Goal: Information Seeking & Learning: Learn about a topic

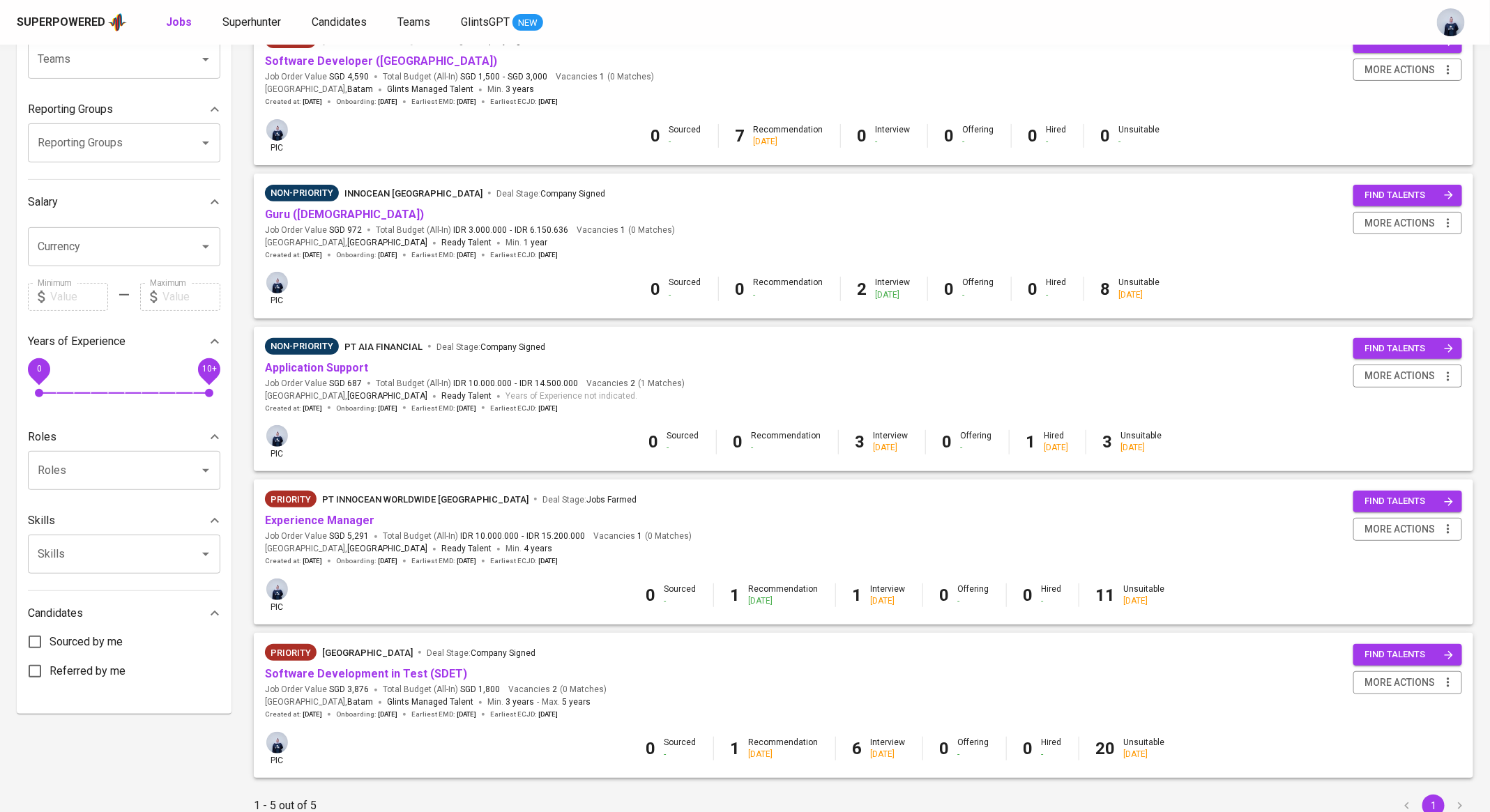
scroll to position [186, 0]
click at [329, 369] on link "Application Support" at bounding box center [317, 366] width 103 height 13
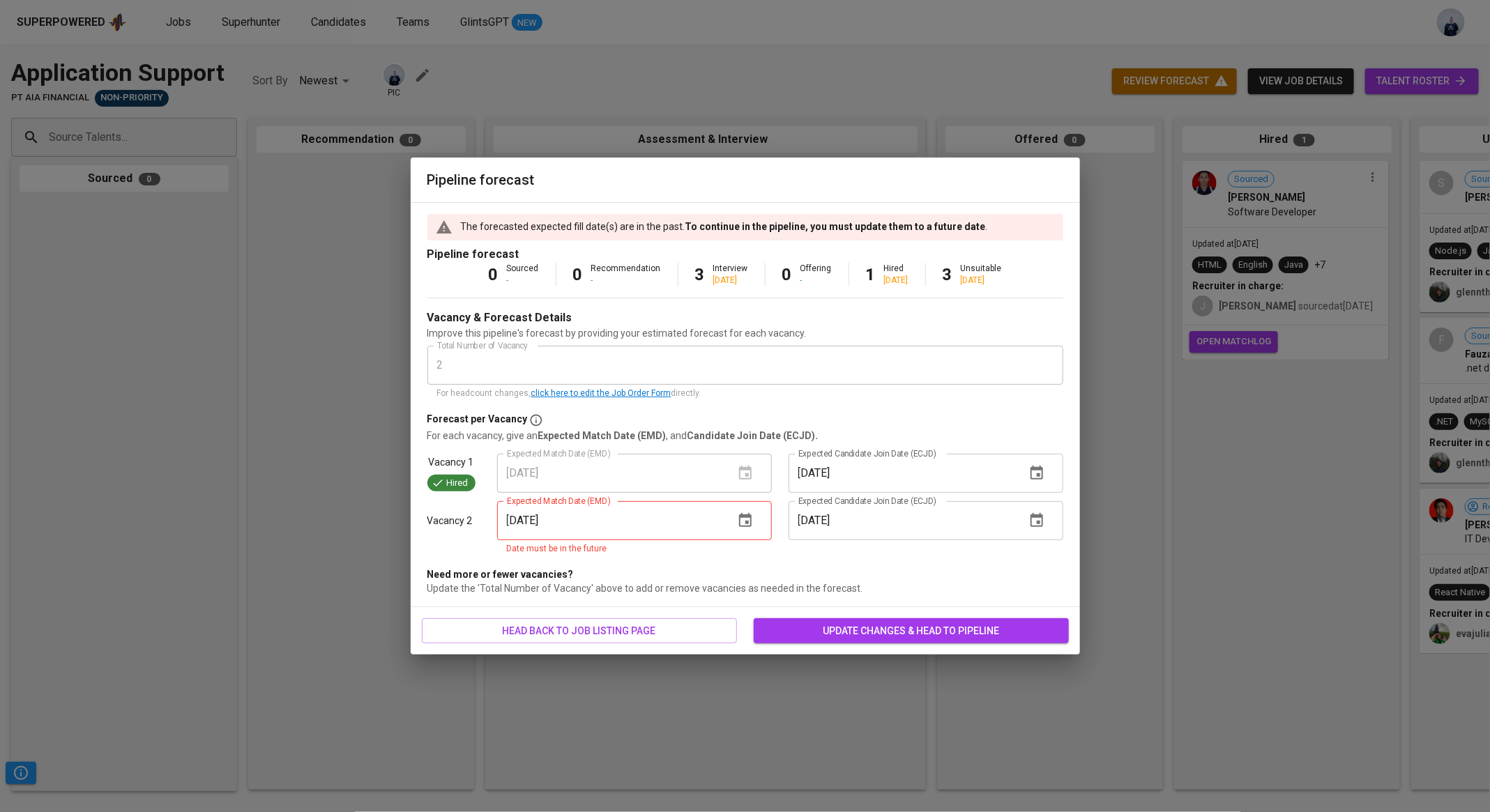
click at [802, 633] on span "update changes & head to pipeline" at bounding box center [911, 631] width 293 height 17
click at [745, 519] on icon "button" at bounding box center [745, 520] width 16 height 16
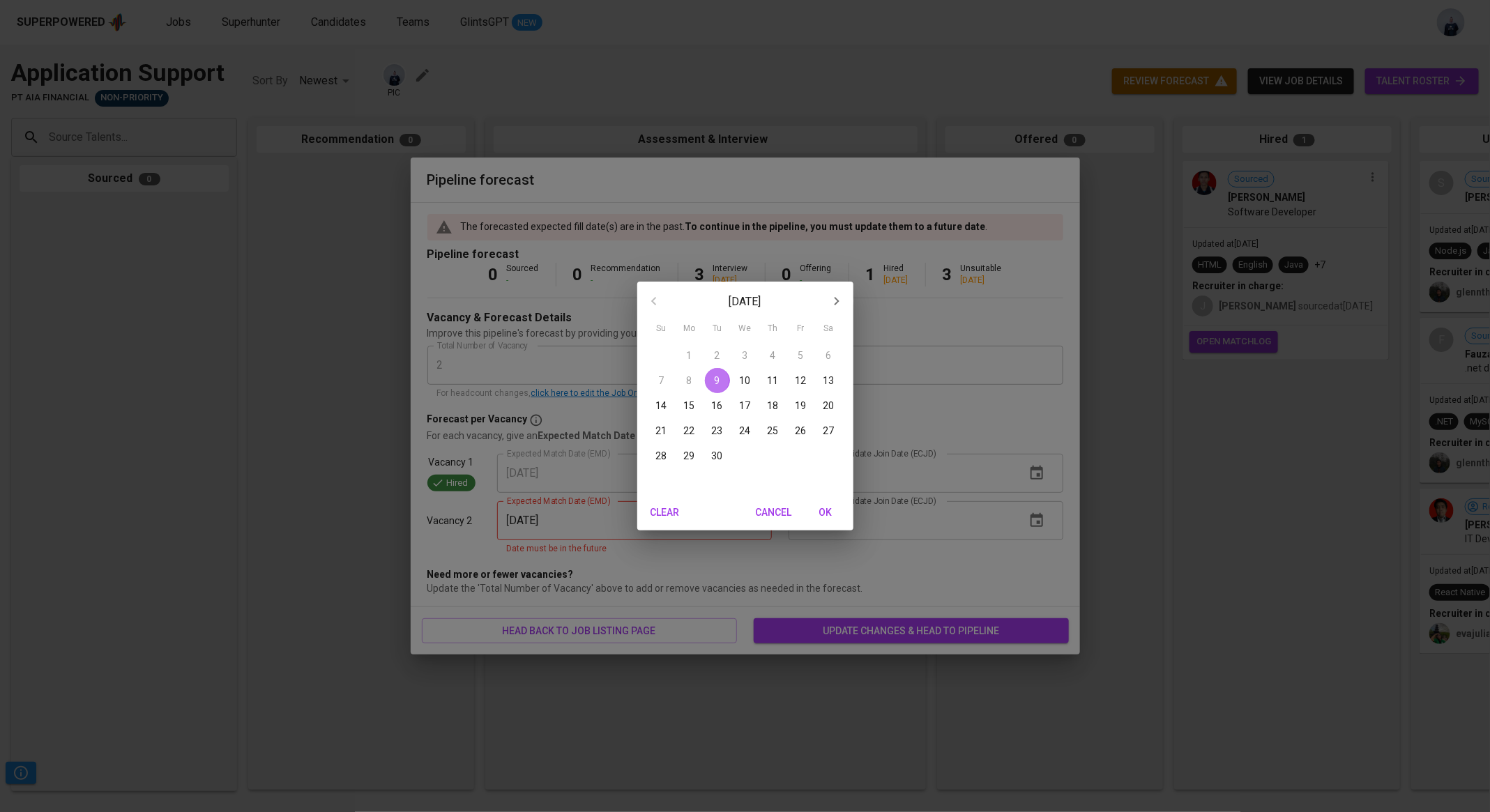
click at [718, 380] on p "9" at bounding box center [717, 380] width 5 height 14
type input "09/09/2025"
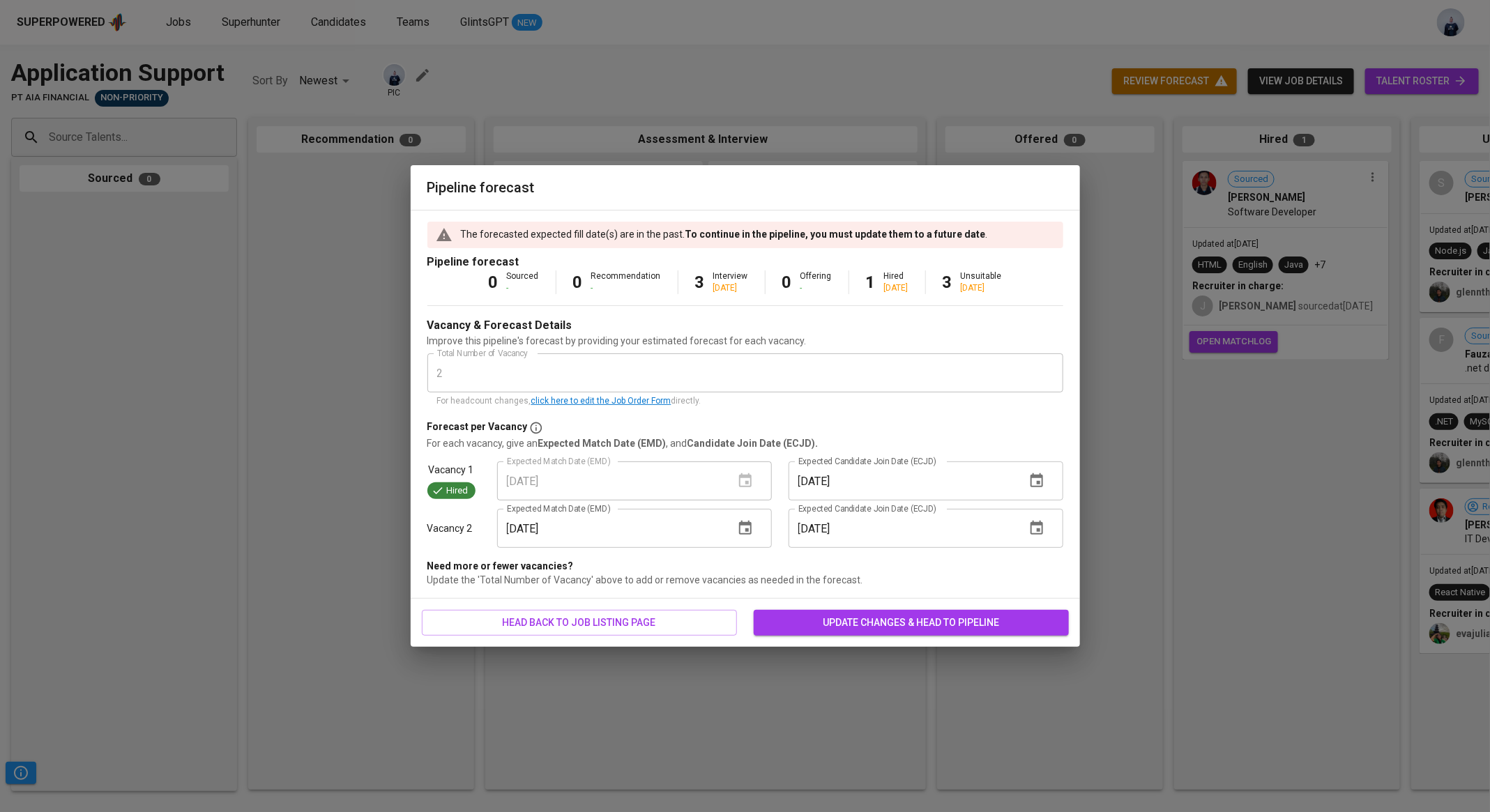
click at [837, 626] on span "update changes & head to pipeline" at bounding box center [911, 623] width 293 height 17
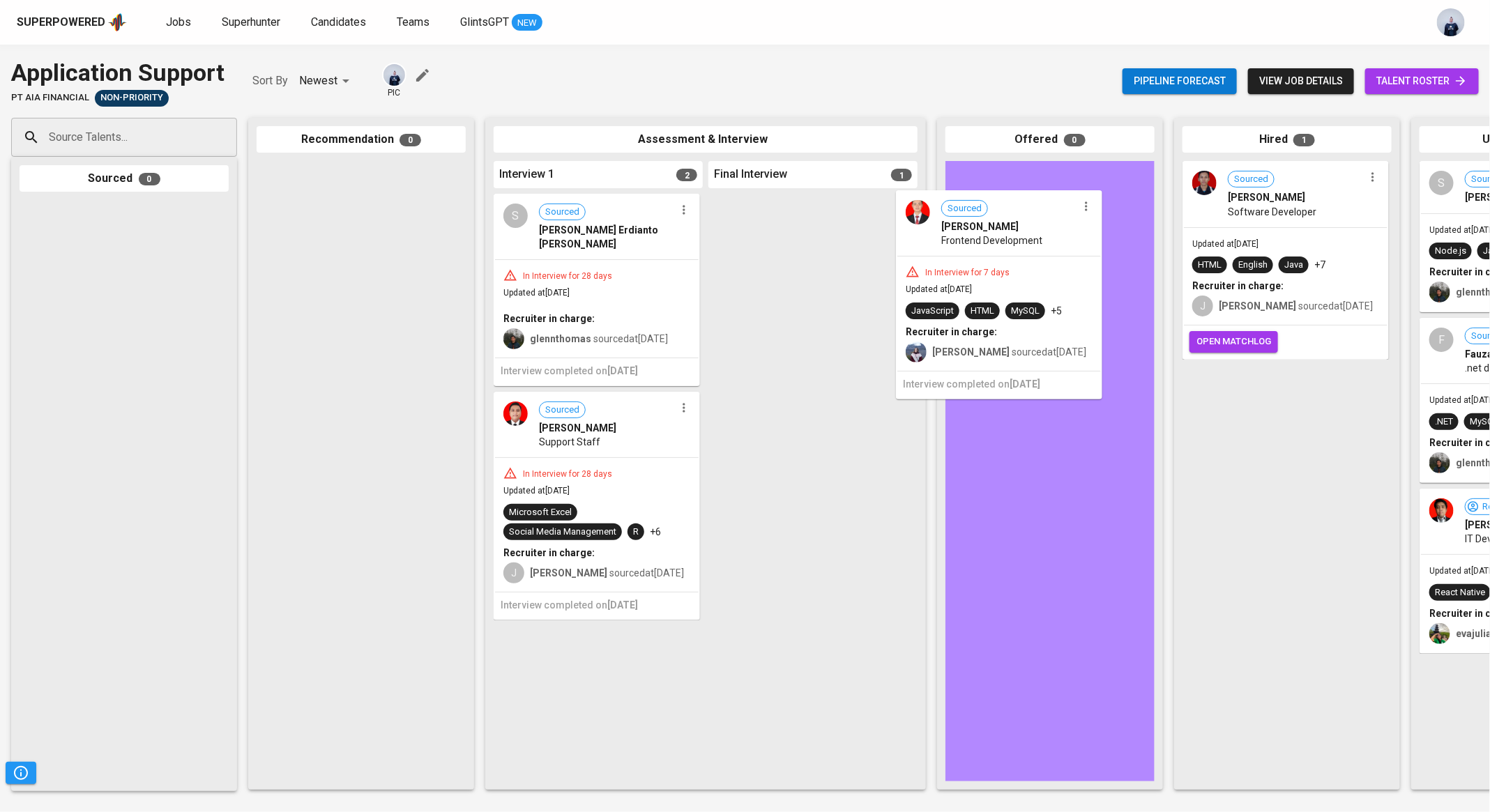
drag, startPoint x: 812, startPoint y: 240, endPoint x: 1045, endPoint y: 235, distance: 233.1
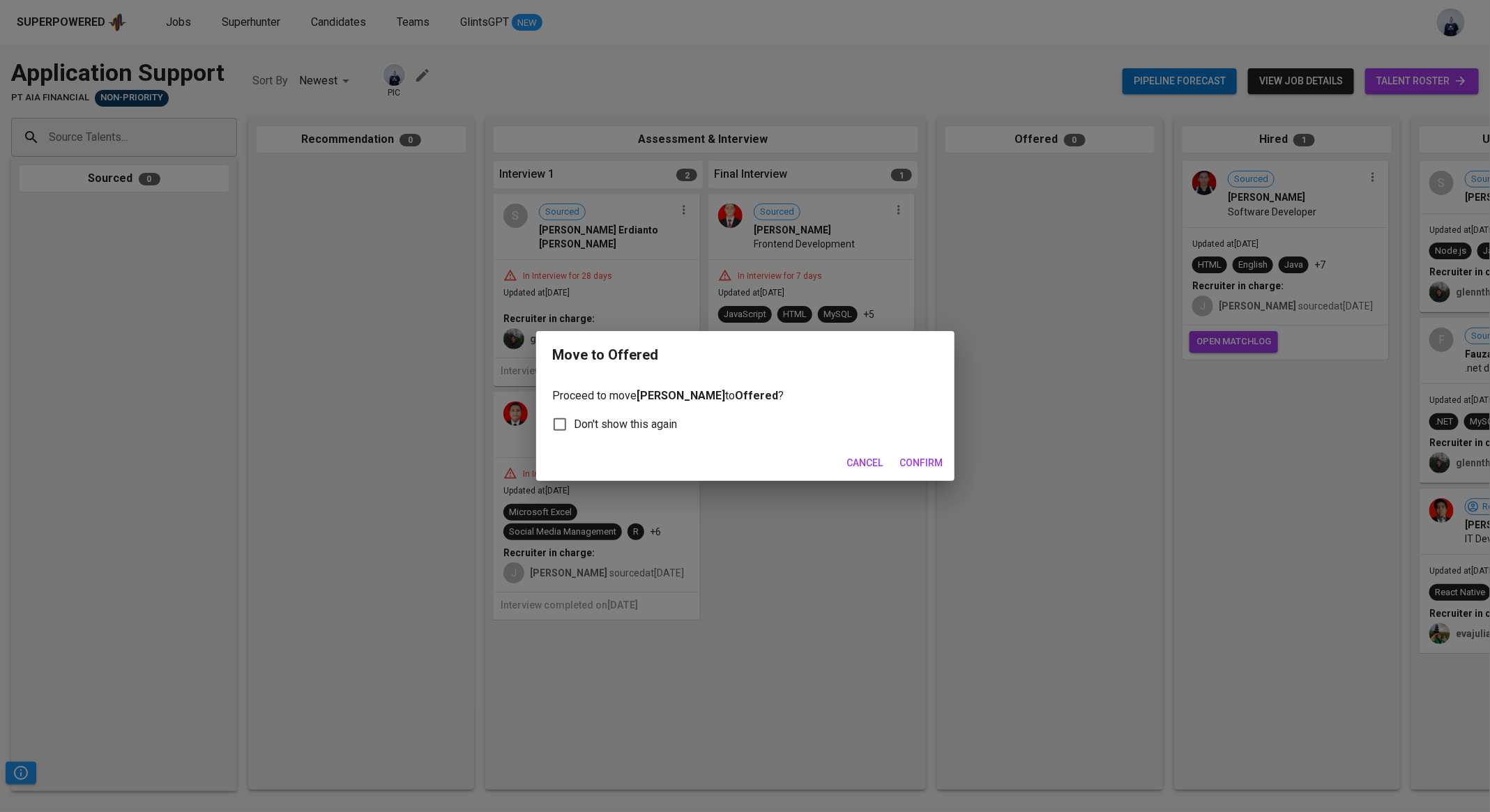
click at [922, 463] on span "Confirm" at bounding box center [922, 463] width 43 height 17
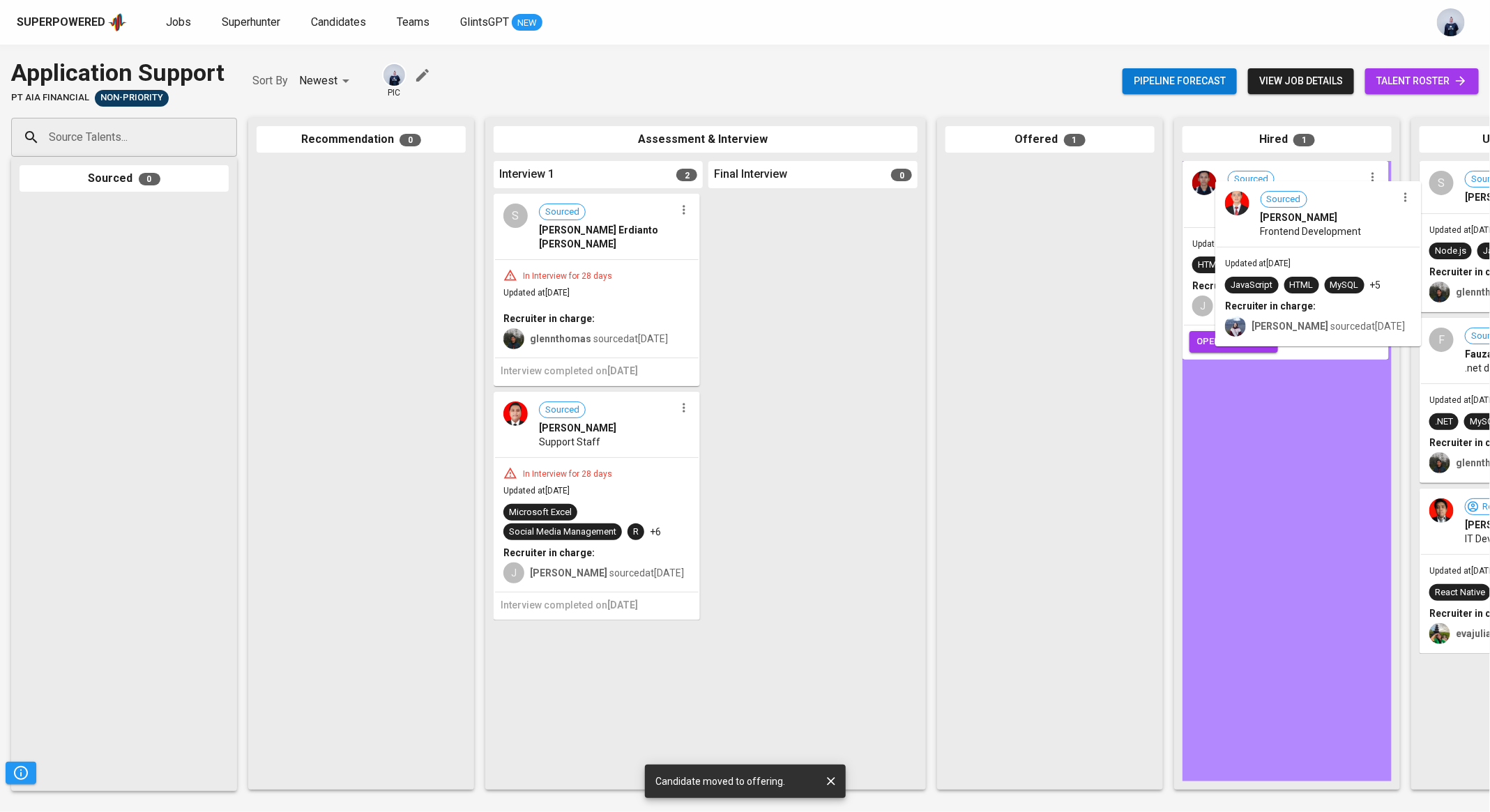
drag, startPoint x: 1021, startPoint y: 242, endPoint x: 1297, endPoint y: 263, distance: 276.8
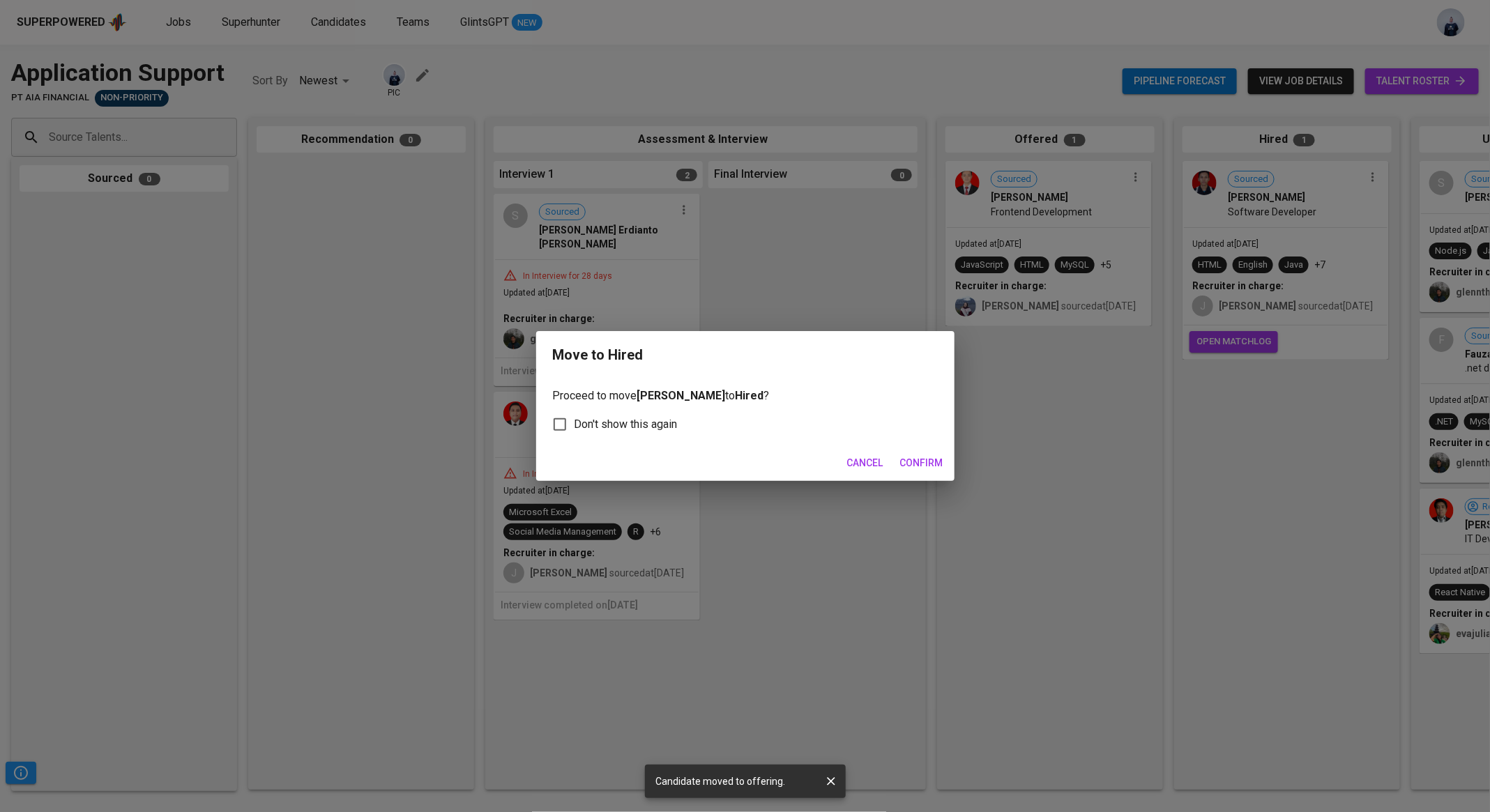
click at [936, 463] on span "Confirm" at bounding box center [922, 463] width 43 height 17
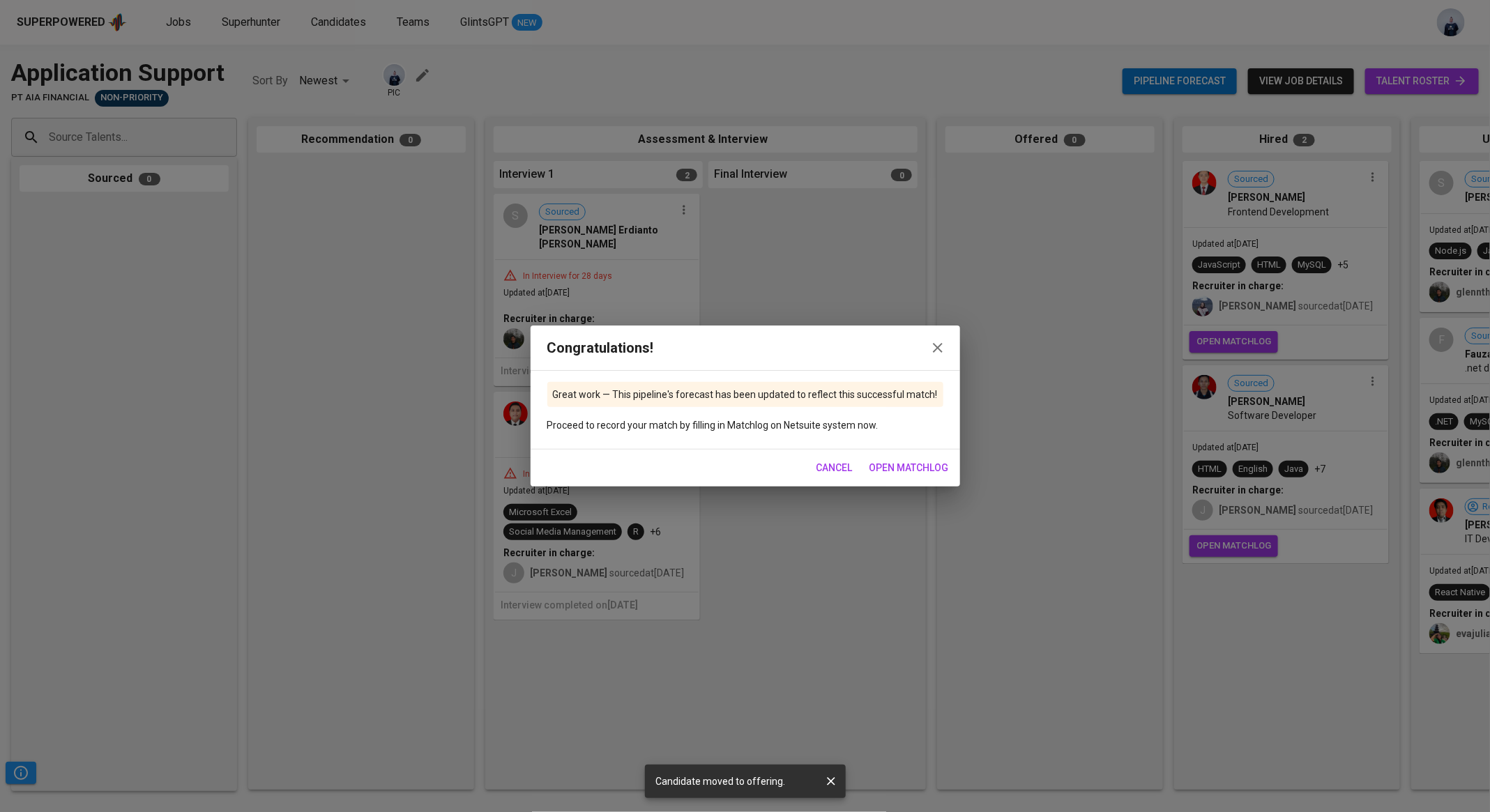
click at [830, 466] on span "Cancel" at bounding box center [834, 468] width 37 height 17
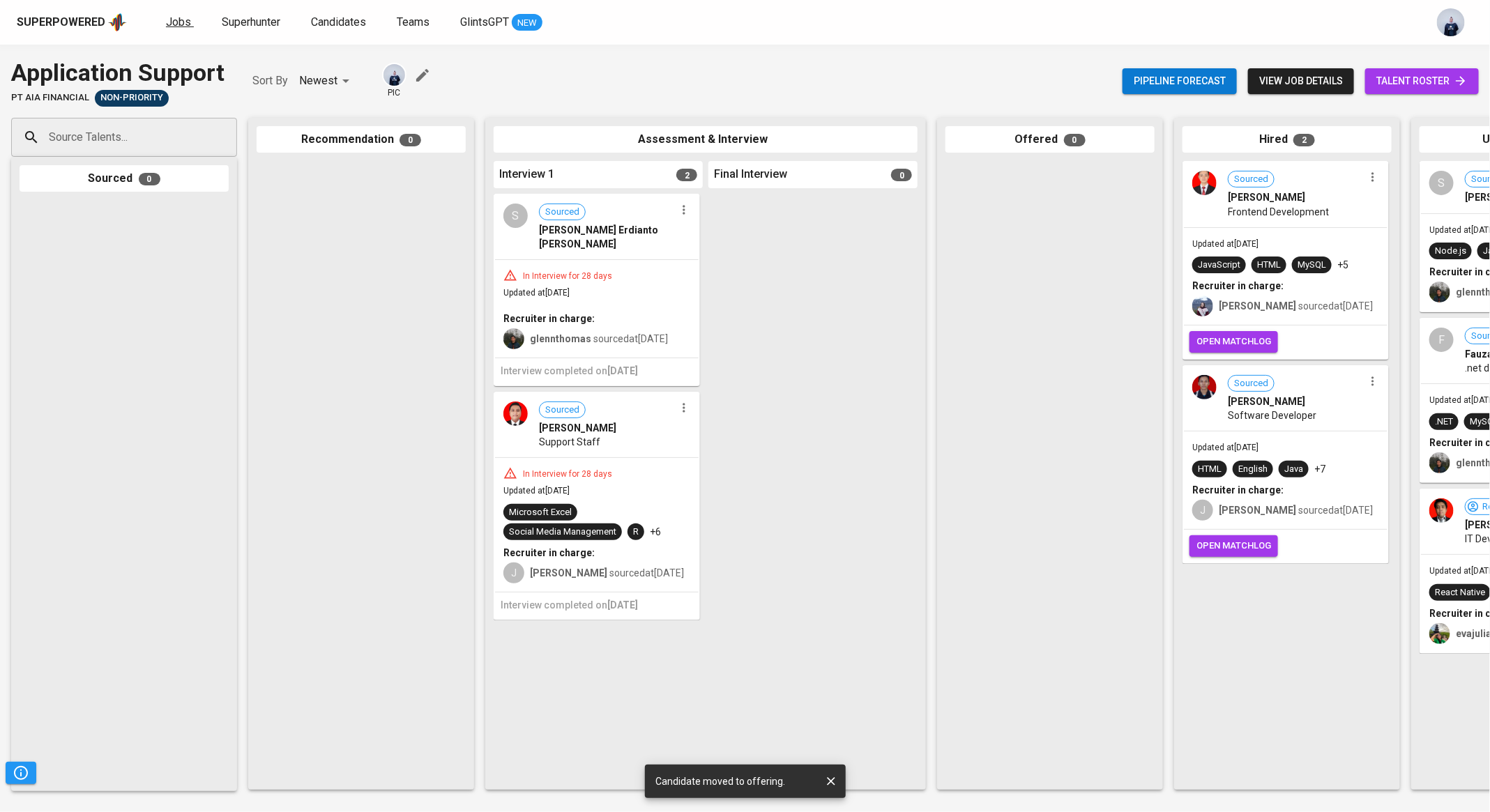
click at [176, 23] on span "Jobs" at bounding box center [179, 22] width 25 height 13
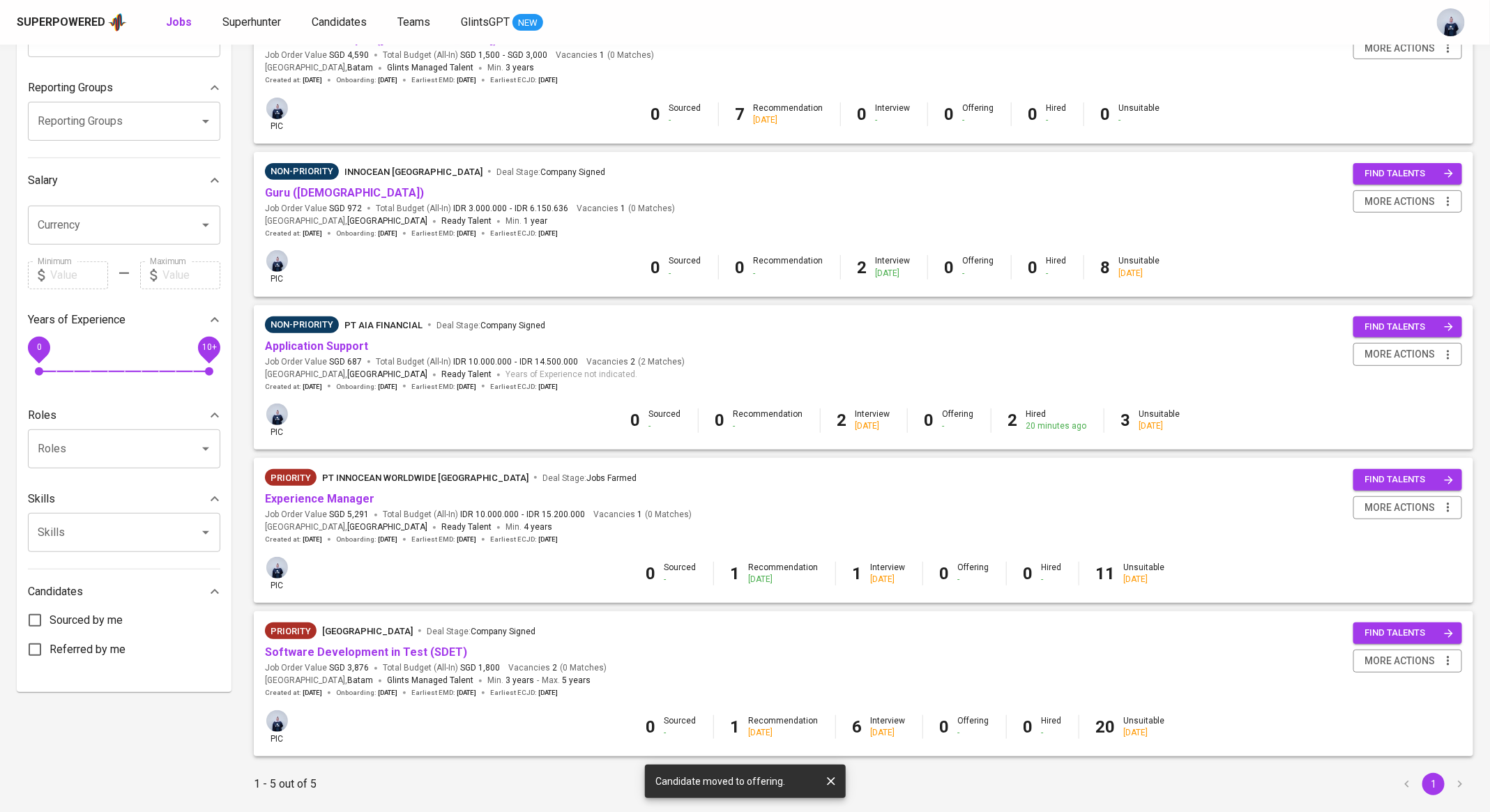
scroll to position [209, 0]
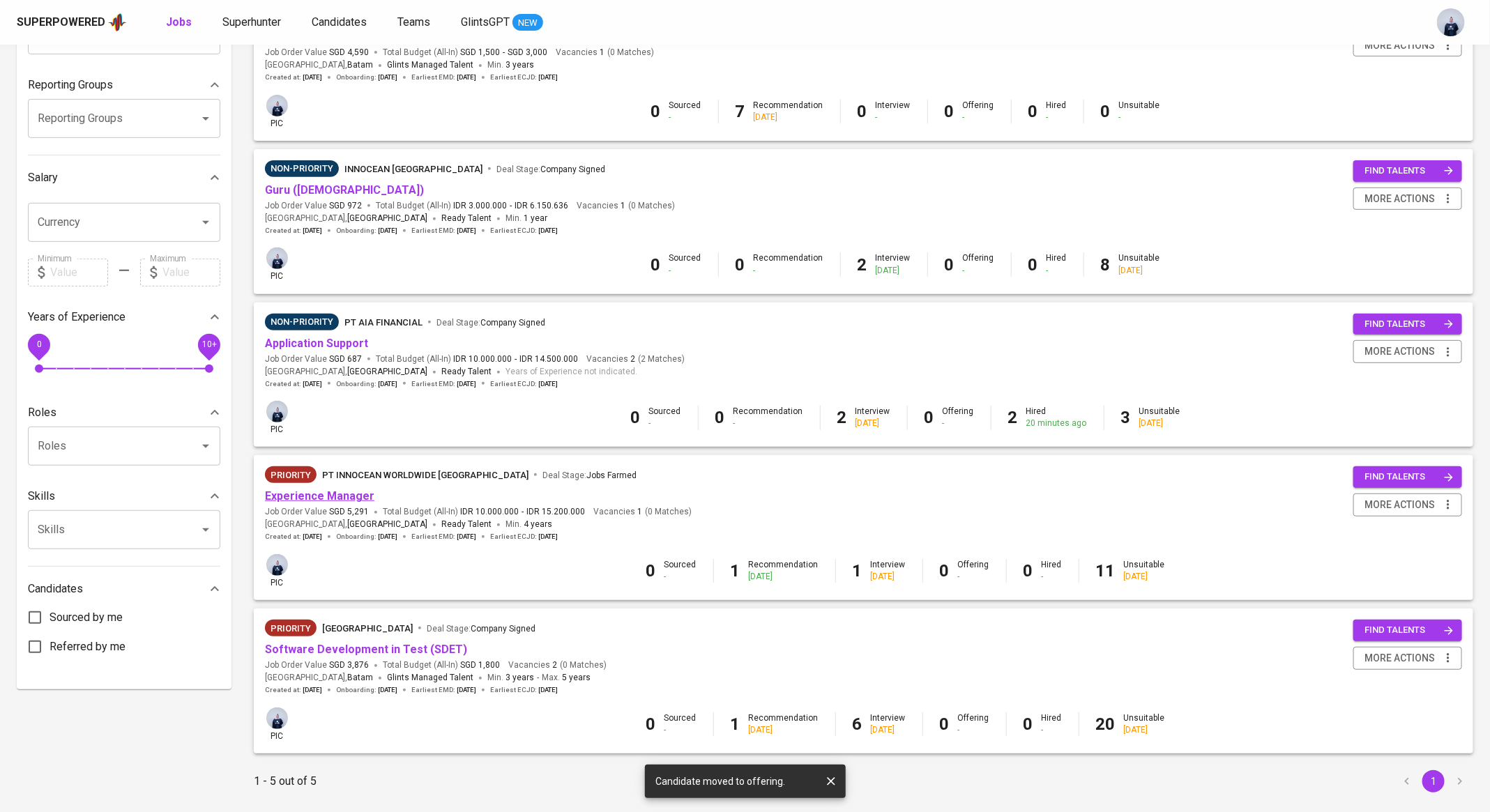
click at [345, 499] on link "Experience Manager" at bounding box center [320, 496] width 109 height 13
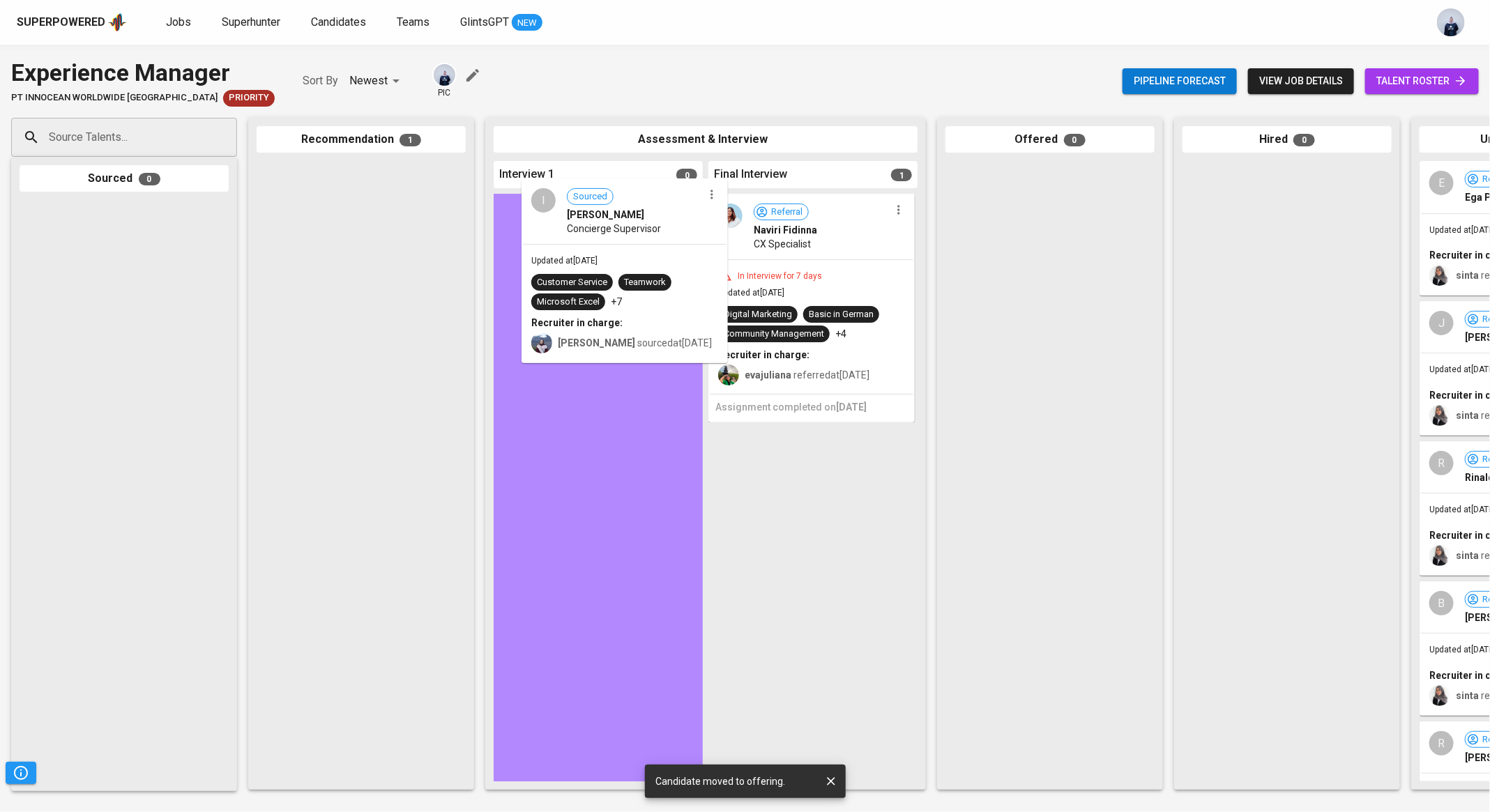
drag, startPoint x: 361, startPoint y: 252, endPoint x: 630, endPoint y: 268, distance: 269.5
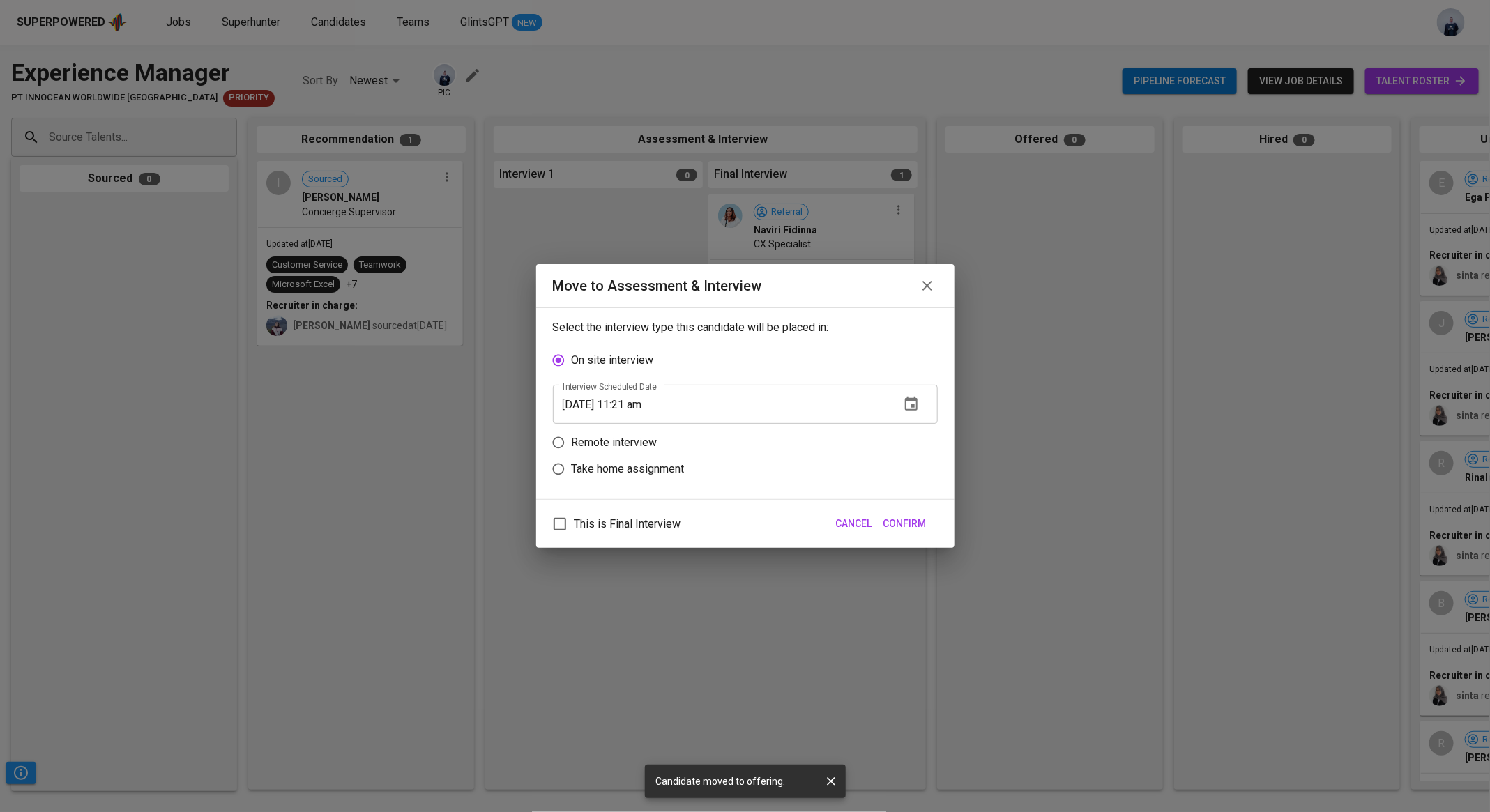
click at [611, 437] on p "Remote interview" at bounding box center [614, 442] width 86 height 16
click at [572, 437] on input "Remote interview" at bounding box center [558, 443] width 27 height 26
radio input "true"
click at [922, 431] on button "button" at bounding box center [911, 430] width 34 height 34
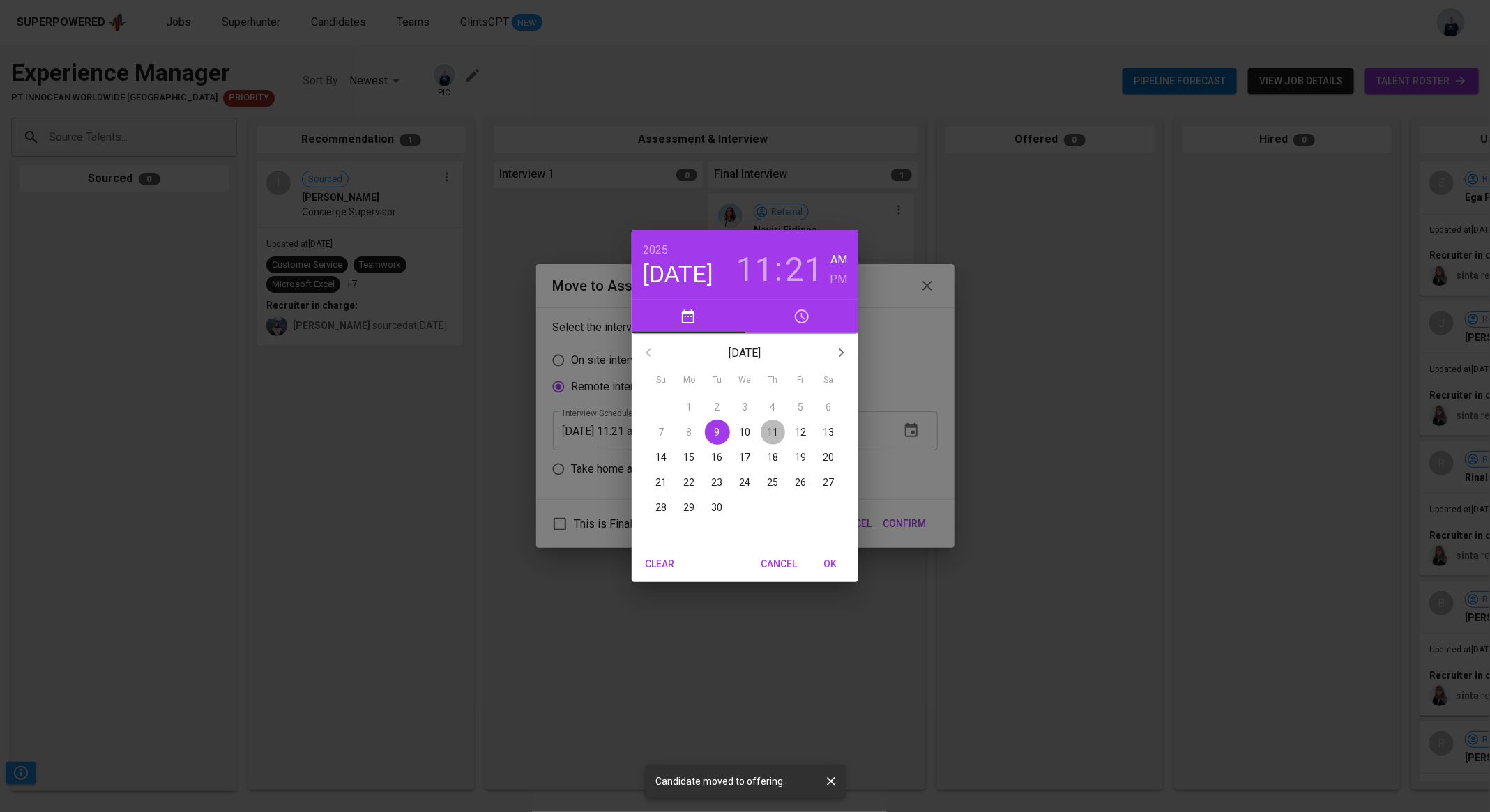
click at [773, 432] on p "11" at bounding box center [773, 432] width 11 height 14
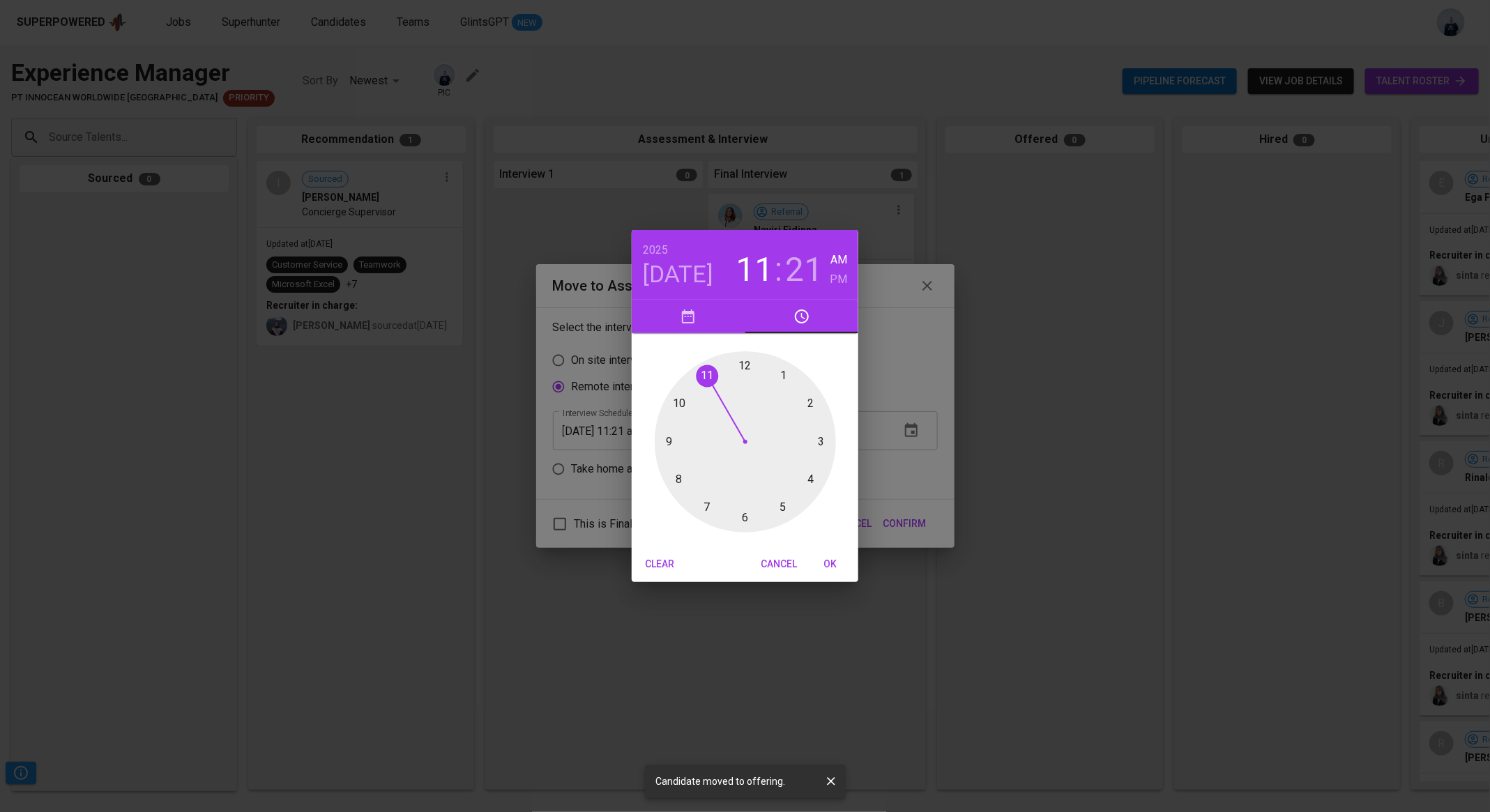
click at [705, 376] on div at bounding box center [745, 442] width 182 height 182
click at [745, 365] on div at bounding box center [745, 442] width 182 height 182
type input "09/11/2025 11:00 am"
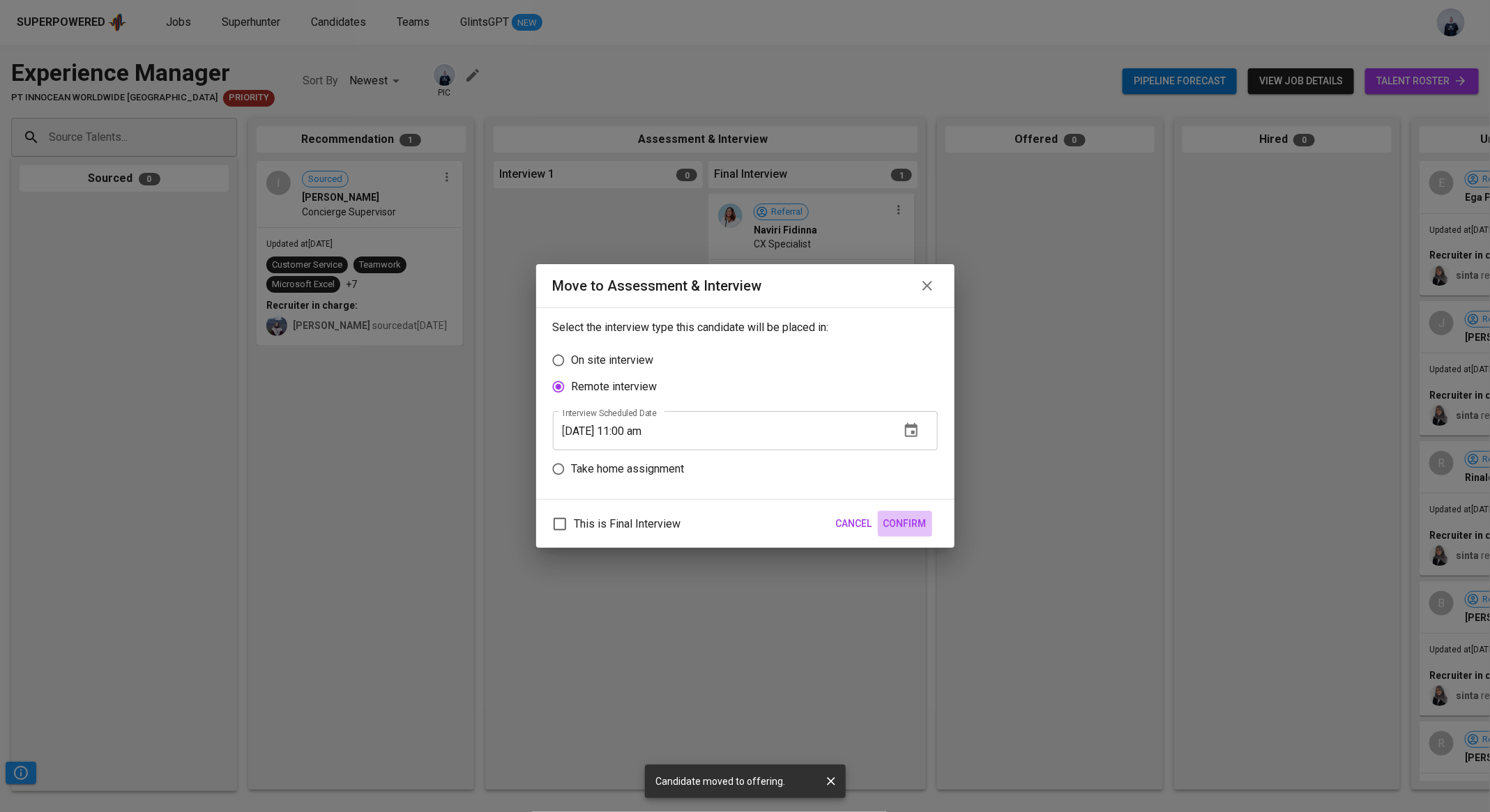
click at [903, 520] on span "Confirm" at bounding box center [904, 524] width 43 height 17
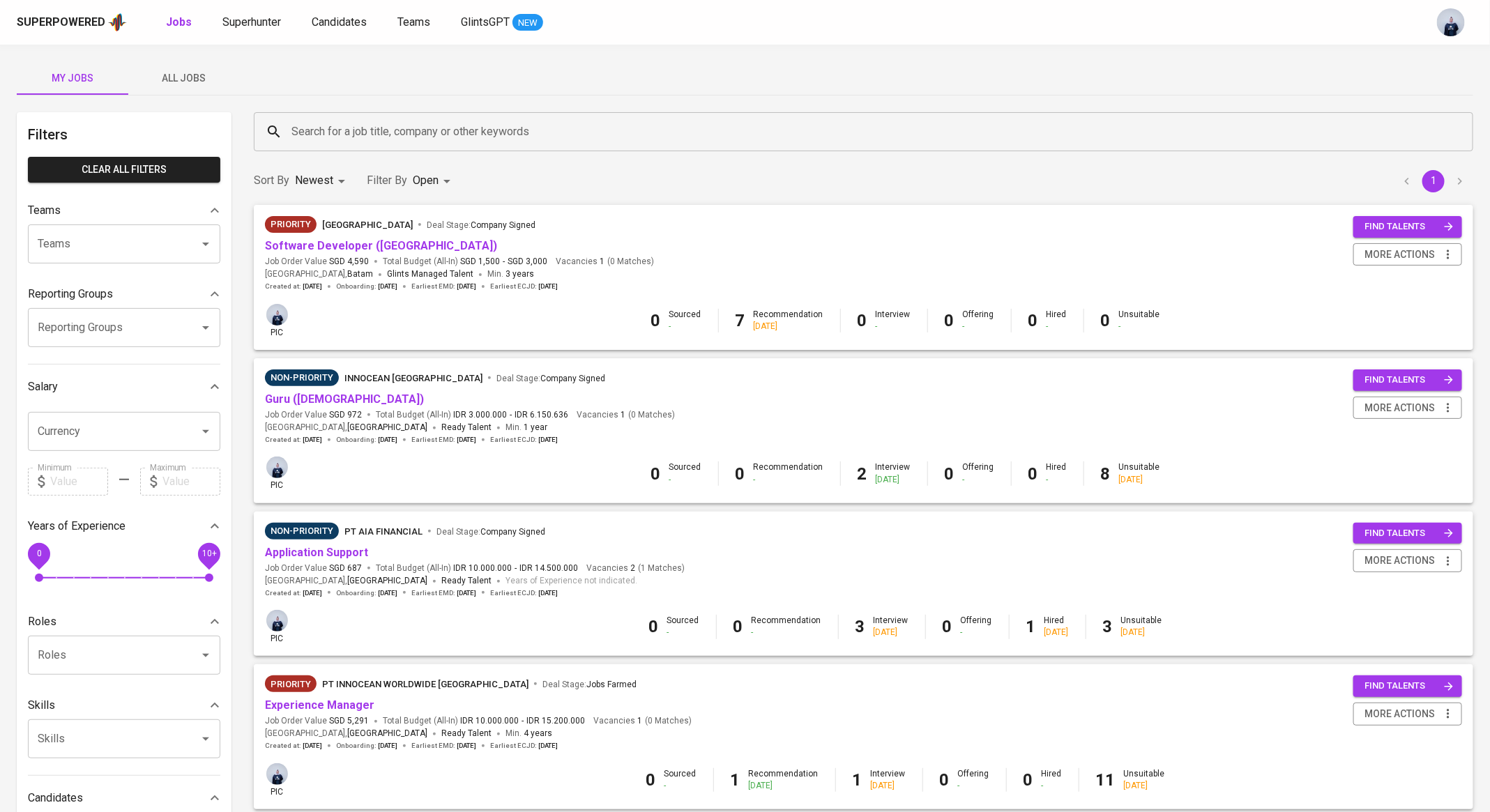
scroll to position [243, 0]
click at [237, 28] on link "Superhunter" at bounding box center [253, 23] width 62 height 17
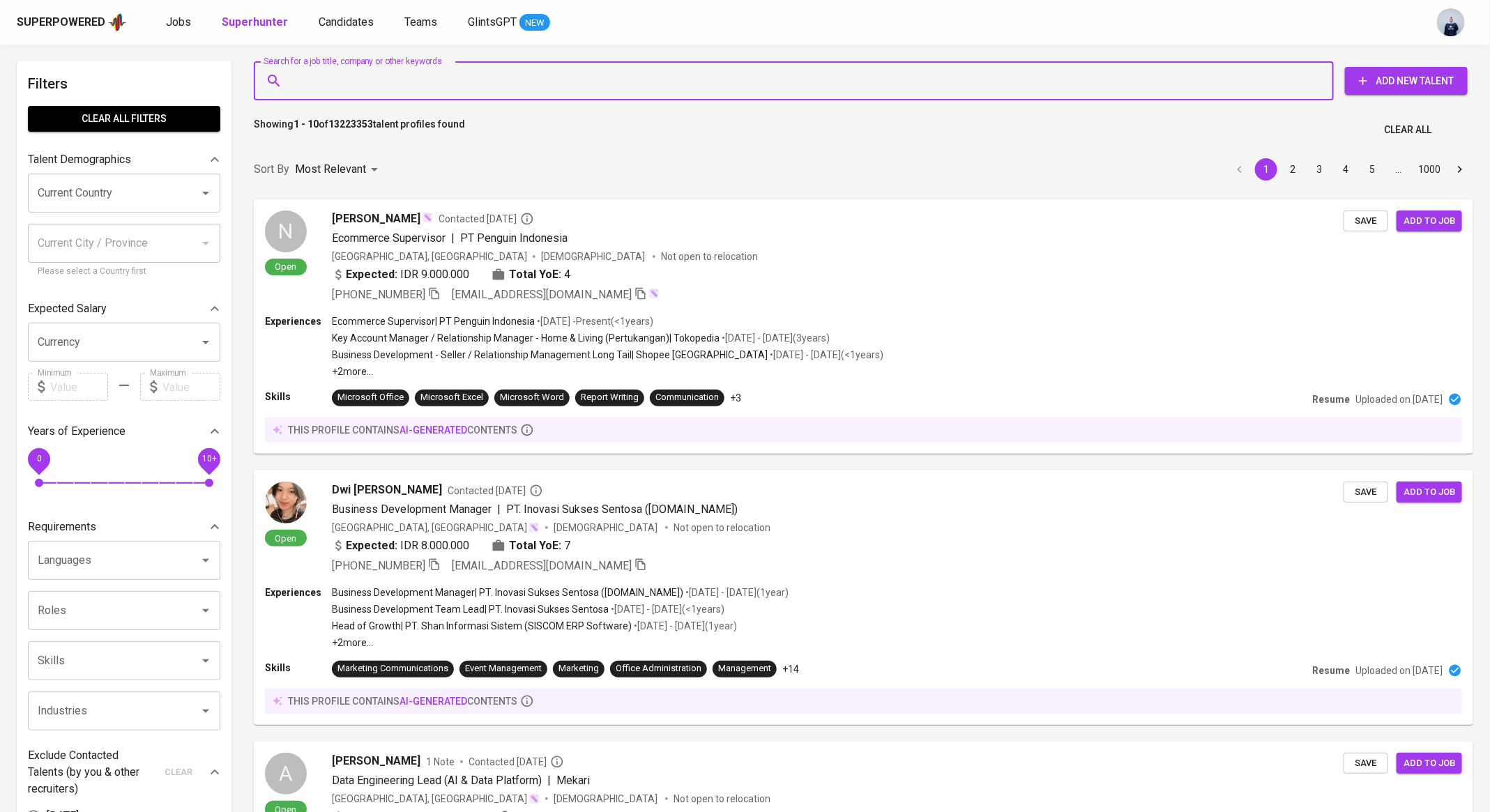
click at [388, 83] on input "Search for a job title, company or other keywords" at bounding box center [797, 81] width 1019 height 26
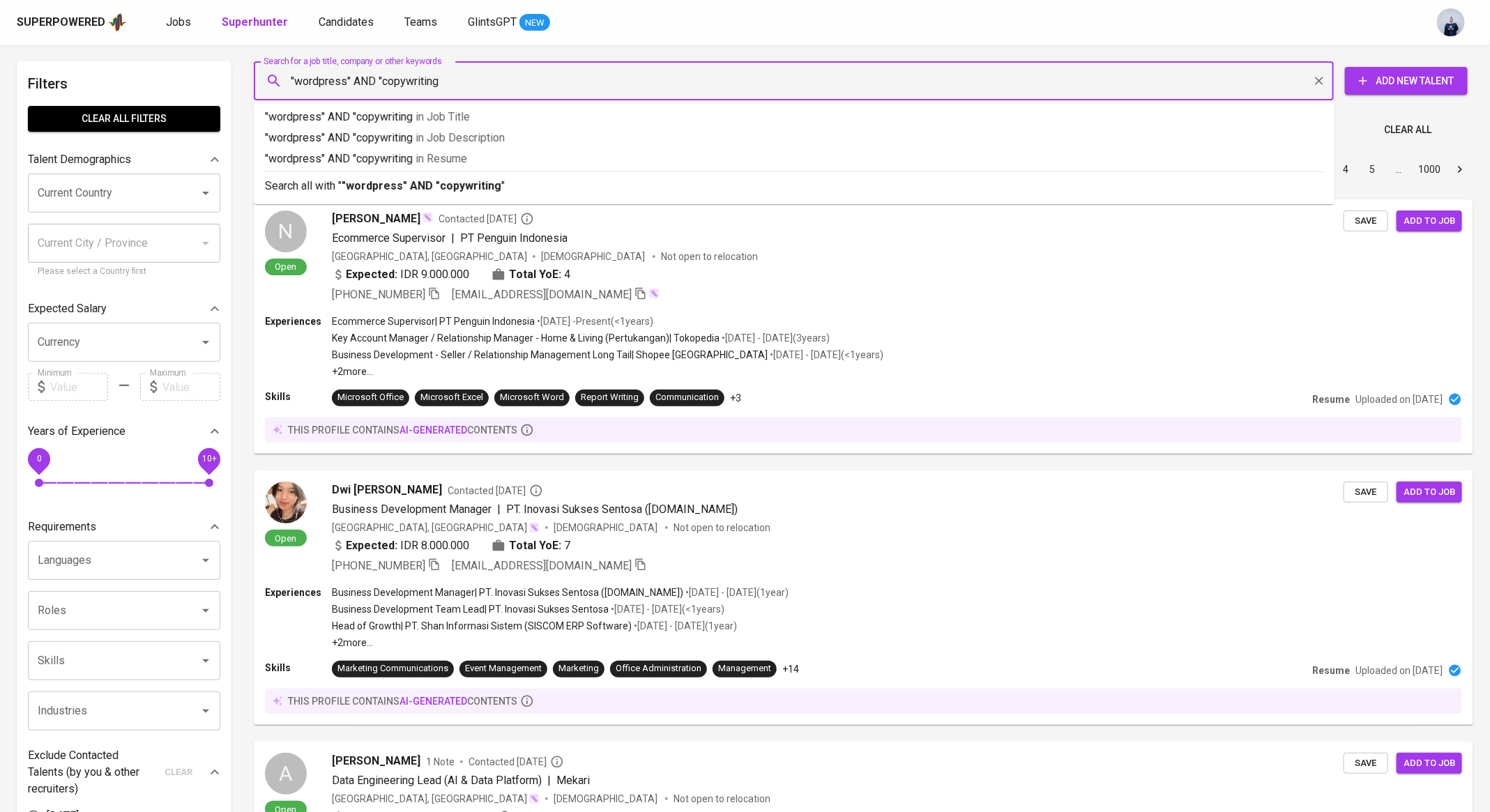
type input ""wordpress" AND "copywriting""
click at [357, 182] on b ""wordpress" AND "copywriting"" at bounding box center [423, 185] width 164 height 13
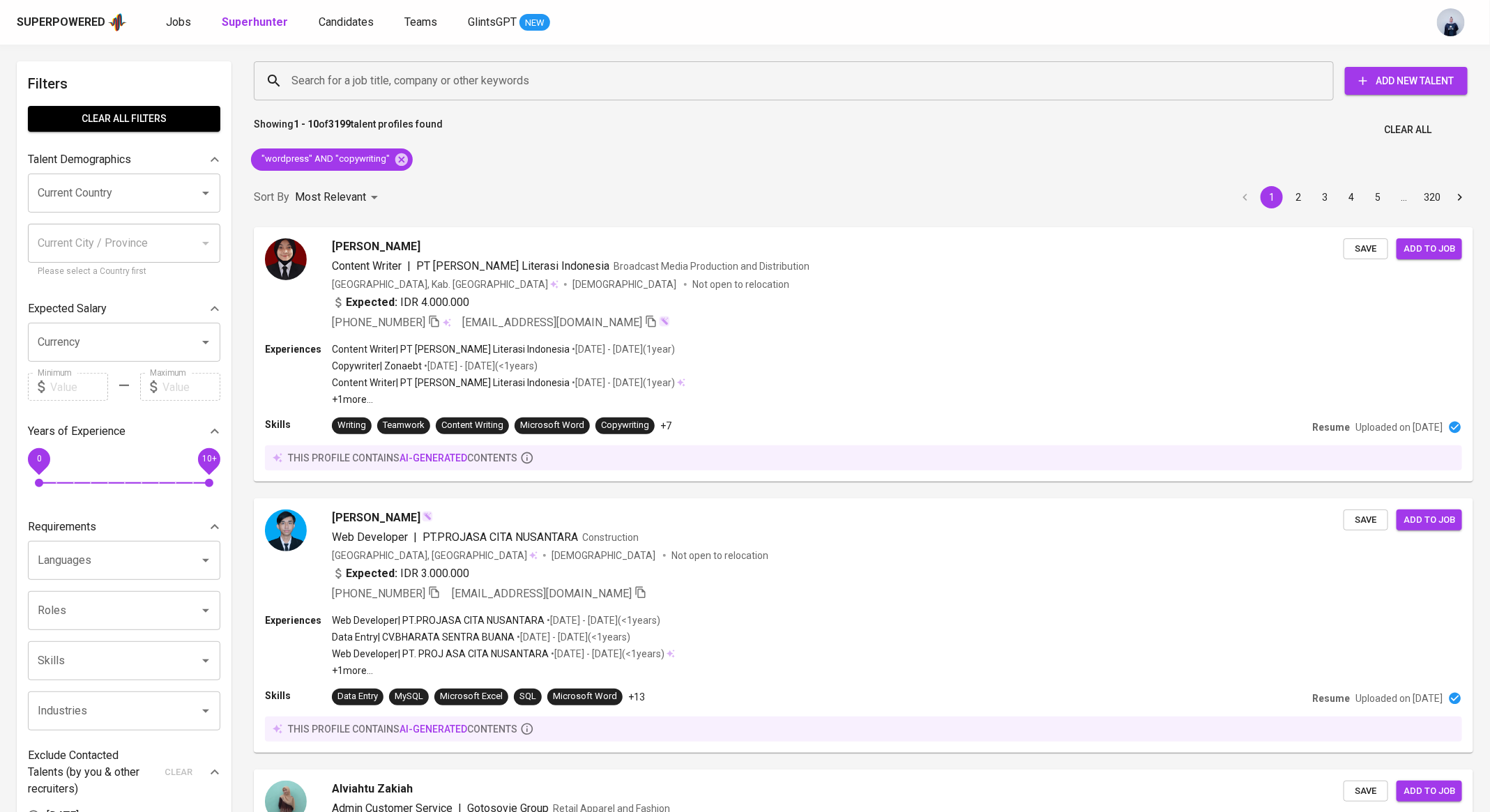
click at [143, 340] on input "Currency" at bounding box center [104, 342] width 141 height 26
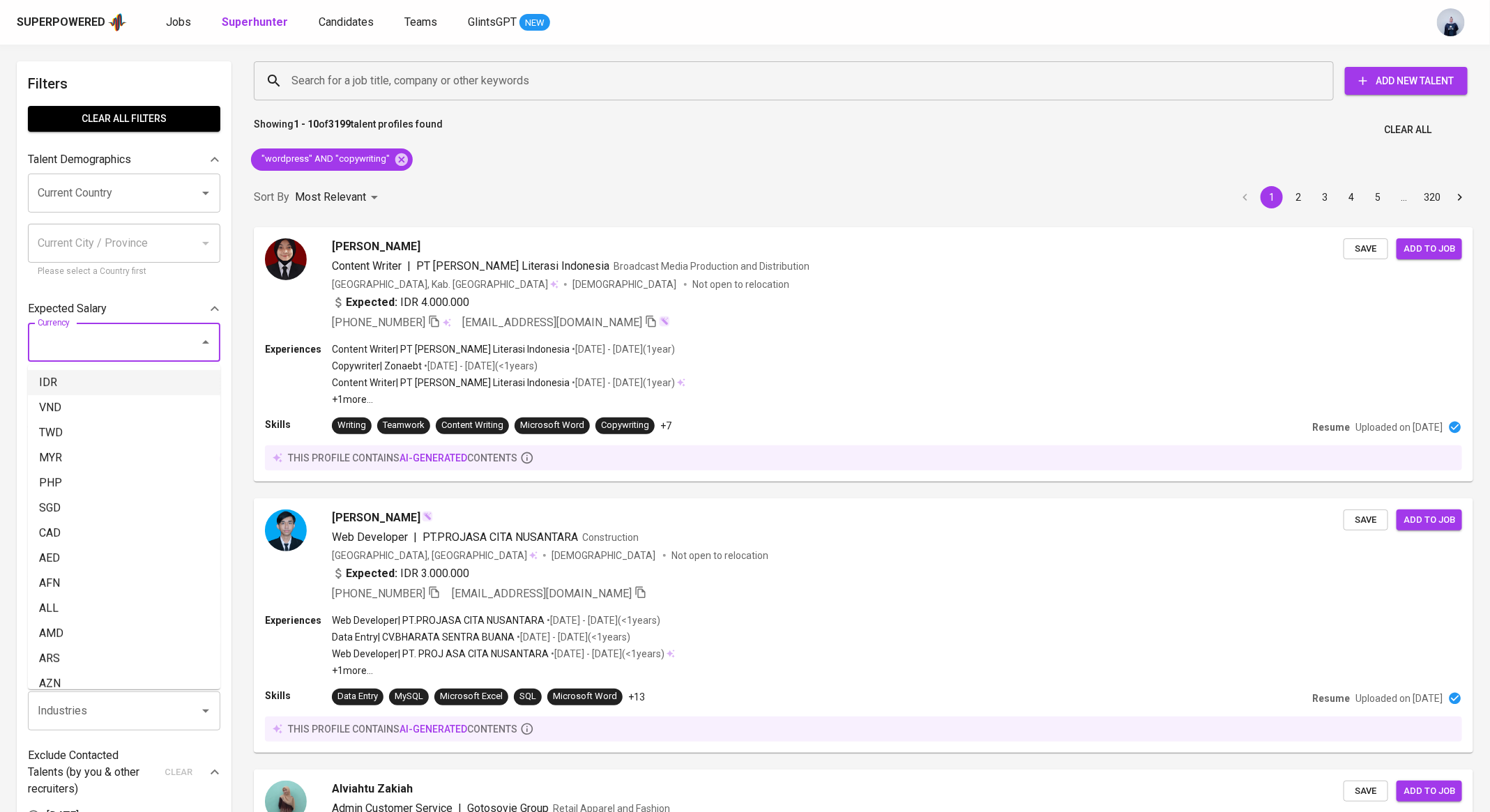
click at [110, 372] on li "IDR" at bounding box center [124, 383] width 193 height 25
type input "IDR"
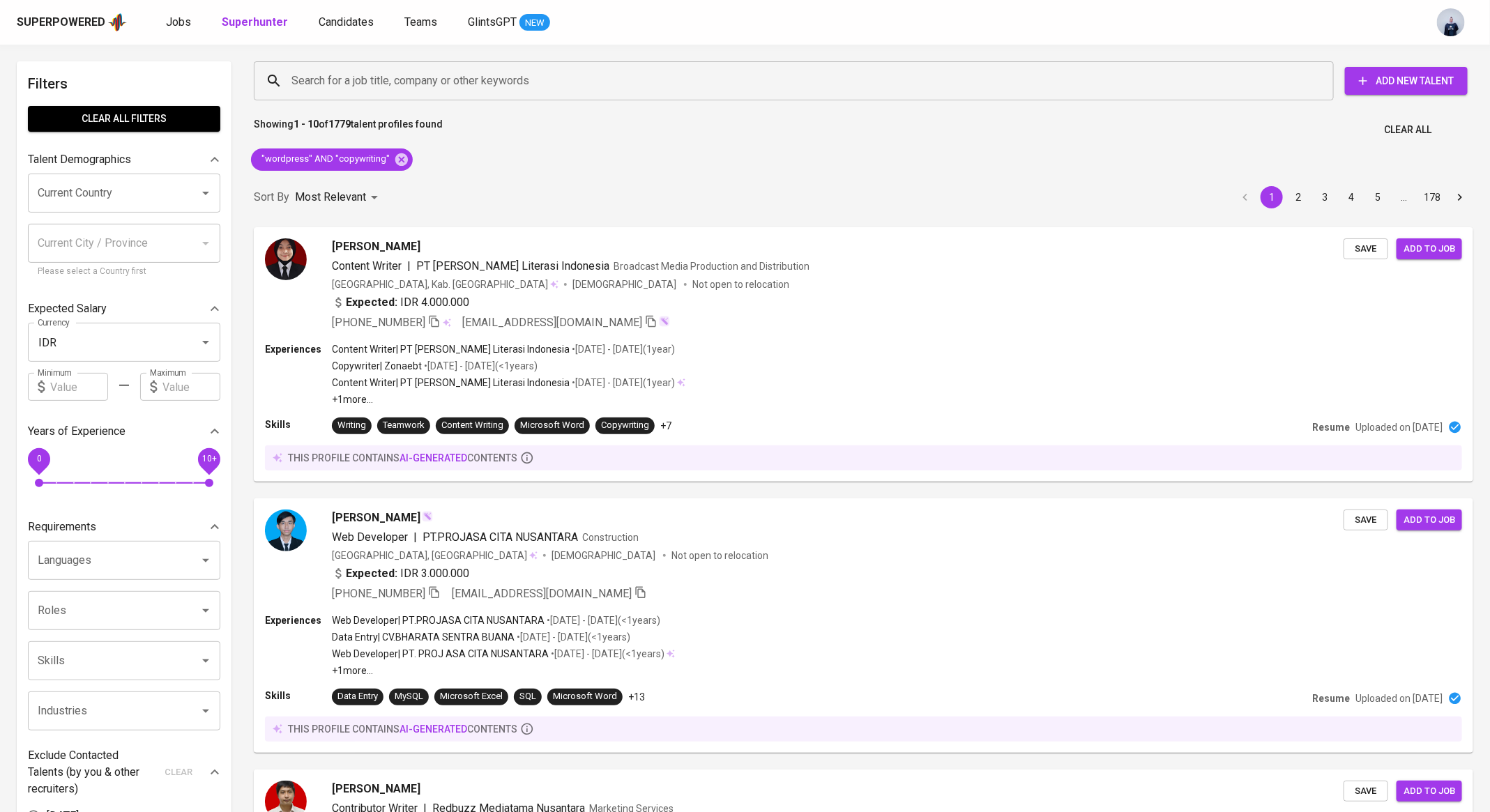
click at [172, 387] on input "text" at bounding box center [191, 387] width 58 height 28
type input "5.500.000"
click at [655, 289] on div "Indonesia, Kab. Banyumas Female Not open to relocation" at bounding box center [837, 284] width 1014 height 14
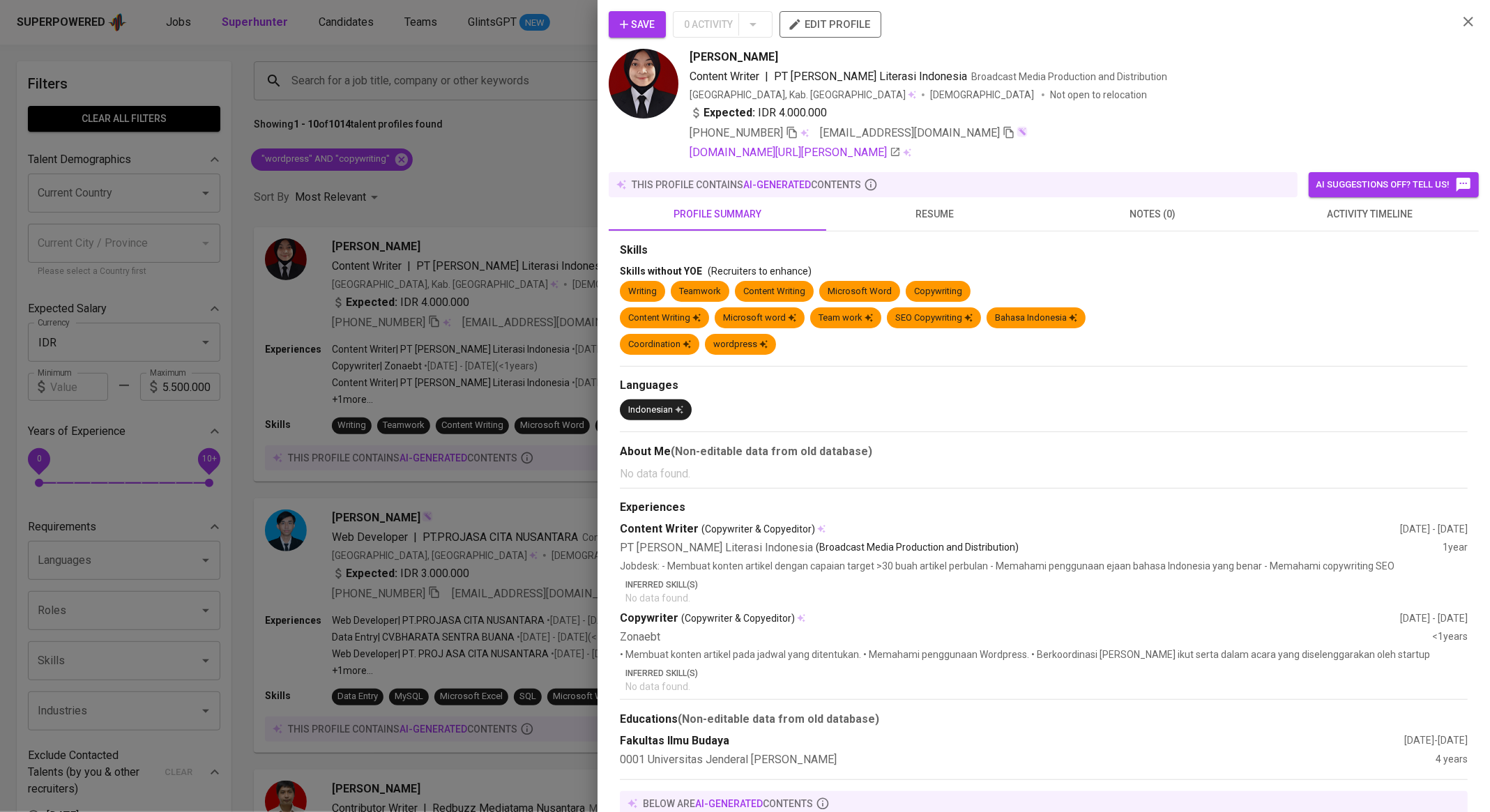
click at [486, 316] on div at bounding box center [745, 406] width 1490 height 812
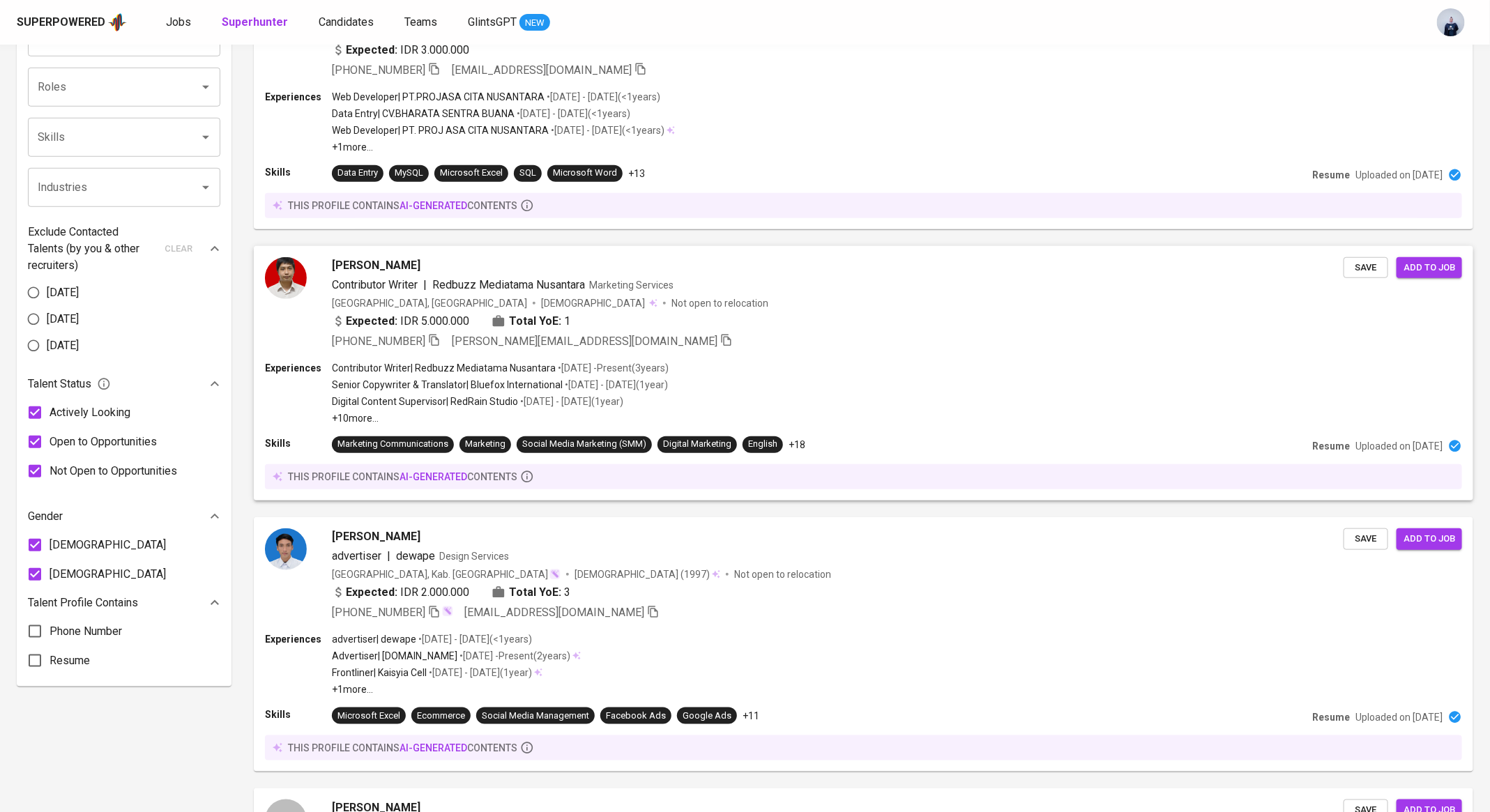
scroll to position [524, 0]
click at [684, 321] on div "Expected: IDR 5.000.000 Total YoE: 1" at bounding box center [837, 322] width 1014 height 20
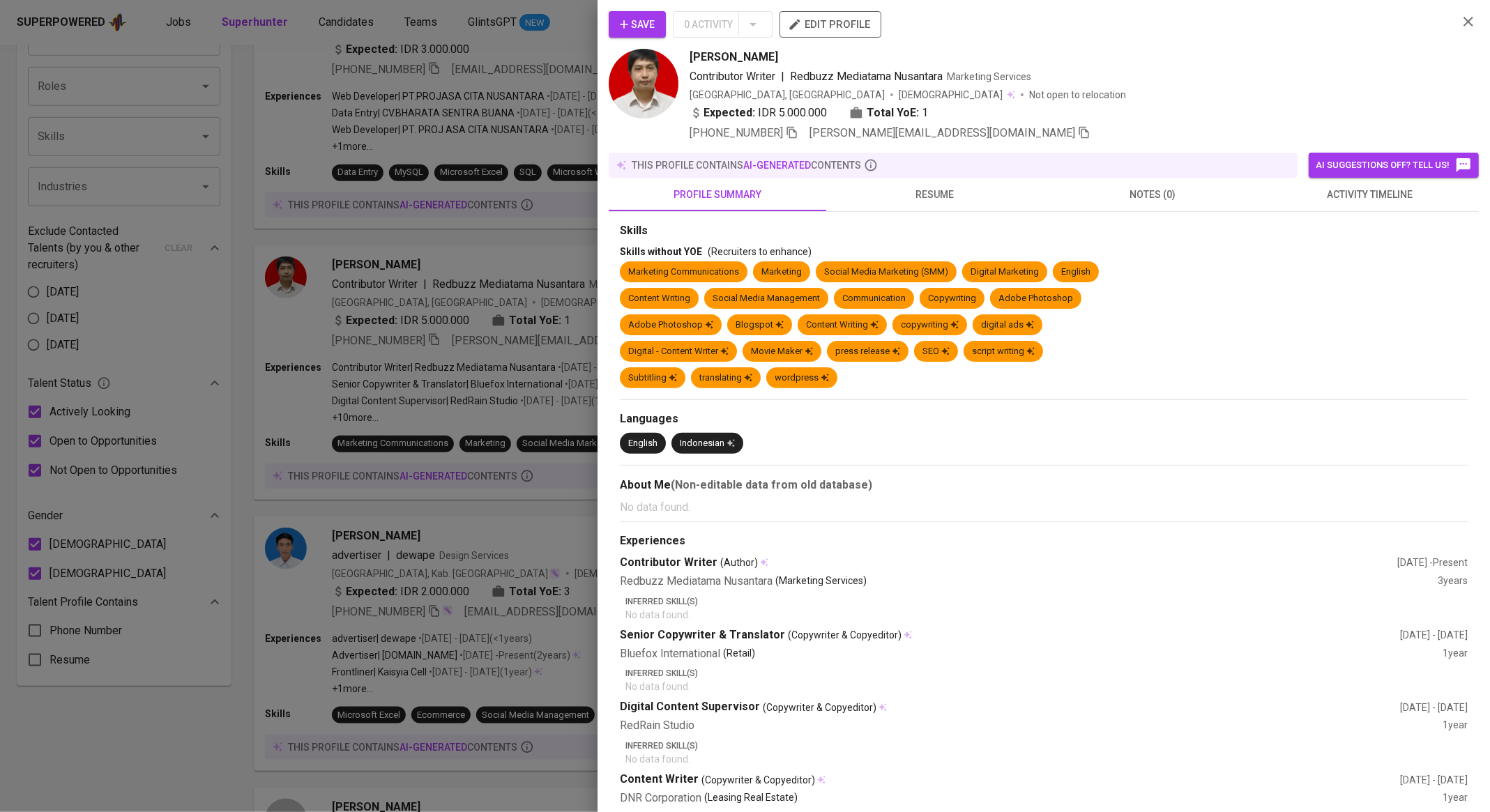
click at [947, 182] on button "resume" at bounding box center [935, 194] width 218 height 34
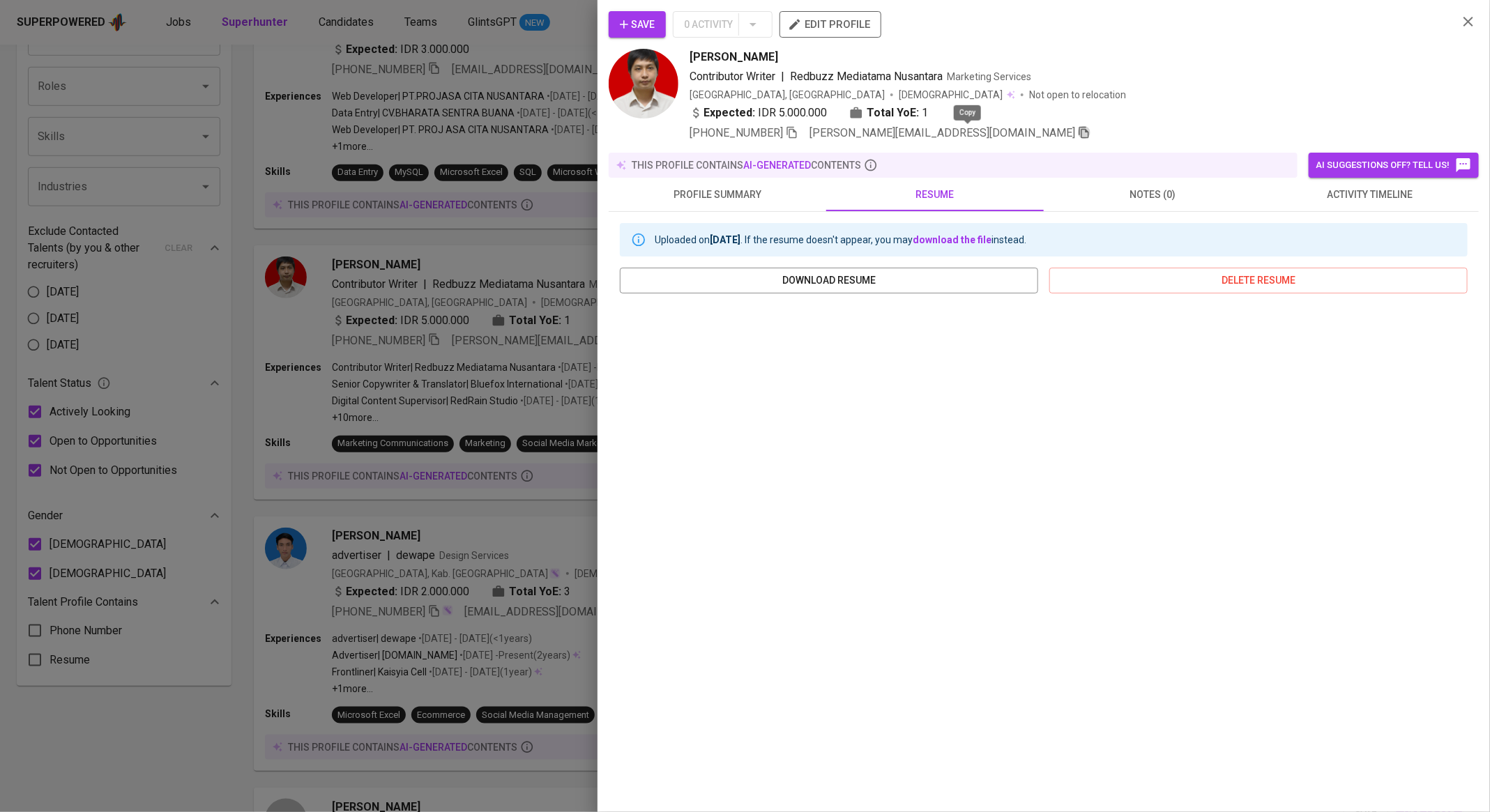
click at [1078, 129] on icon "button" at bounding box center [1085, 132] width 12 height 12
click at [709, 55] on span "Christopher Setiadi" at bounding box center [734, 57] width 89 height 16
copy span "Christopher Setiadi"
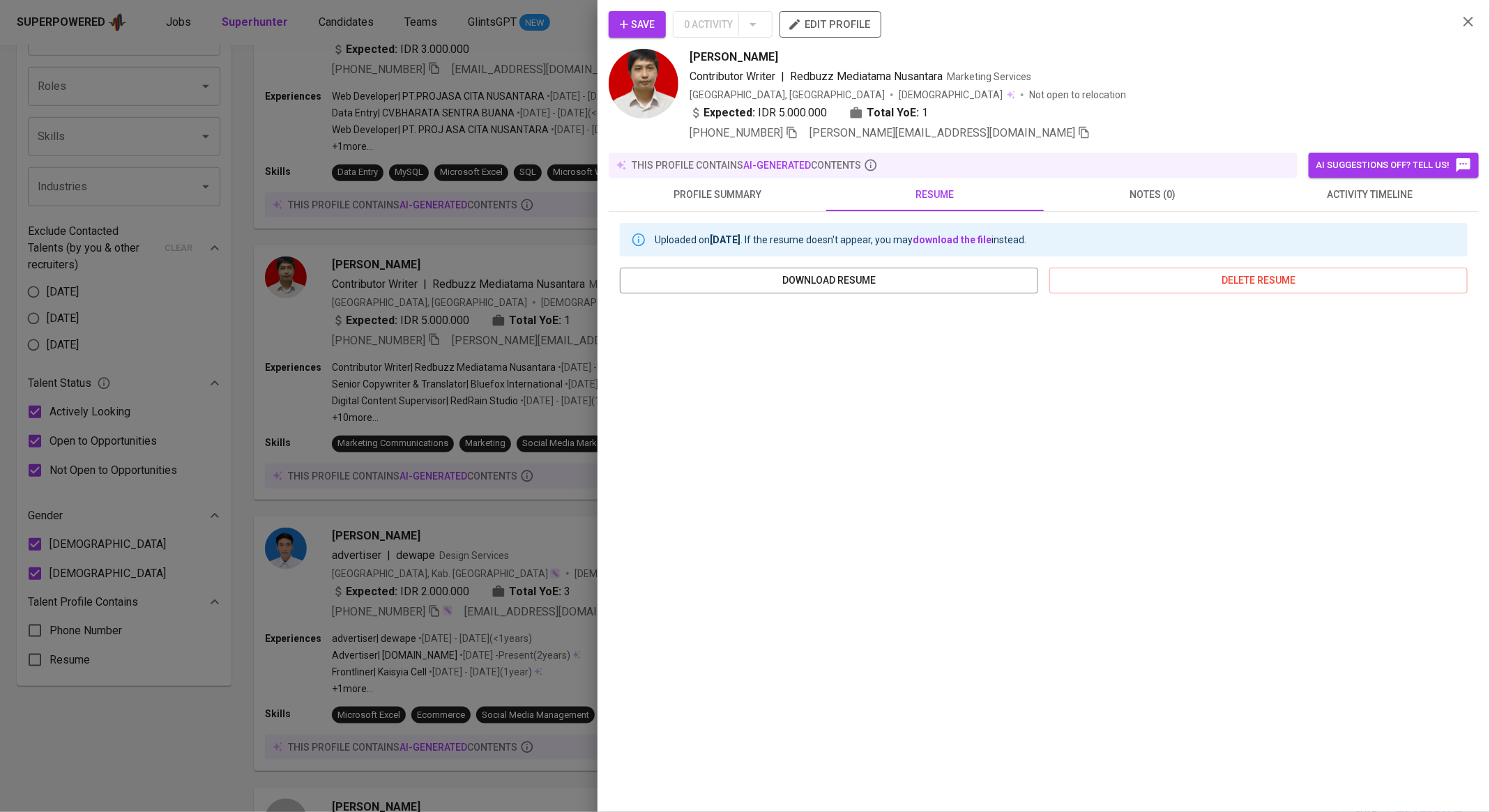
click at [430, 322] on div at bounding box center [745, 406] width 1490 height 812
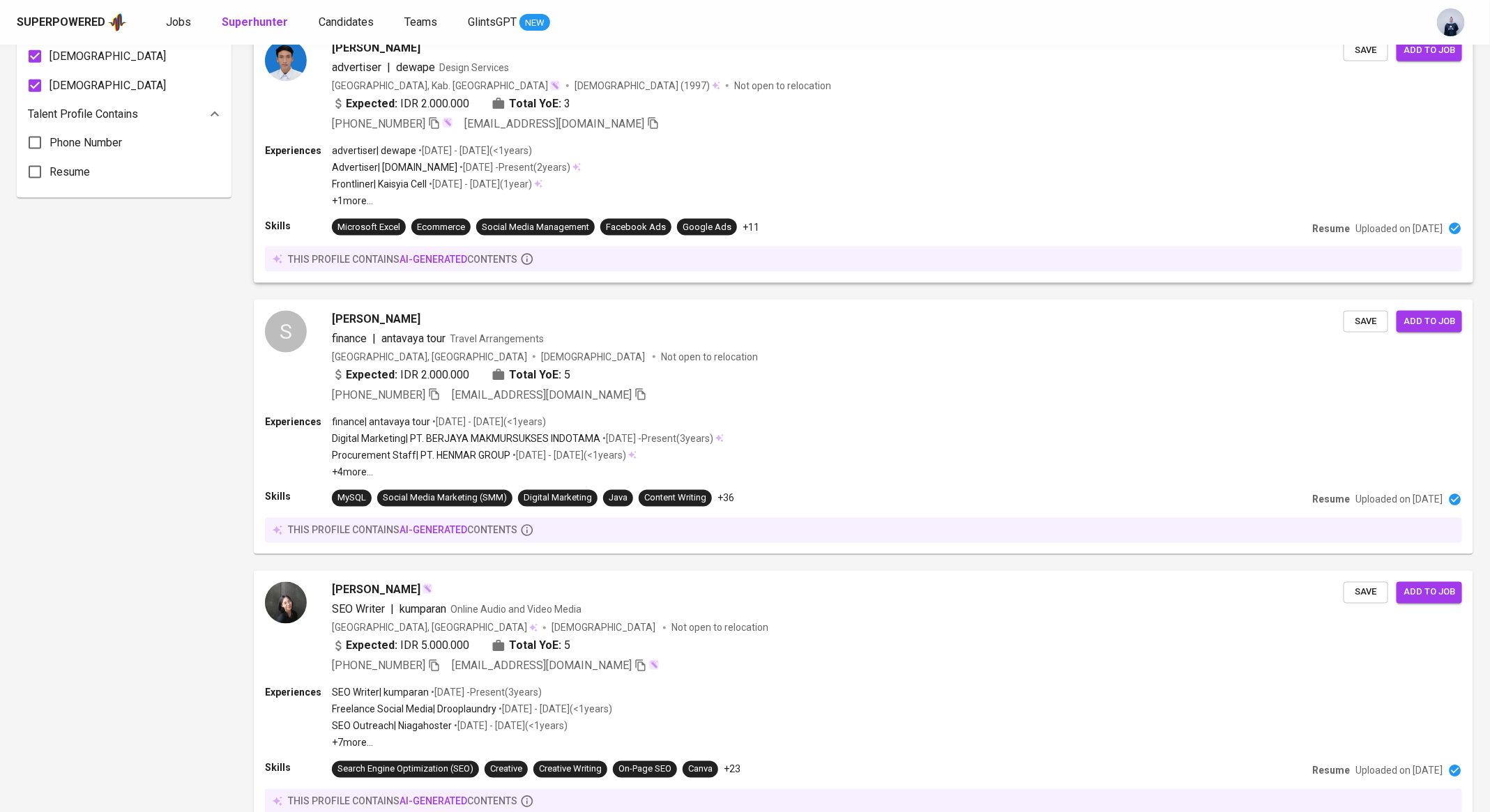
scroll to position [1014, 0]
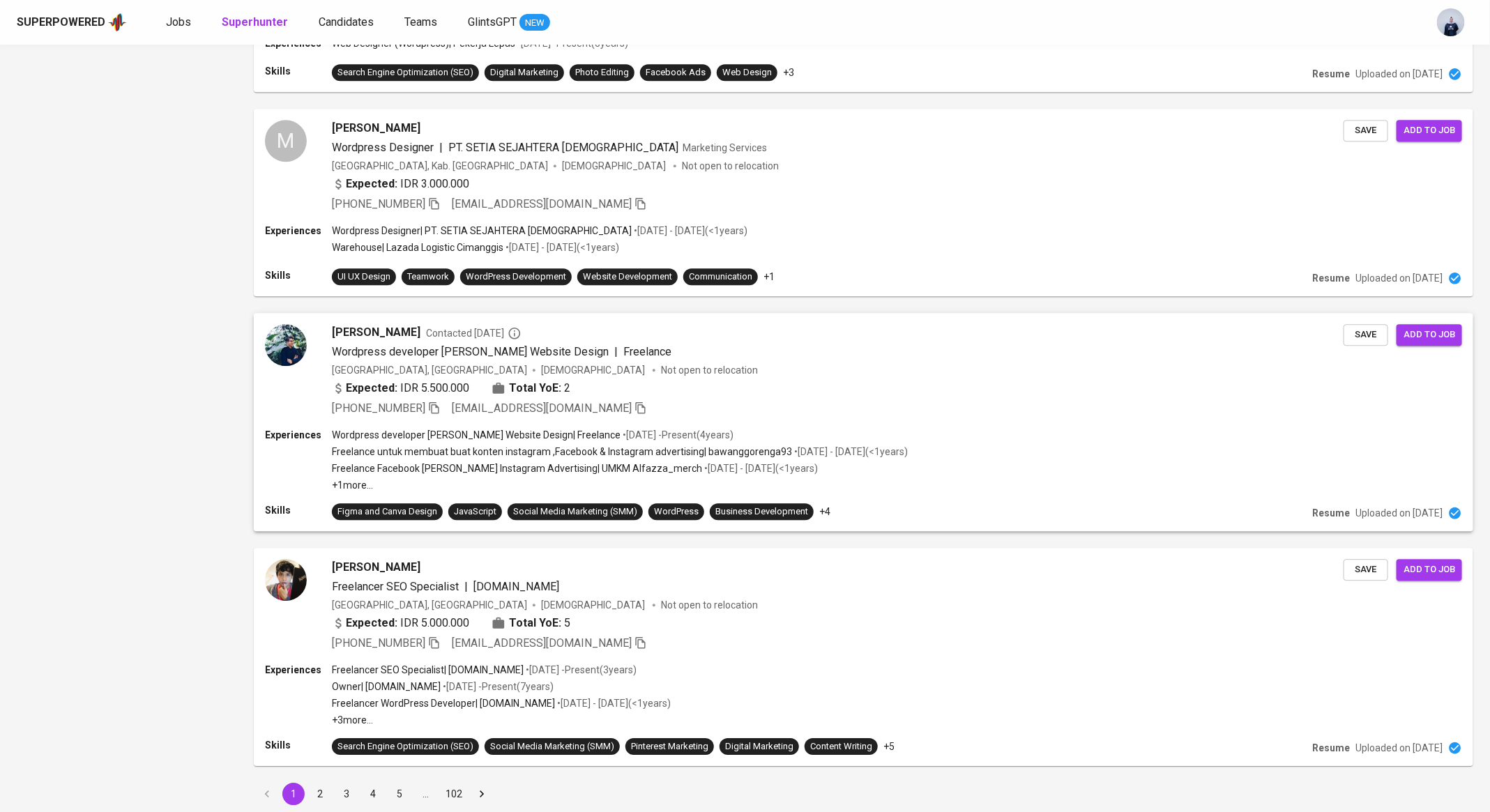
scroll to position [1975, 0]
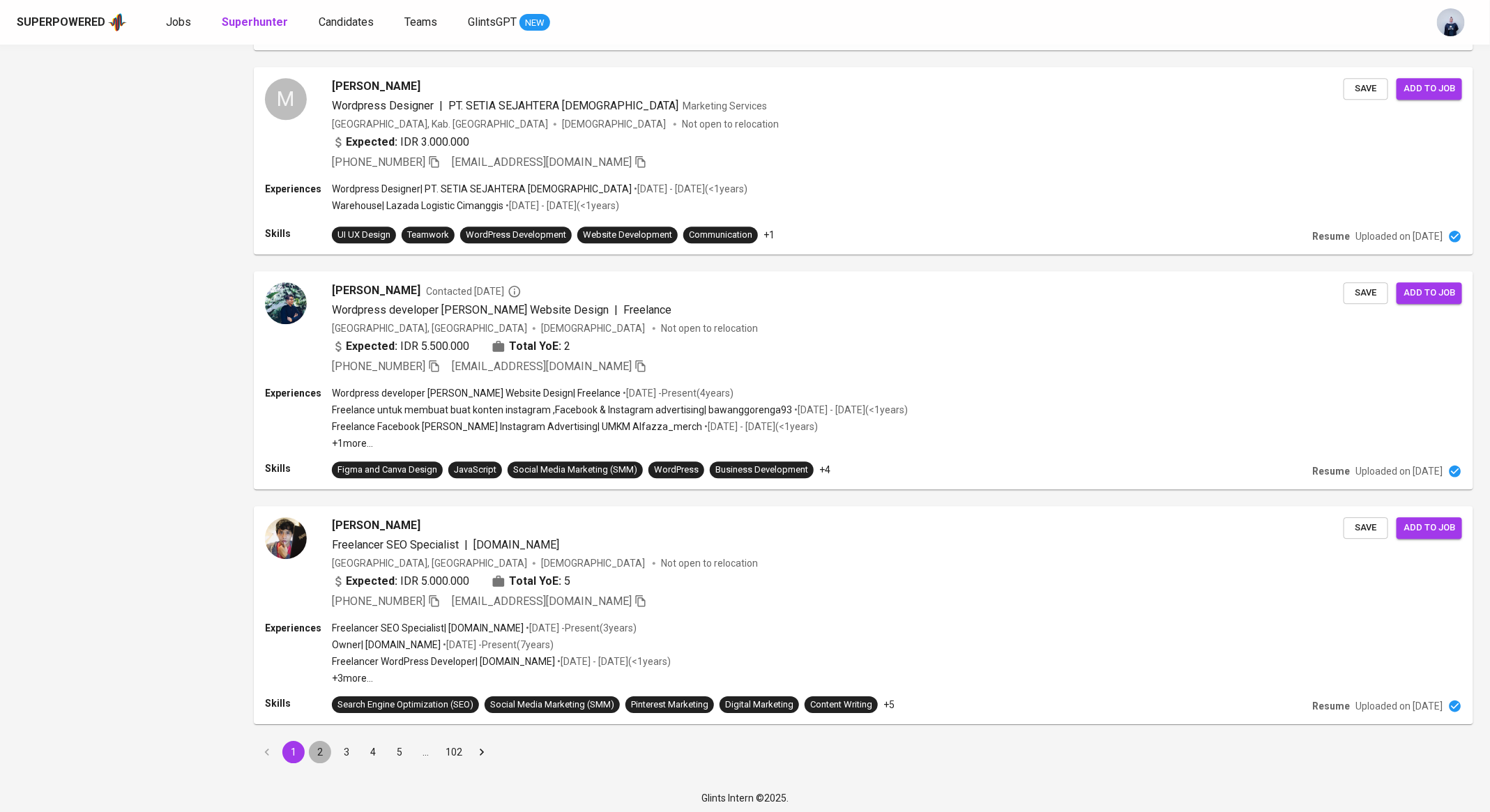
click at [317, 750] on button "2" at bounding box center [320, 752] width 23 height 23
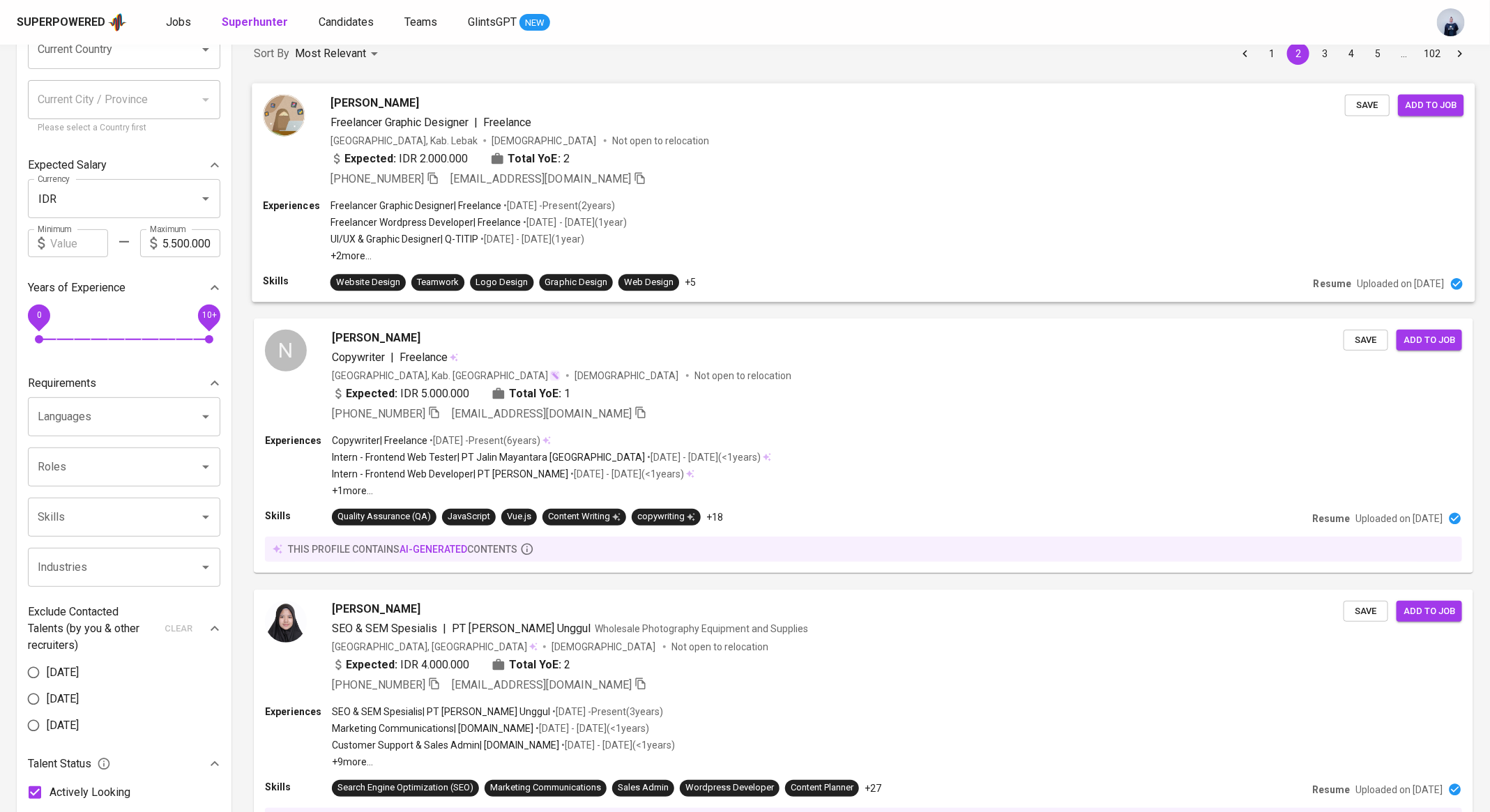
scroll to position [172, 0]
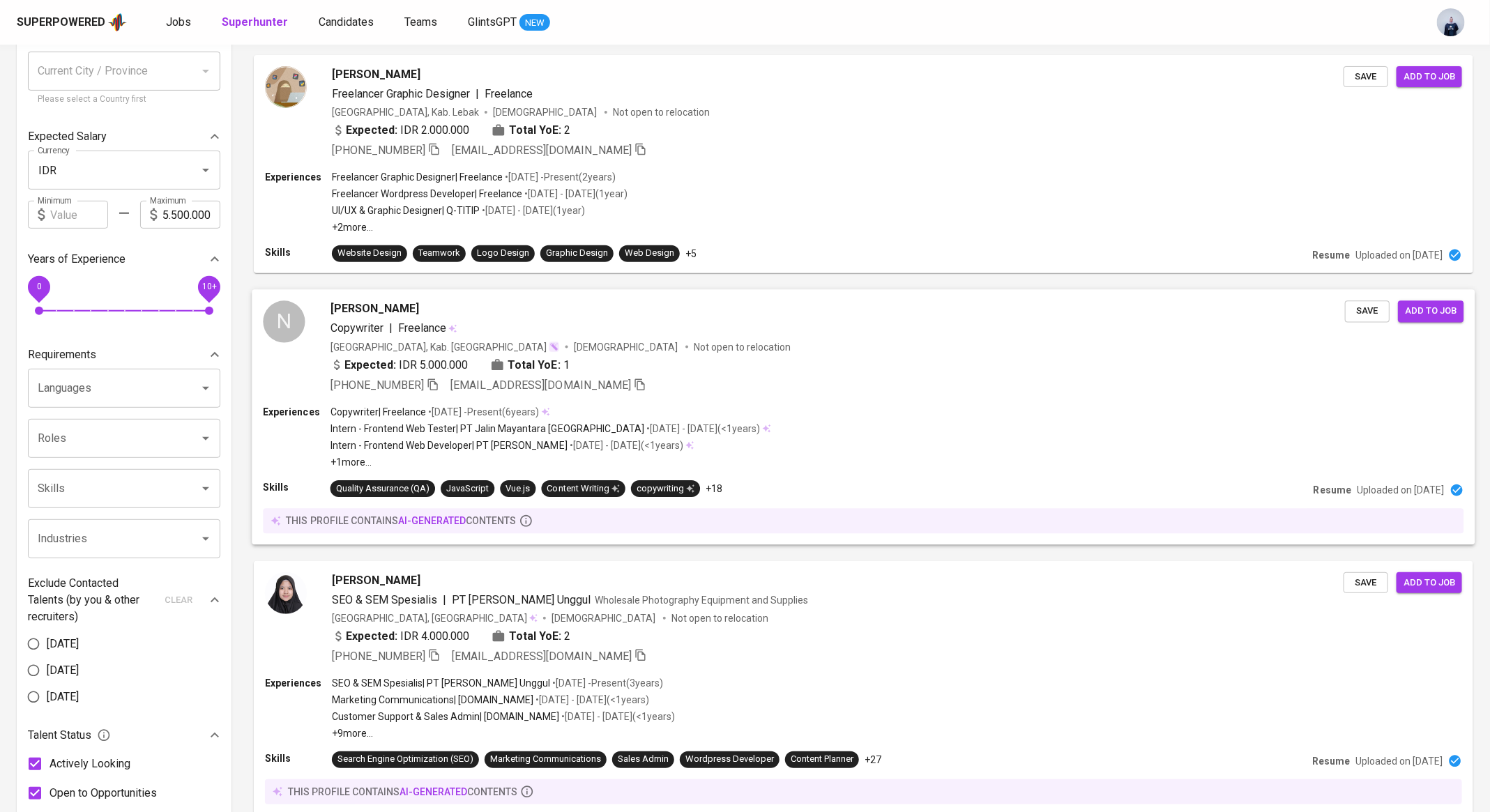
click at [663, 341] on div "Indonesia, Kab. Malang Female Not open to relocation" at bounding box center [837, 347] width 1014 height 14
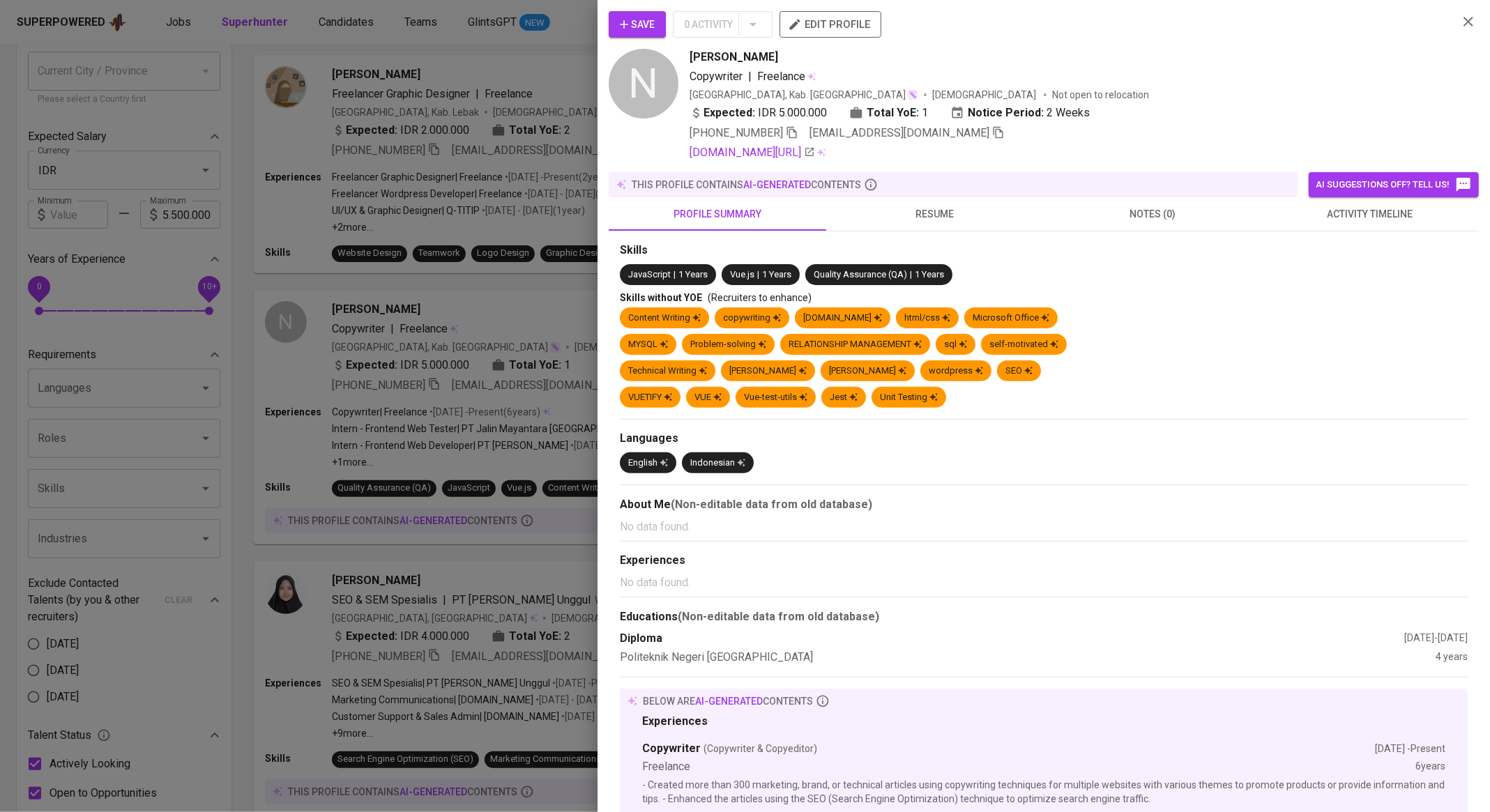
click at [924, 208] on span "resume" at bounding box center [936, 214] width 201 height 17
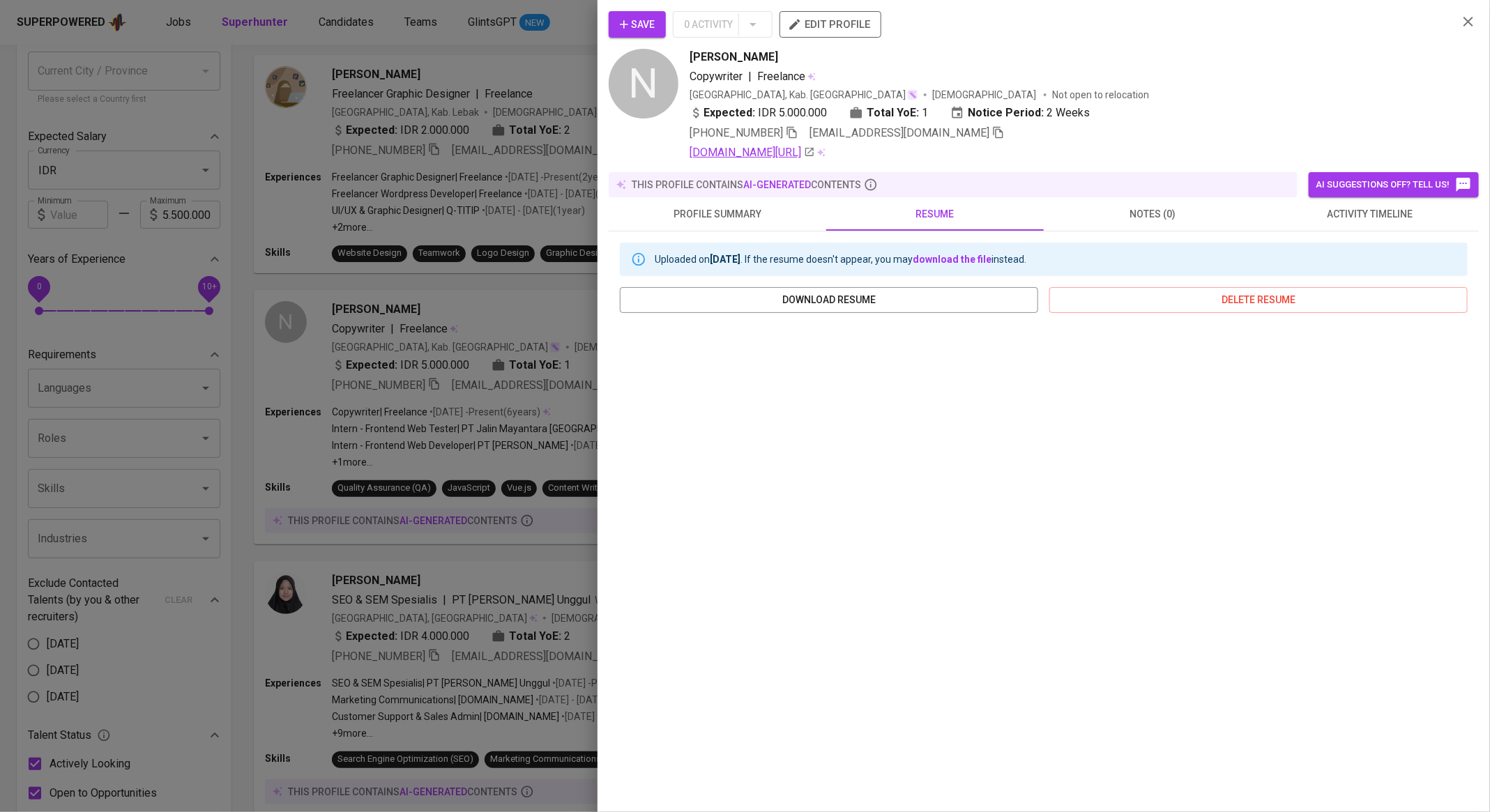
click at [816, 149] on link "linkedin.com/in/nabilahaffryda" at bounding box center [752, 152] width 126 height 16
click at [492, 376] on div at bounding box center [745, 406] width 1490 height 812
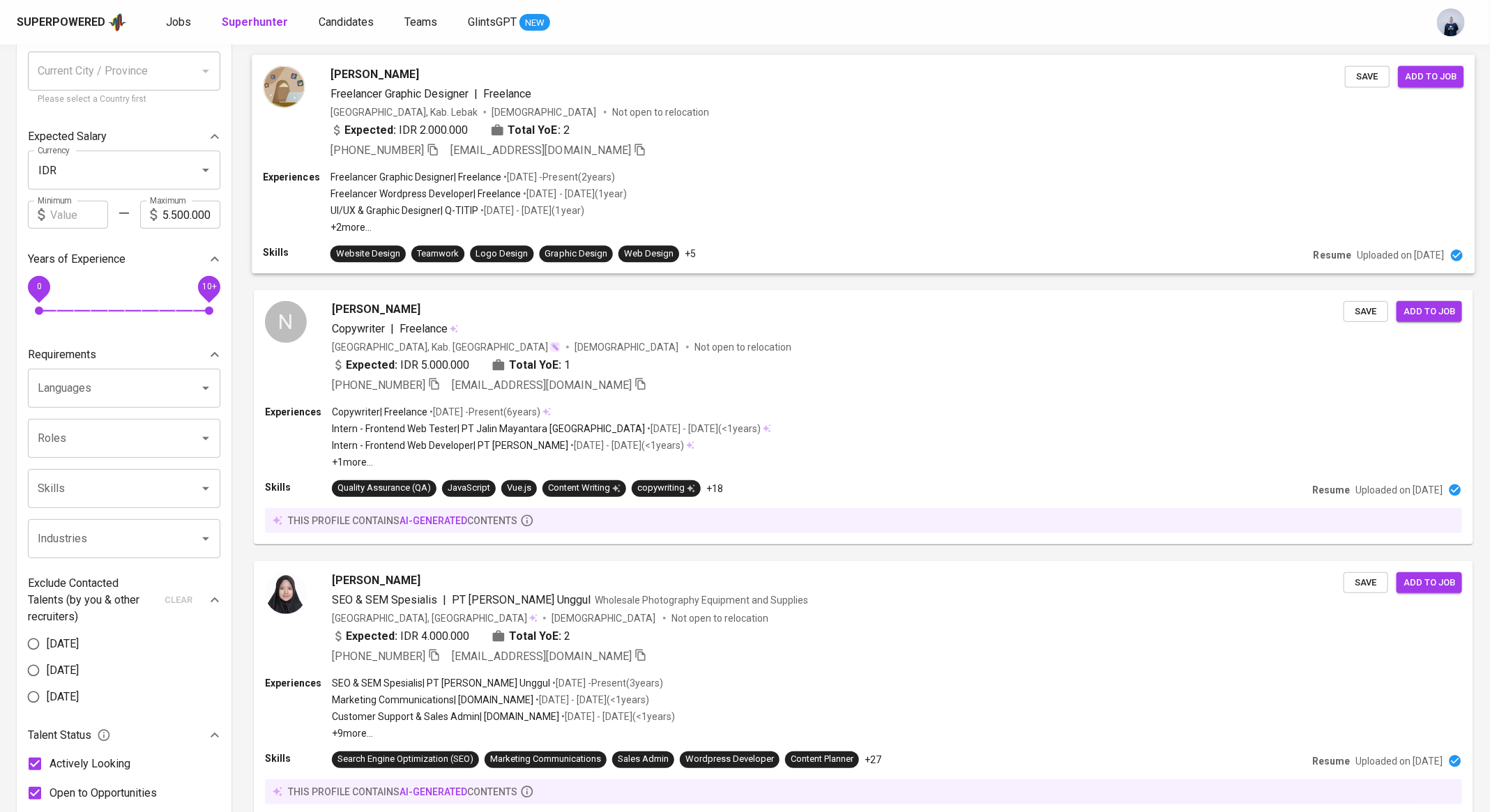
click at [674, 134] on div "Expected: IDR 2.000.000 Total YoE: 2" at bounding box center [837, 132] width 1014 height 20
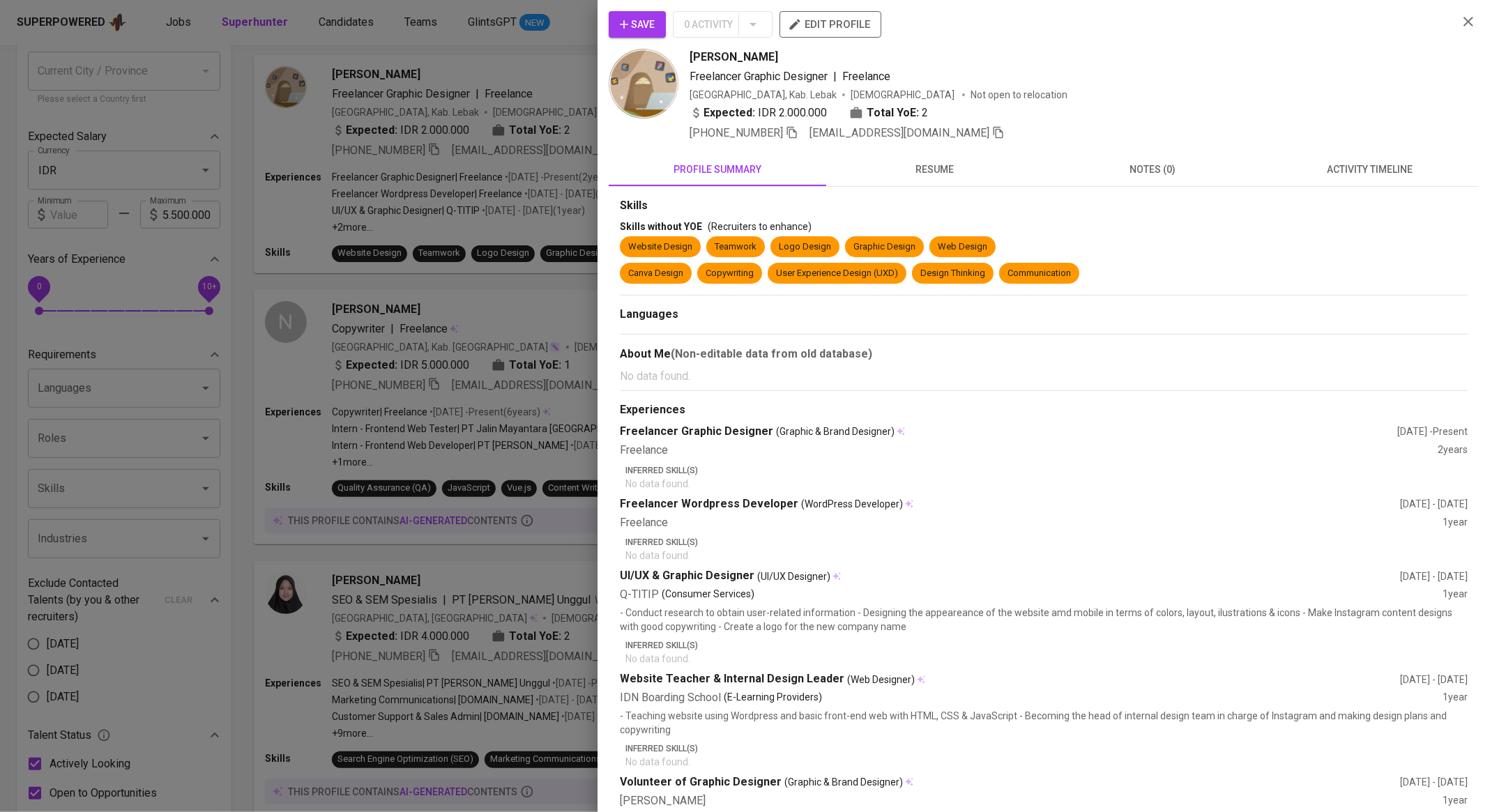
click at [986, 168] on span "resume" at bounding box center [936, 170] width 201 height 17
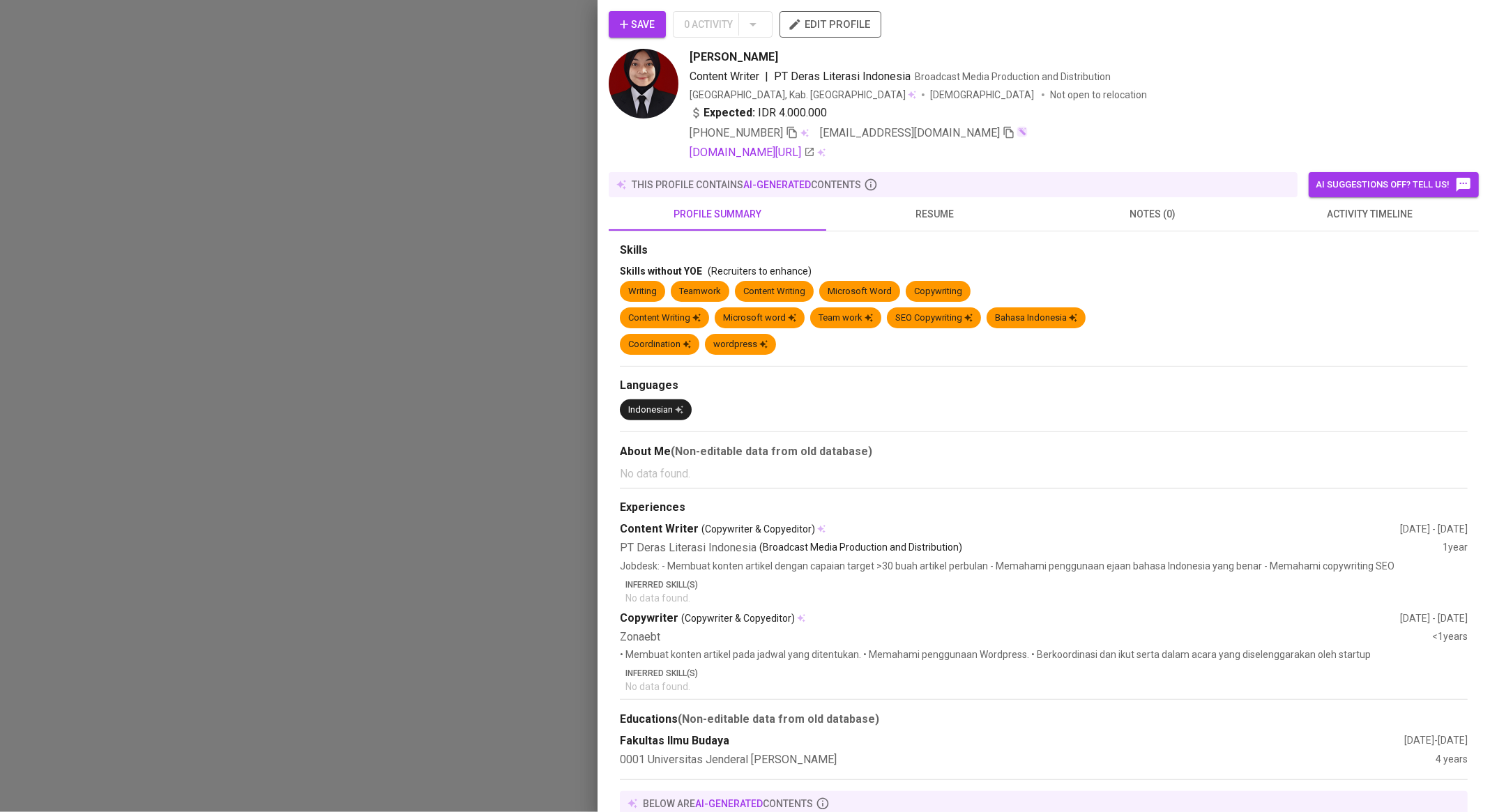
click at [941, 203] on button "resume" at bounding box center [935, 214] width 218 height 34
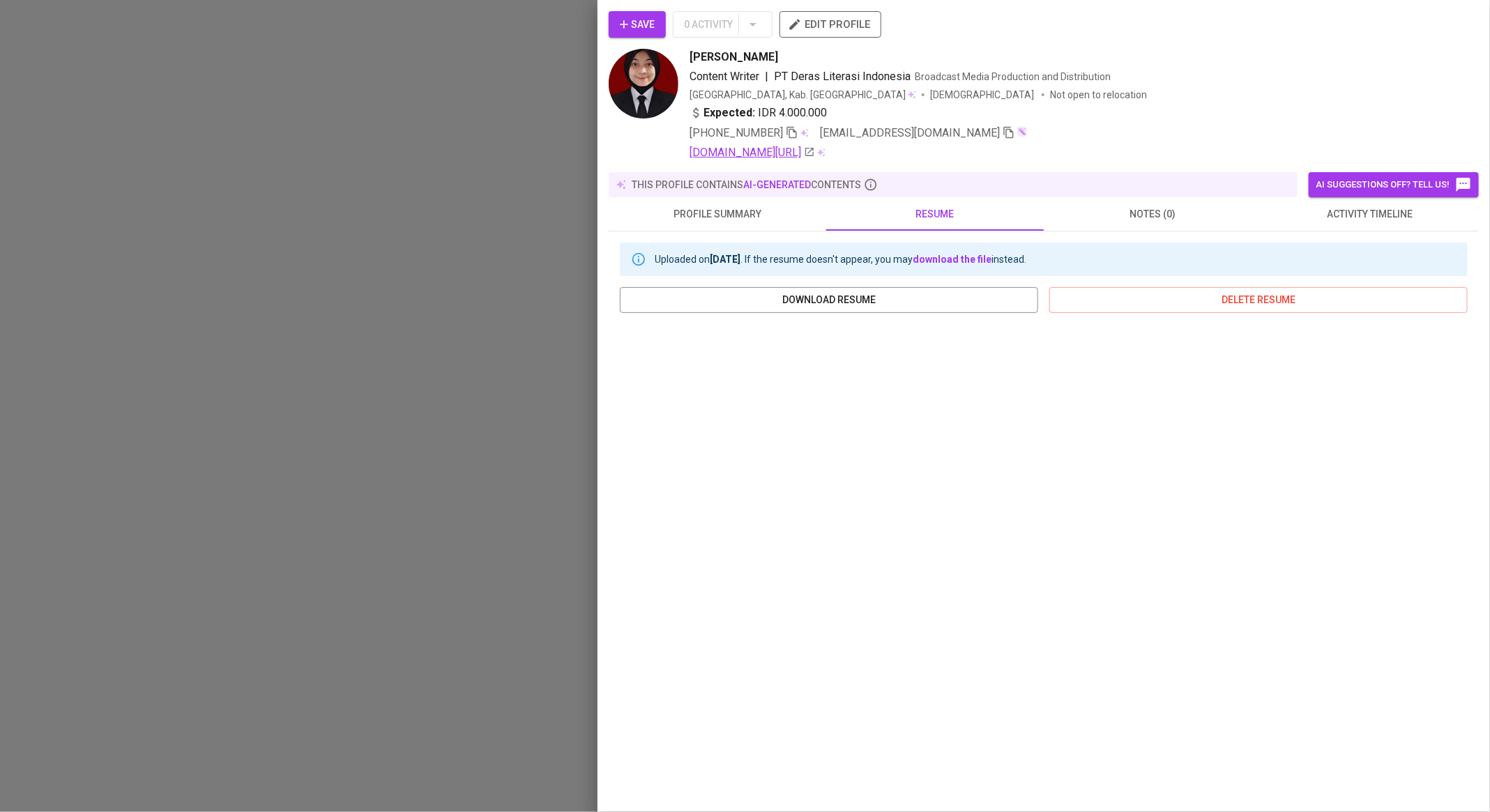
click at [814, 155] on link "[DOMAIN_NAME][URL]" at bounding box center [752, 152] width 126 height 16
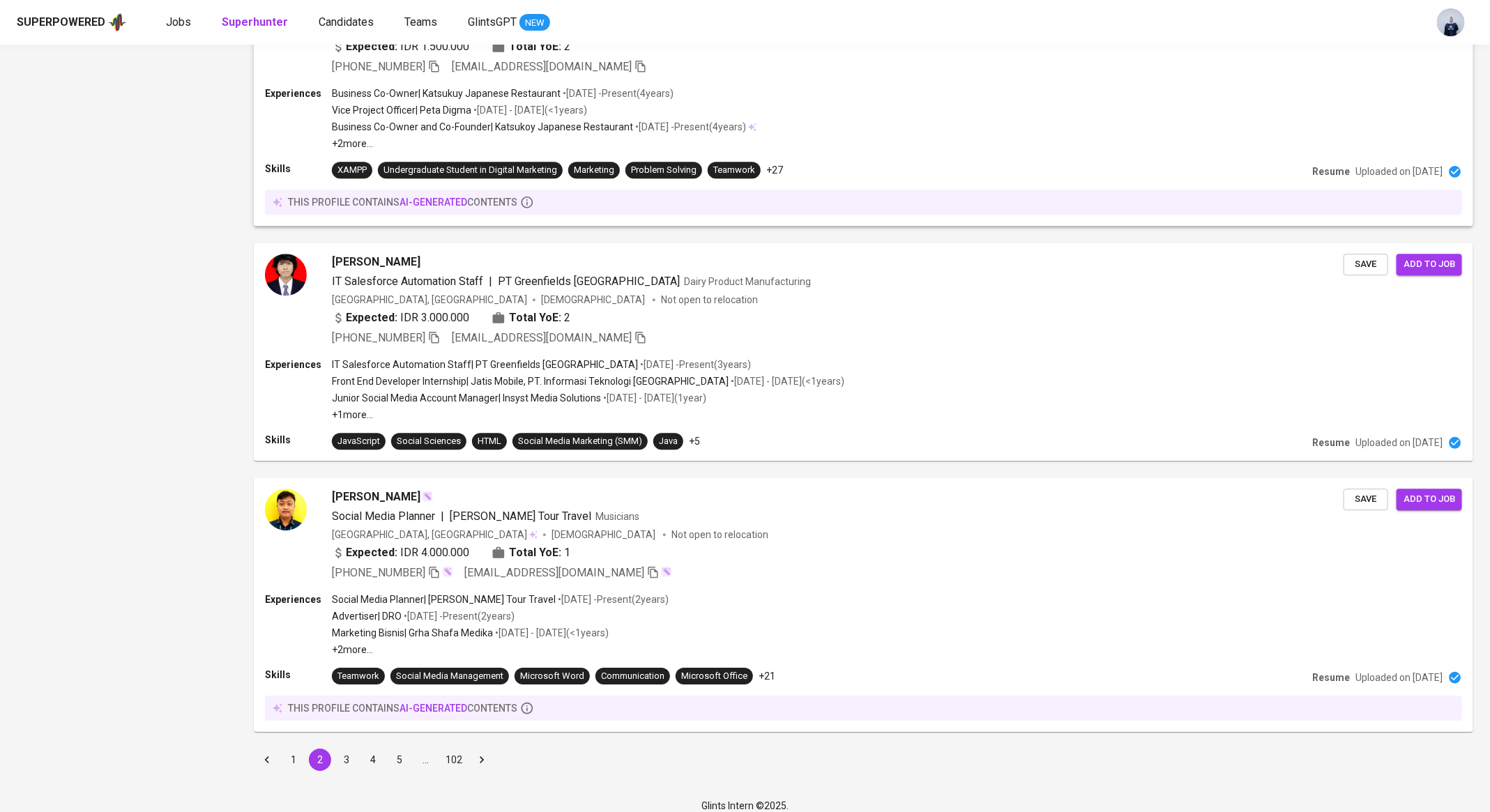
scroll to position [2044, 0]
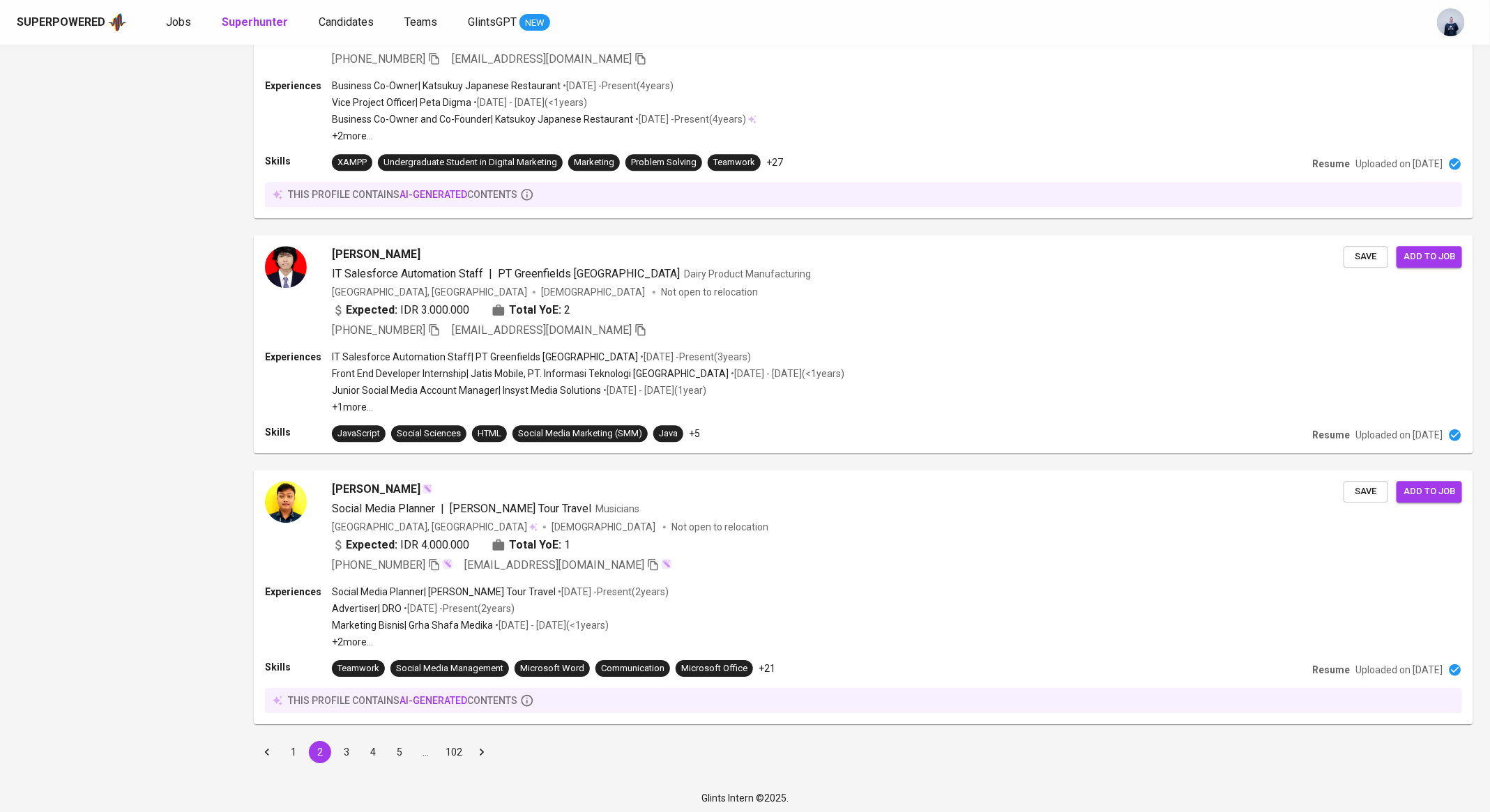
click at [347, 747] on button "3" at bounding box center [346, 752] width 23 height 23
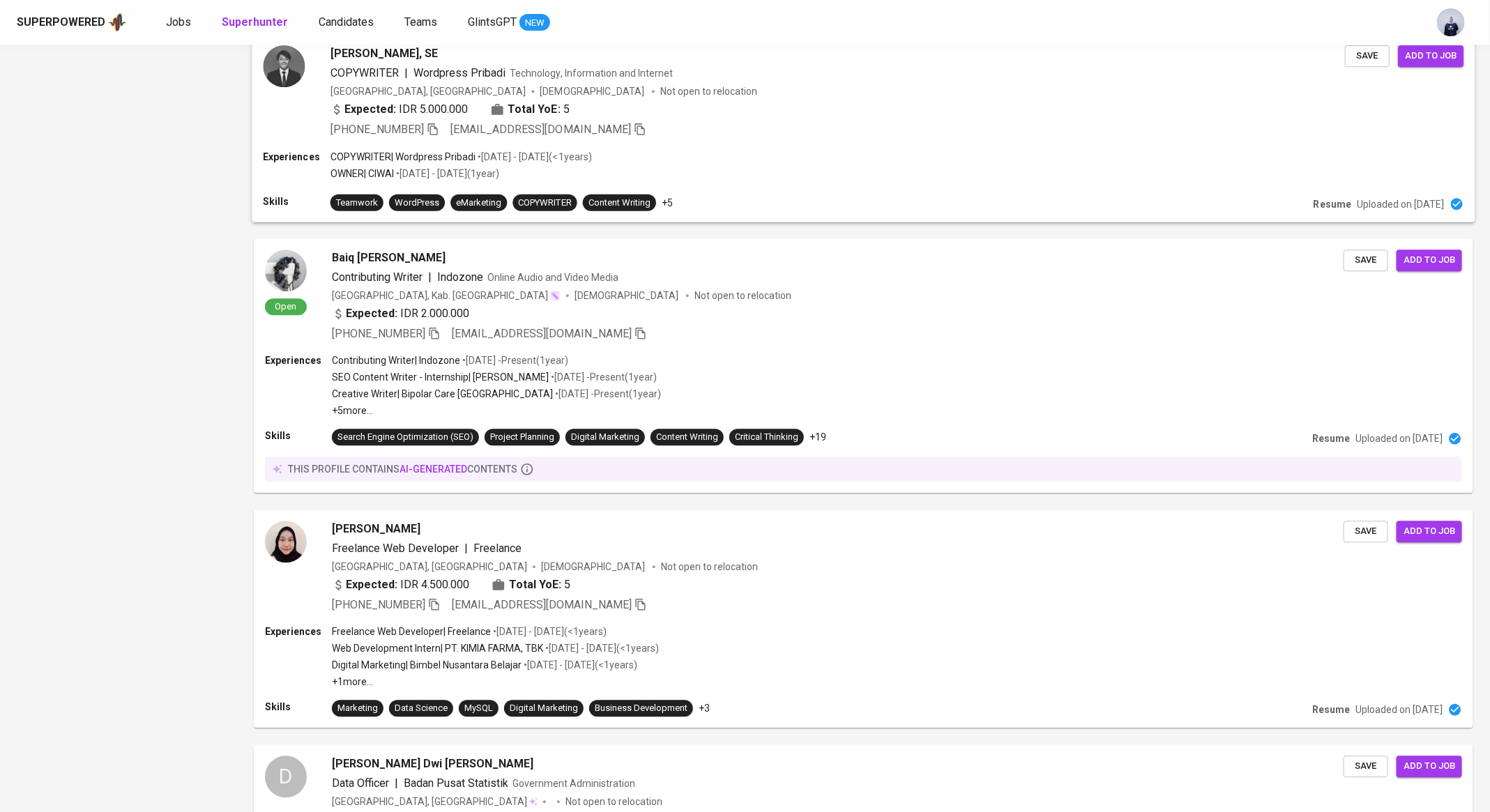
scroll to position [1681, 0]
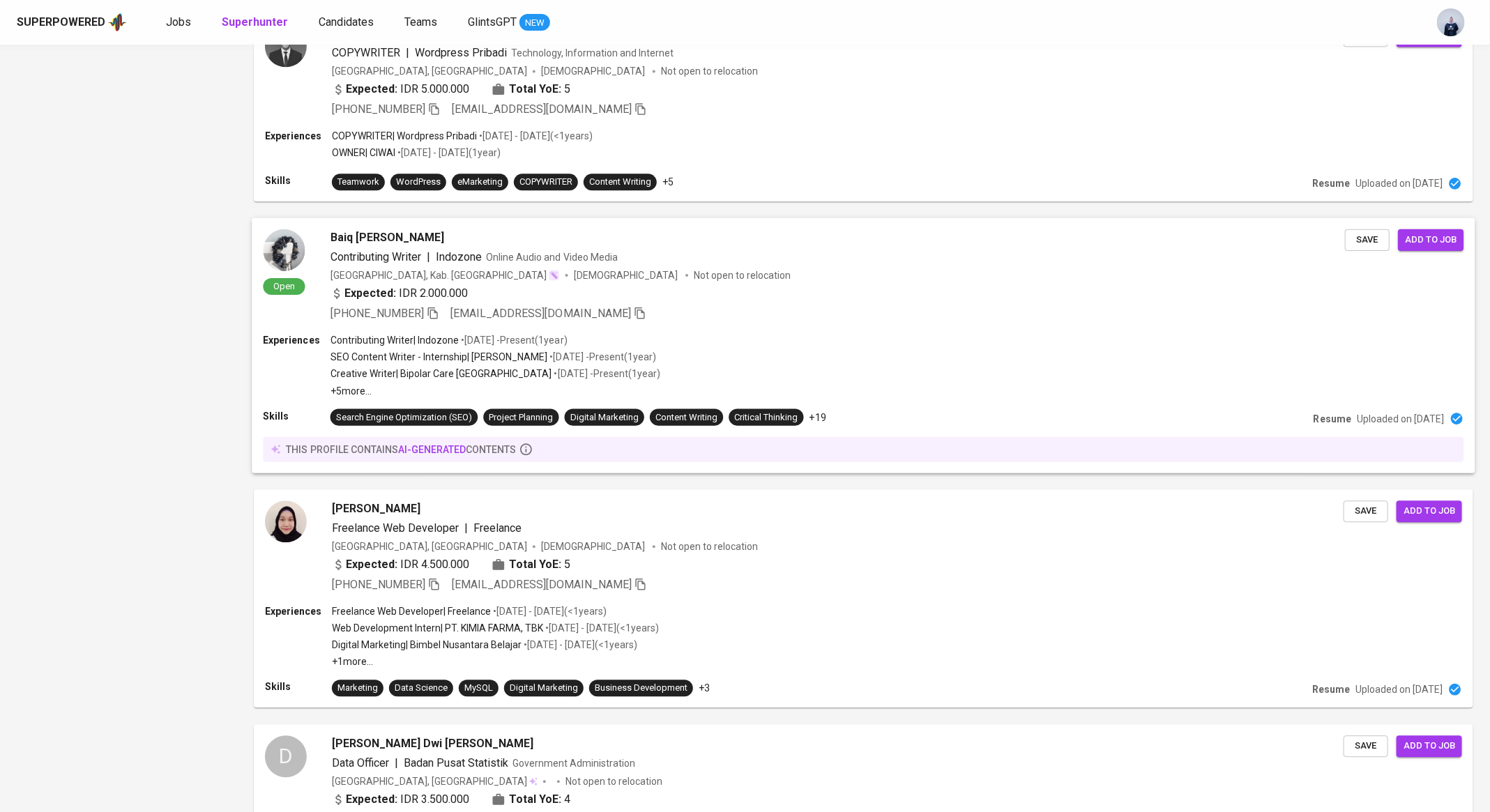
scroll to position [1725, 0]
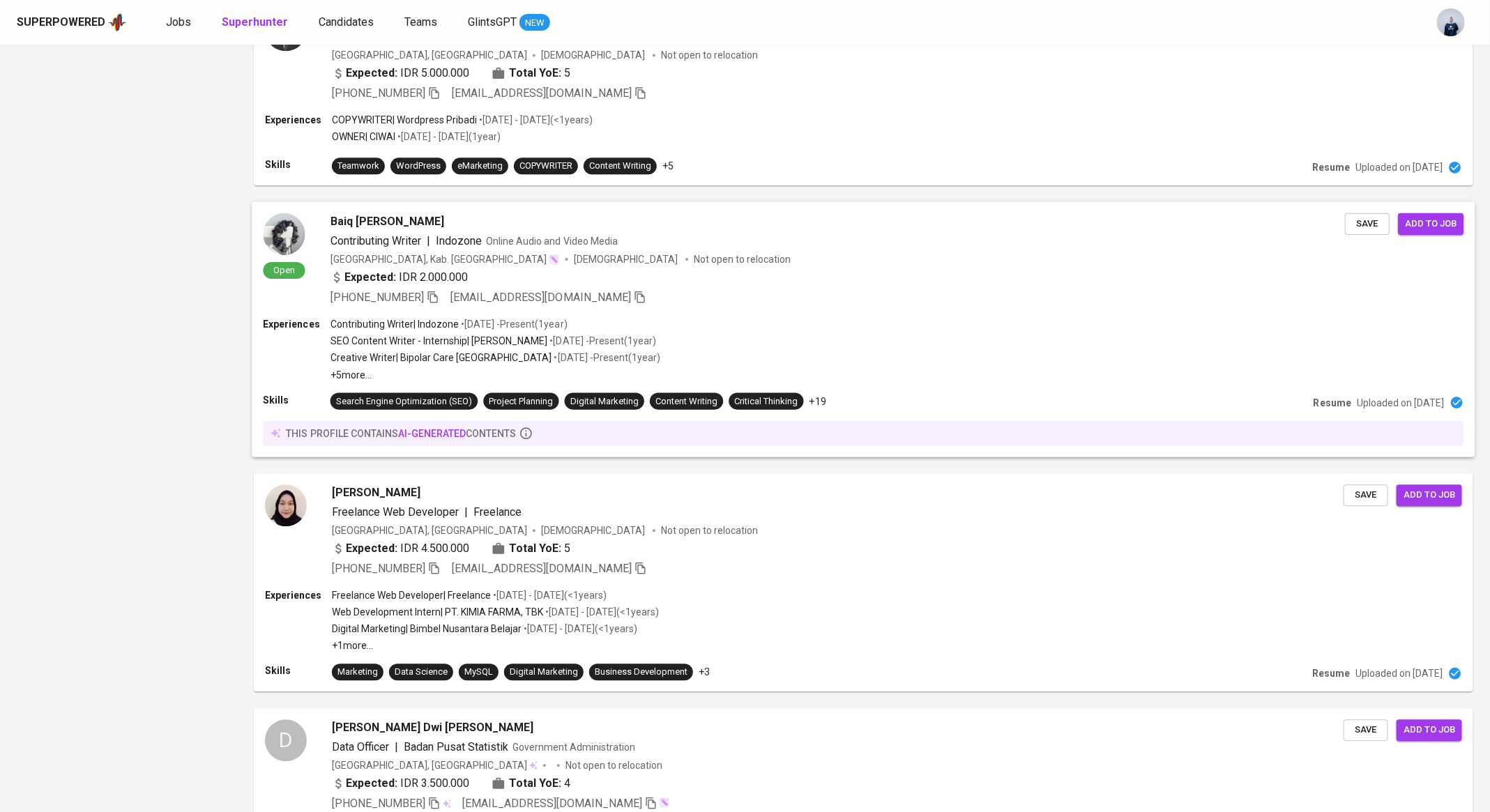
click at [1365, 221] on span "Save" at bounding box center [1367, 224] width 30 height 16
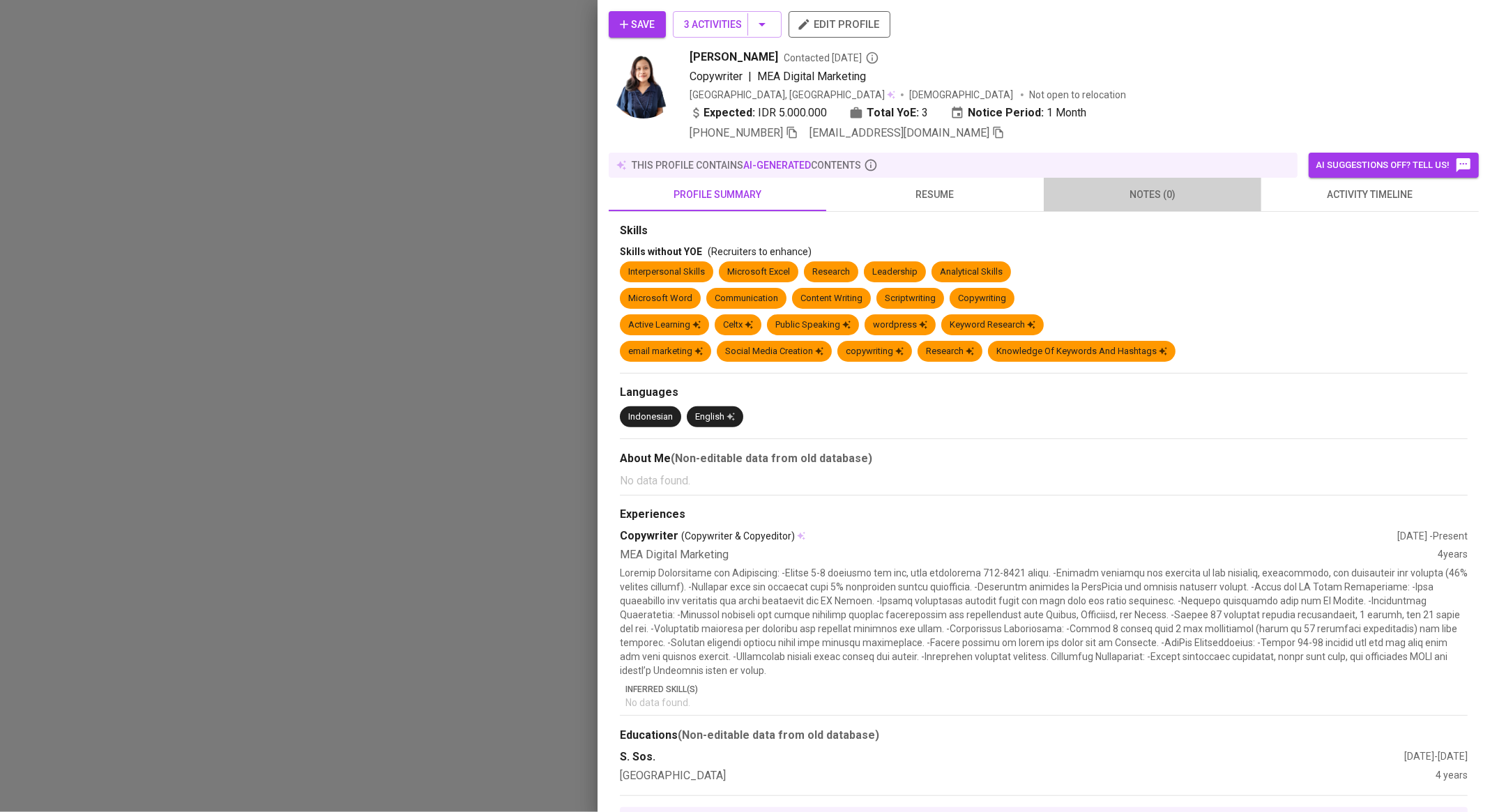
click at [1166, 192] on span "notes (0)" at bounding box center [1153, 195] width 201 height 17
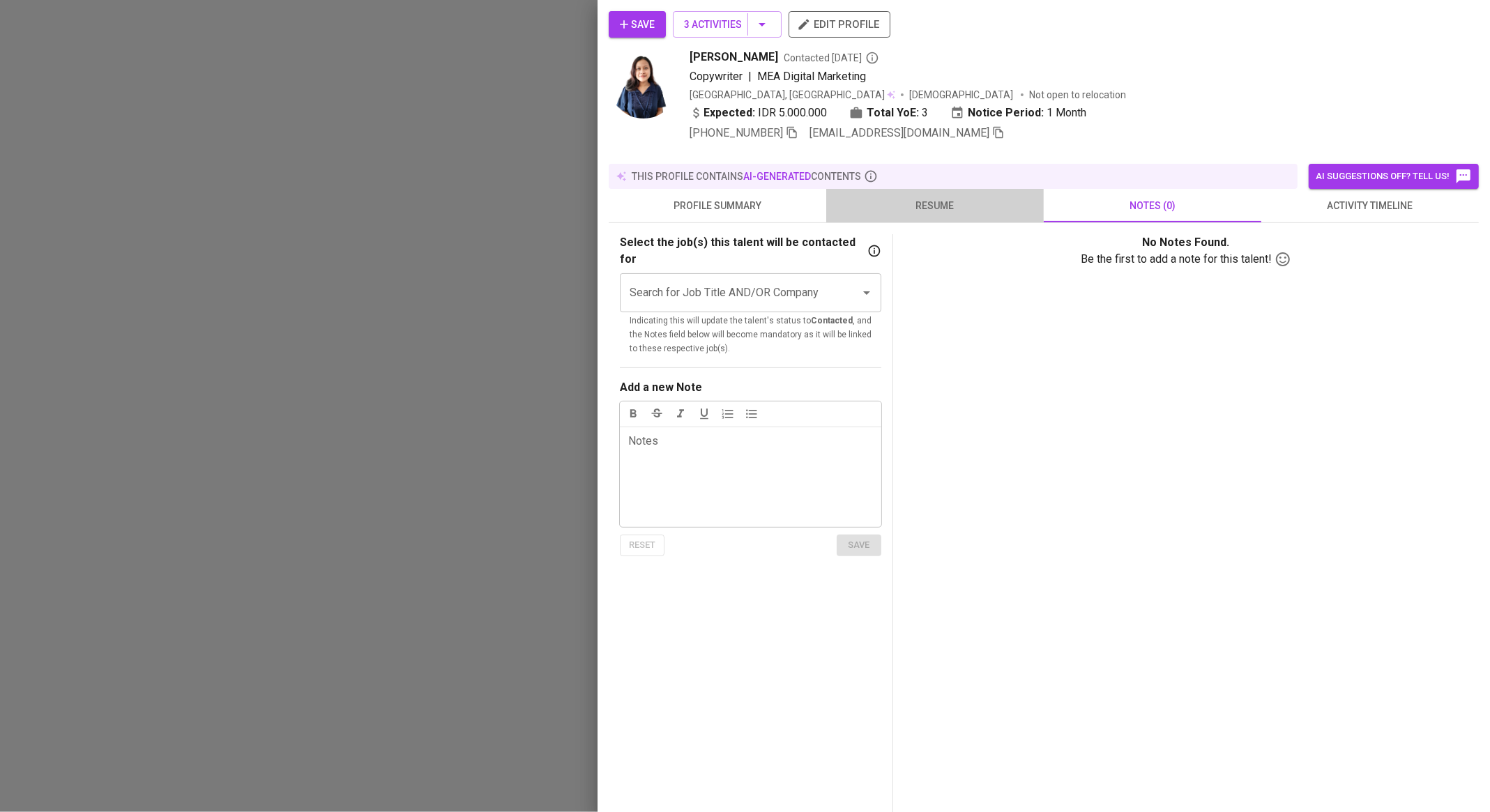
click at [942, 207] on span "resume" at bounding box center [936, 206] width 201 height 17
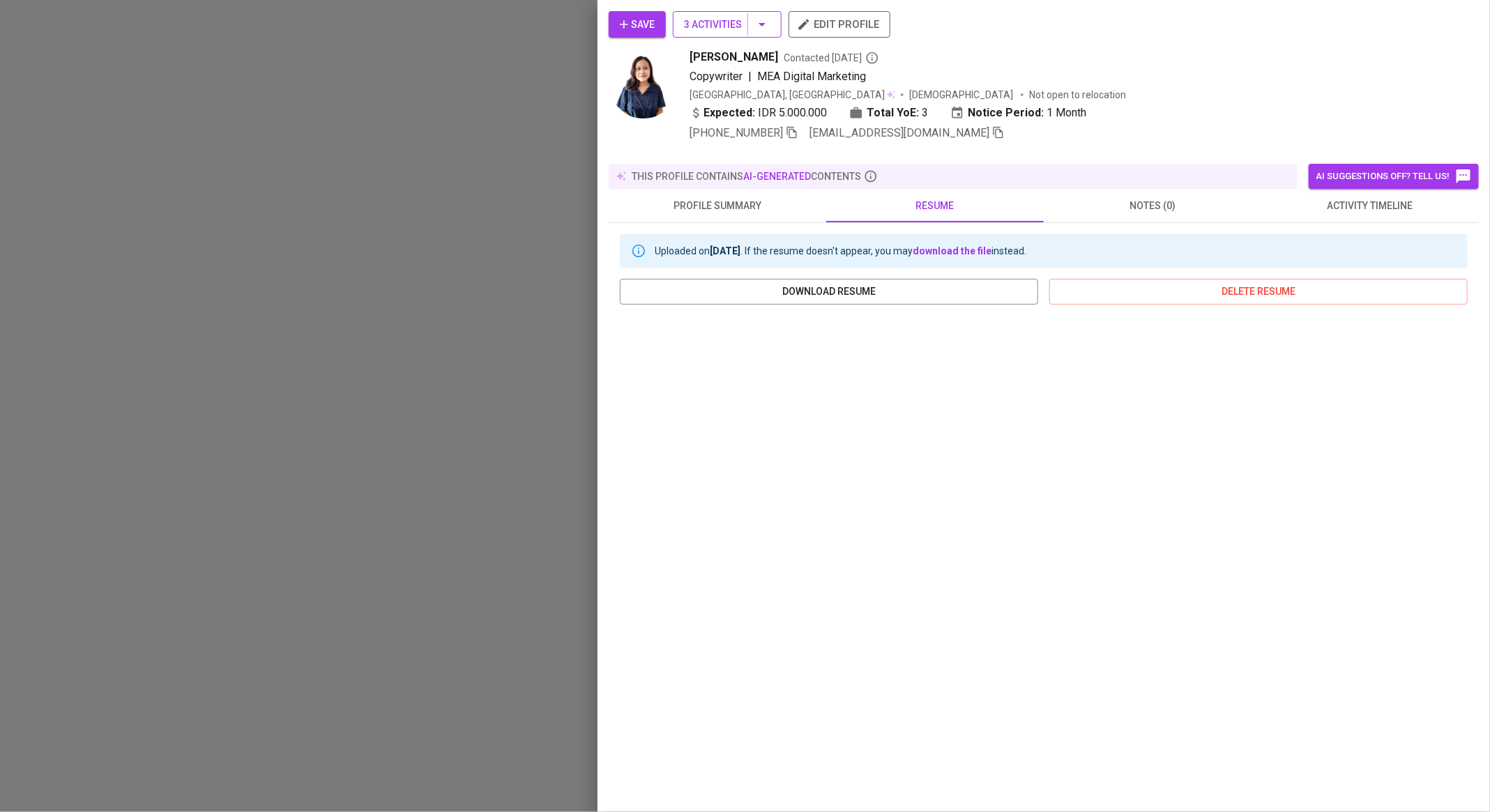
click at [765, 24] on icon "button" at bounding box center [762, 24] width 16 height 16
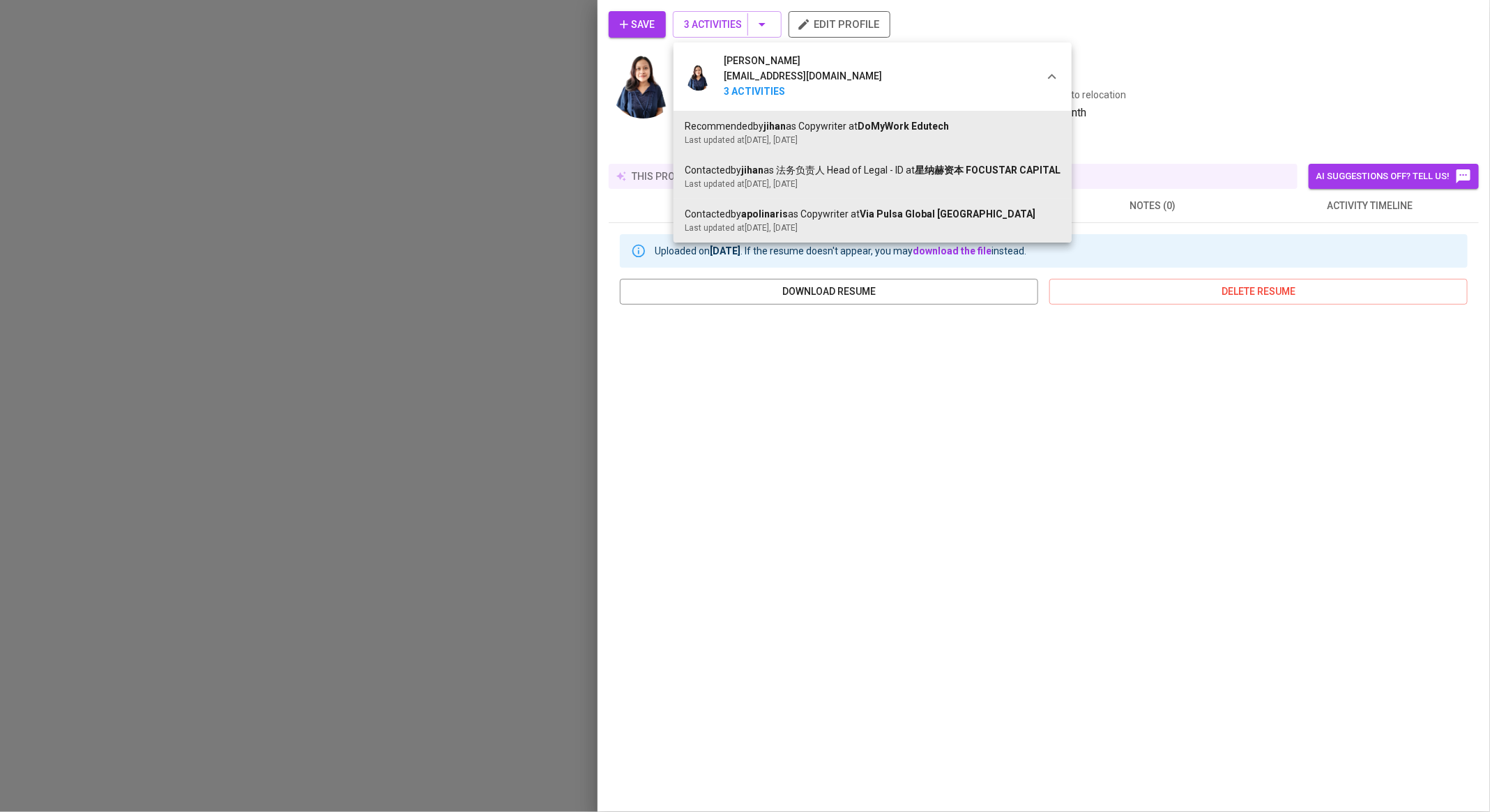
click at [1193, 62] on div at bounding box center [745, 406] width 1490 height 812
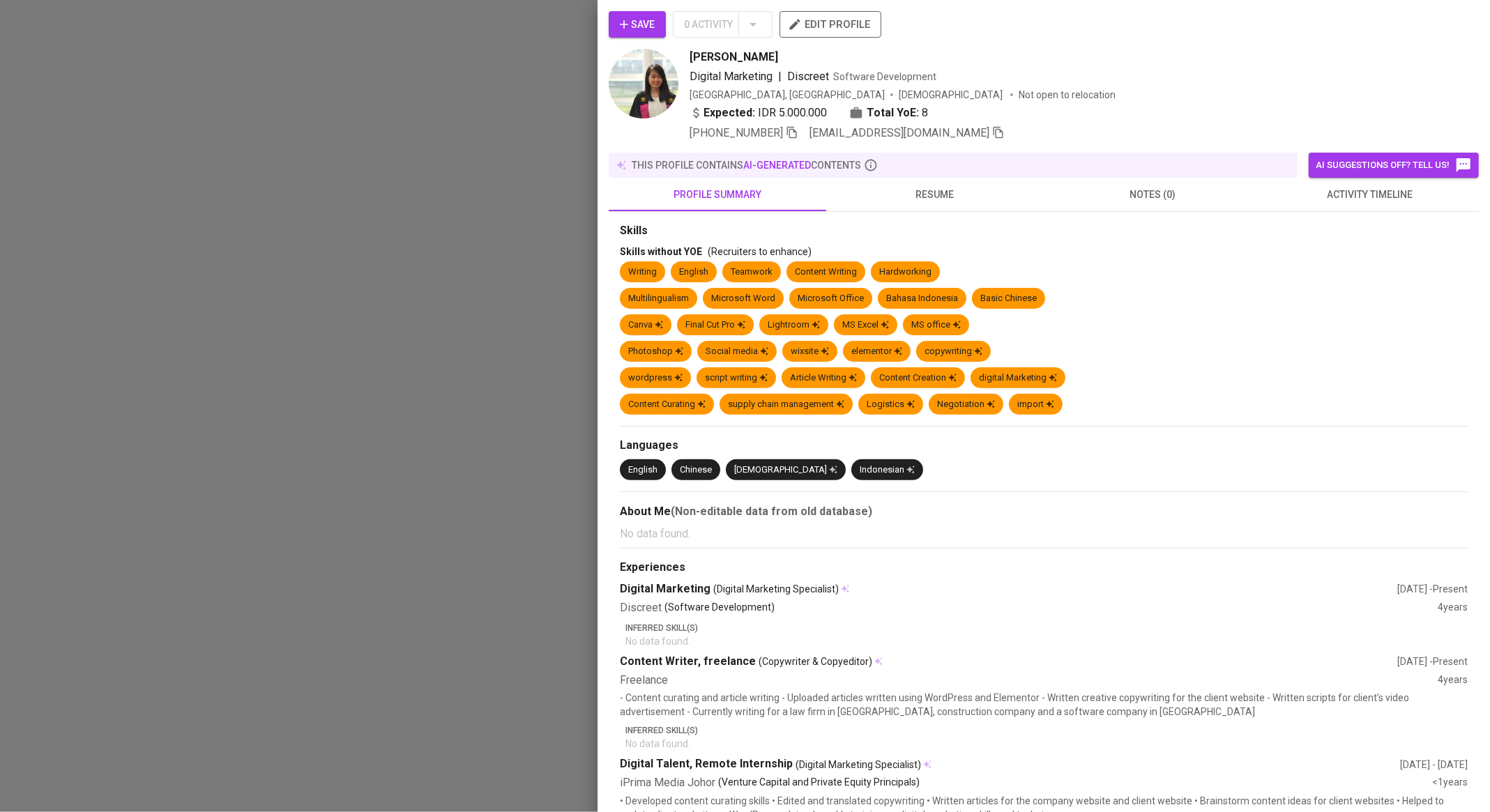
click at [932, 189] on span "resume" at bounding box center [936, 195] width 201 height 17
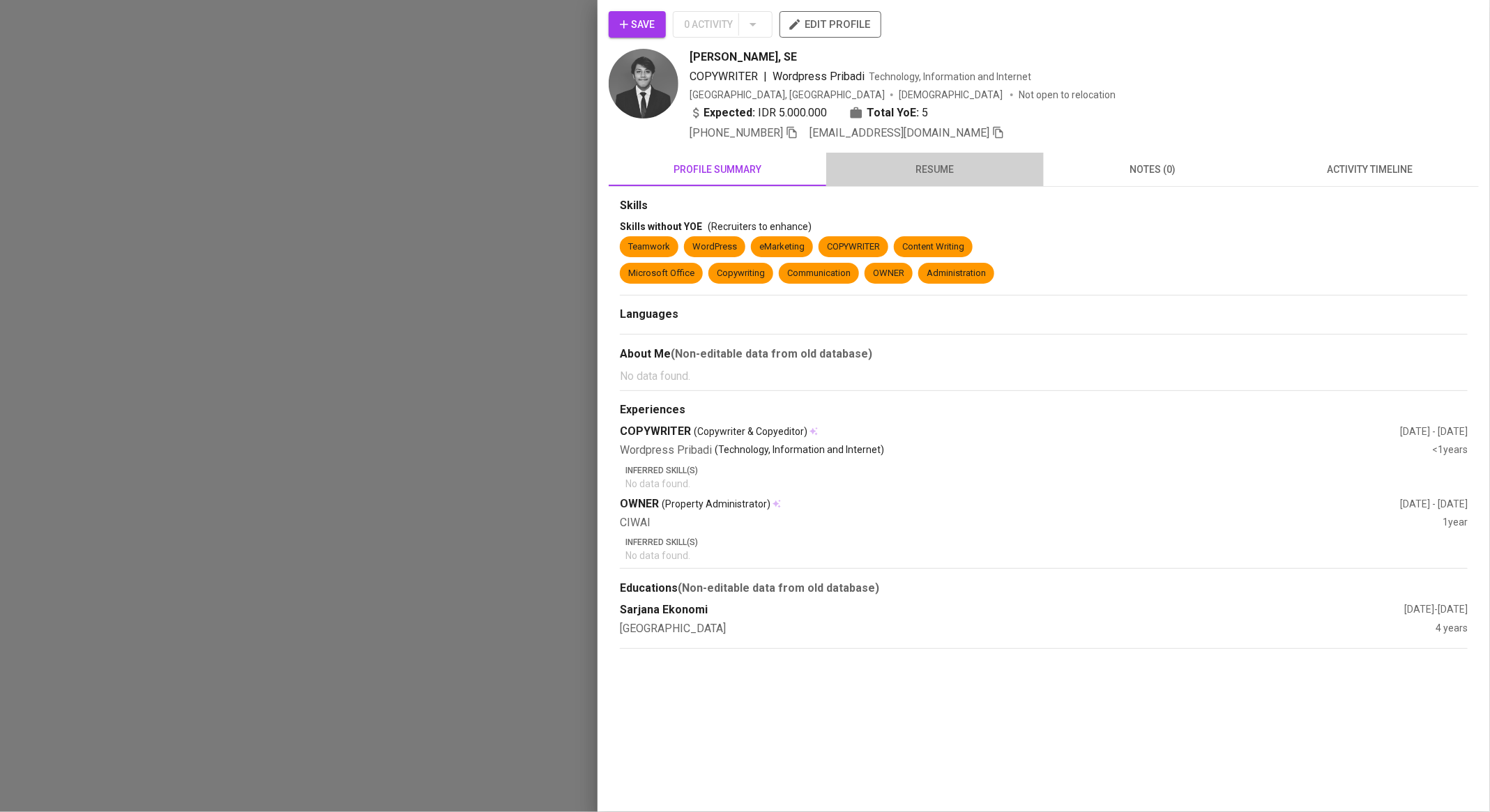
click at [930, 168] on span "resume" at bounding box center [936, 170] width 201 height 17
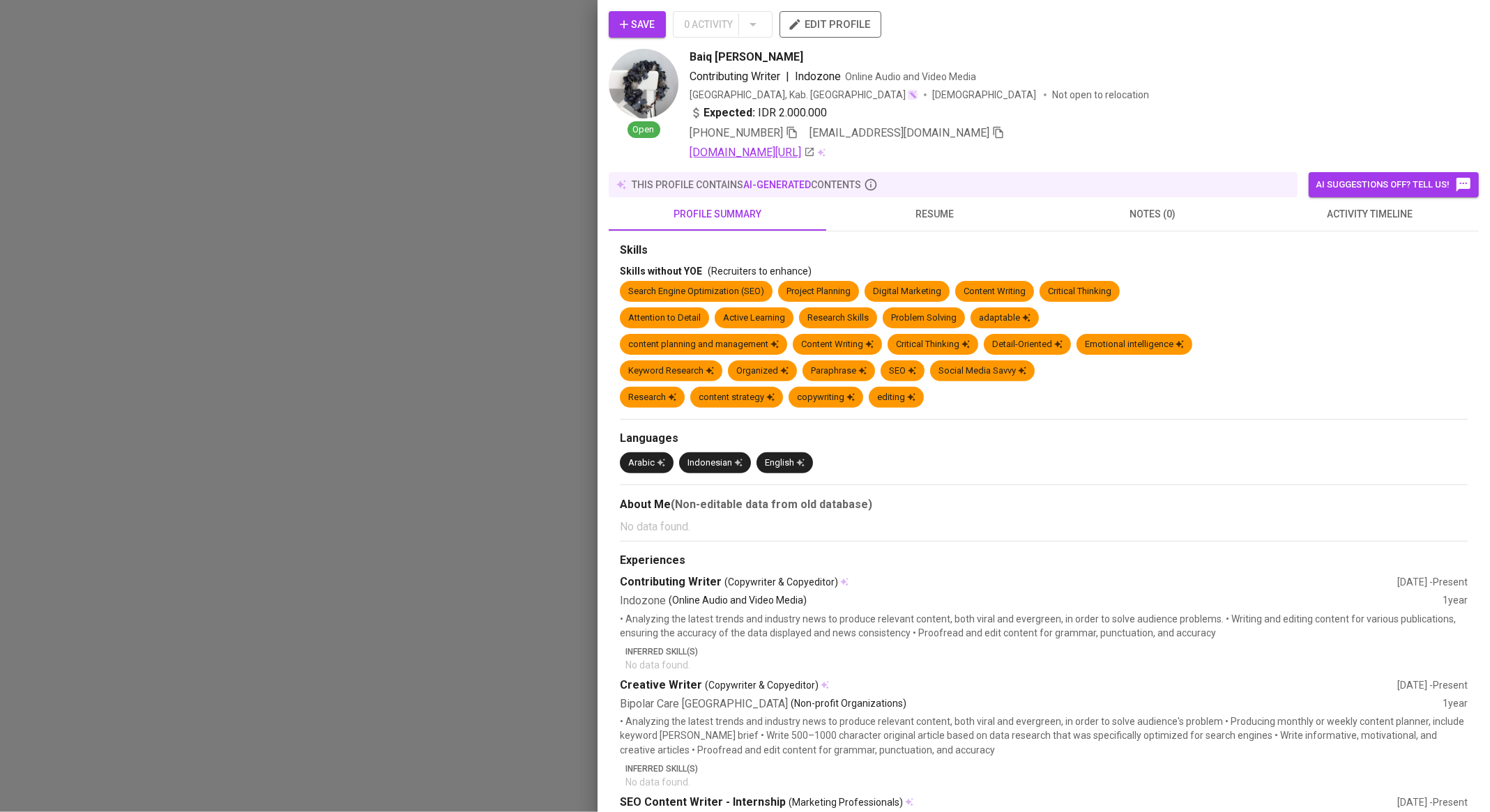
click at [816, 153] on link "linkedin.com/in/baiqdwicahyaramdyanti" at bounding box center [752, 152] width 126 height 16
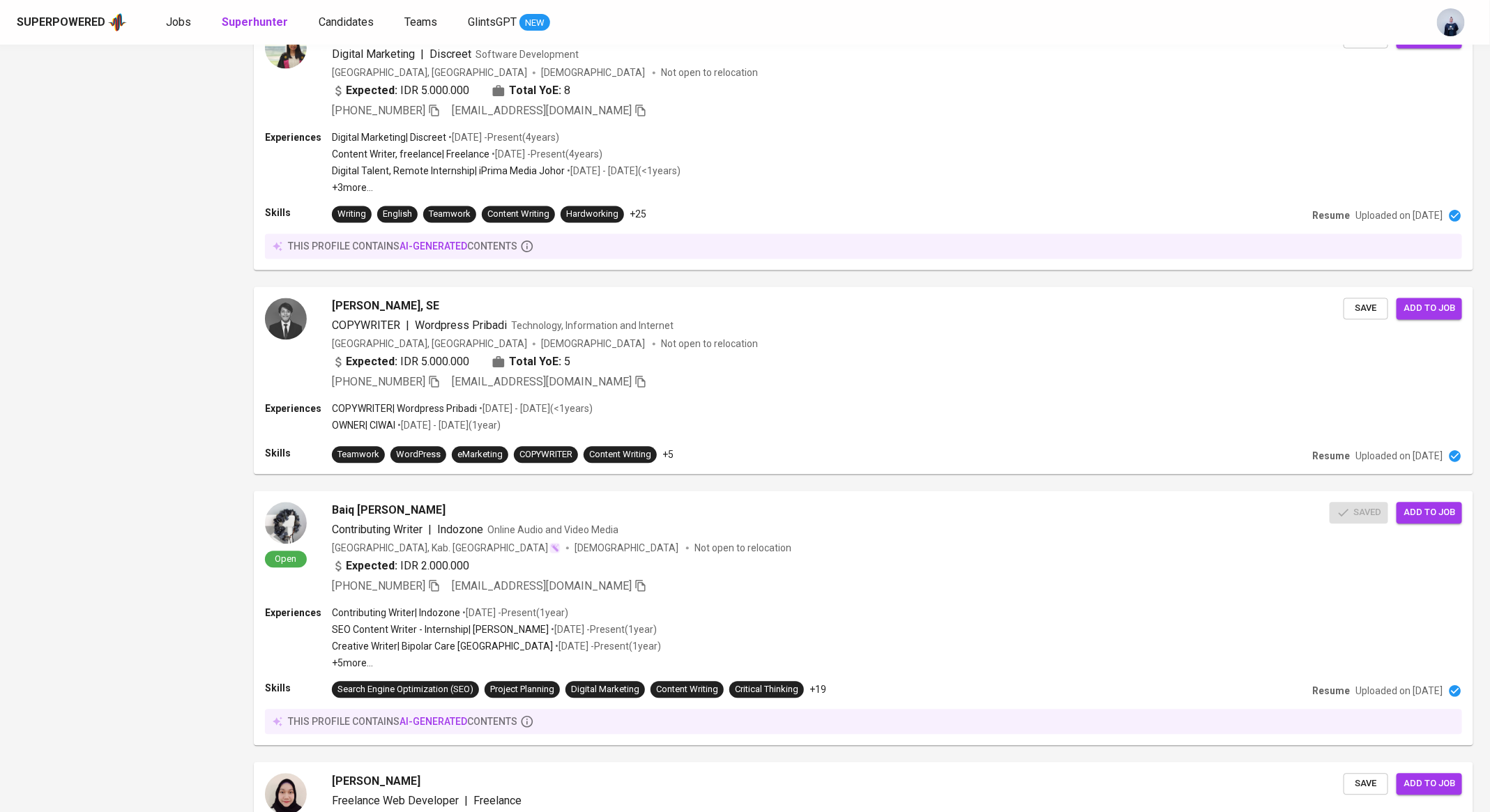
scroll to position [1964, 0]
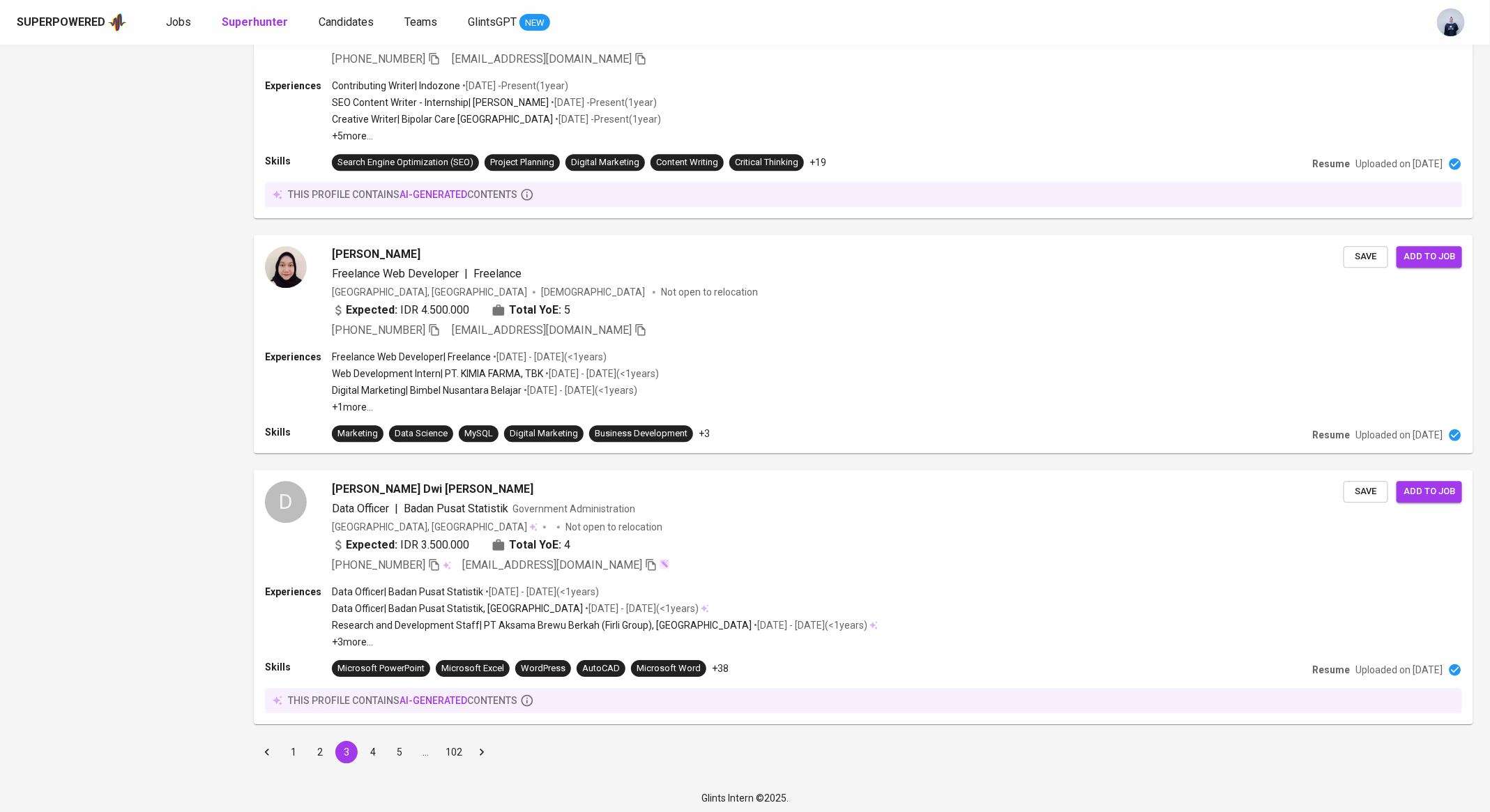
click at [373, 751] on button "4" at bounding box center [373, 752] width 23 height 23
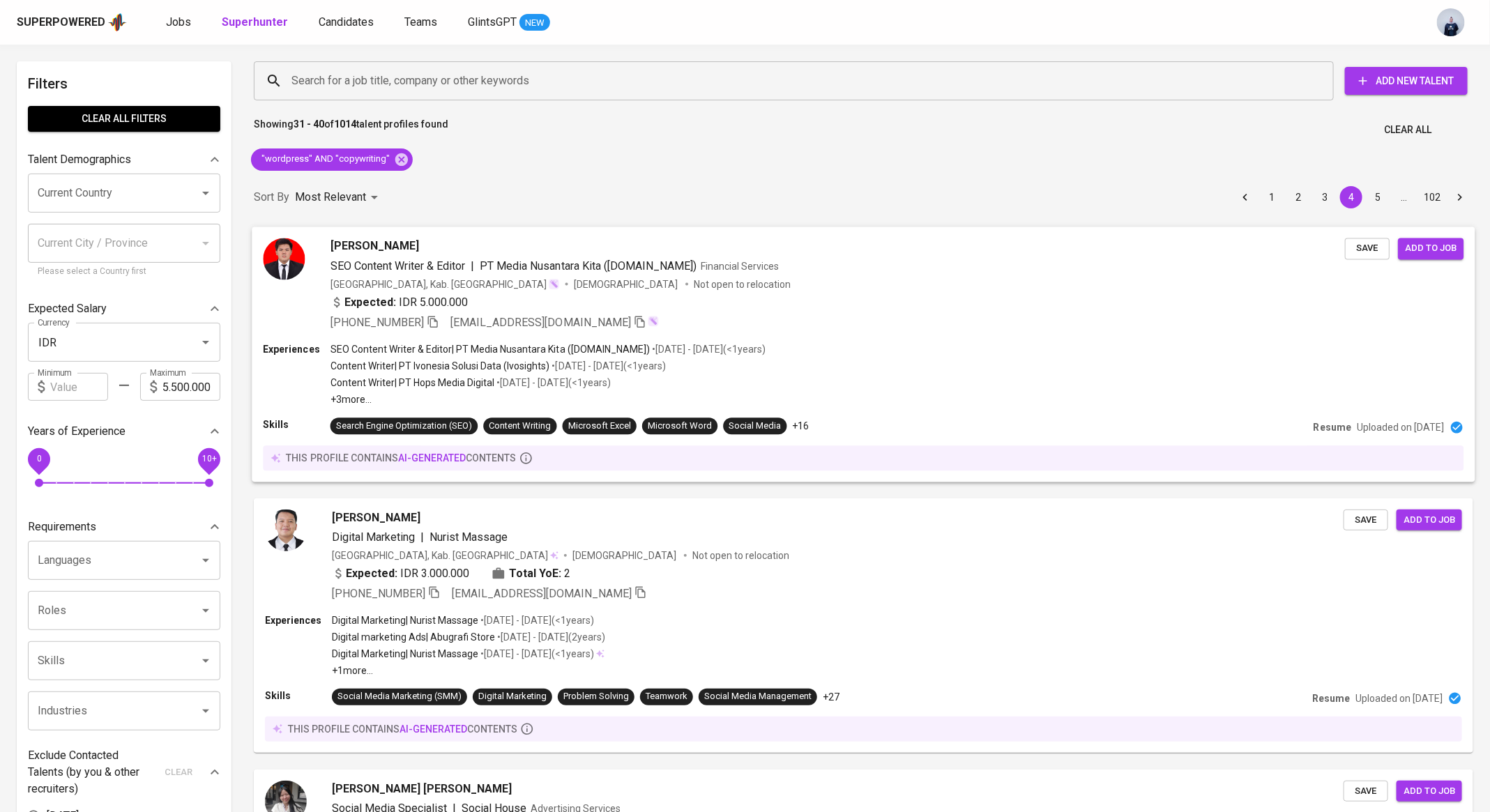
click at [1362, 249] on span "Save" at bounding box center [1367, 249] width 30 height 16
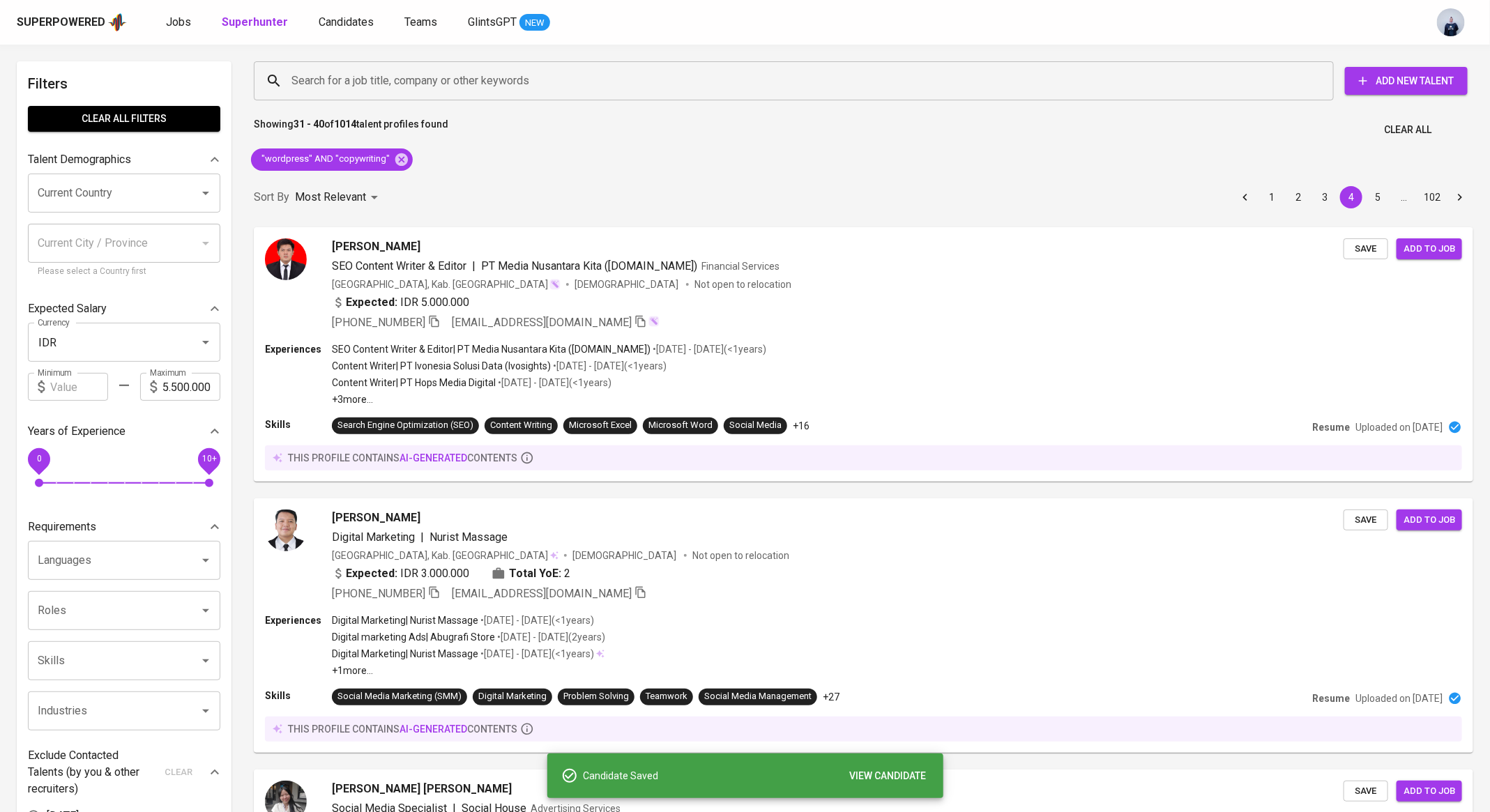
scroll to position [778, 0]
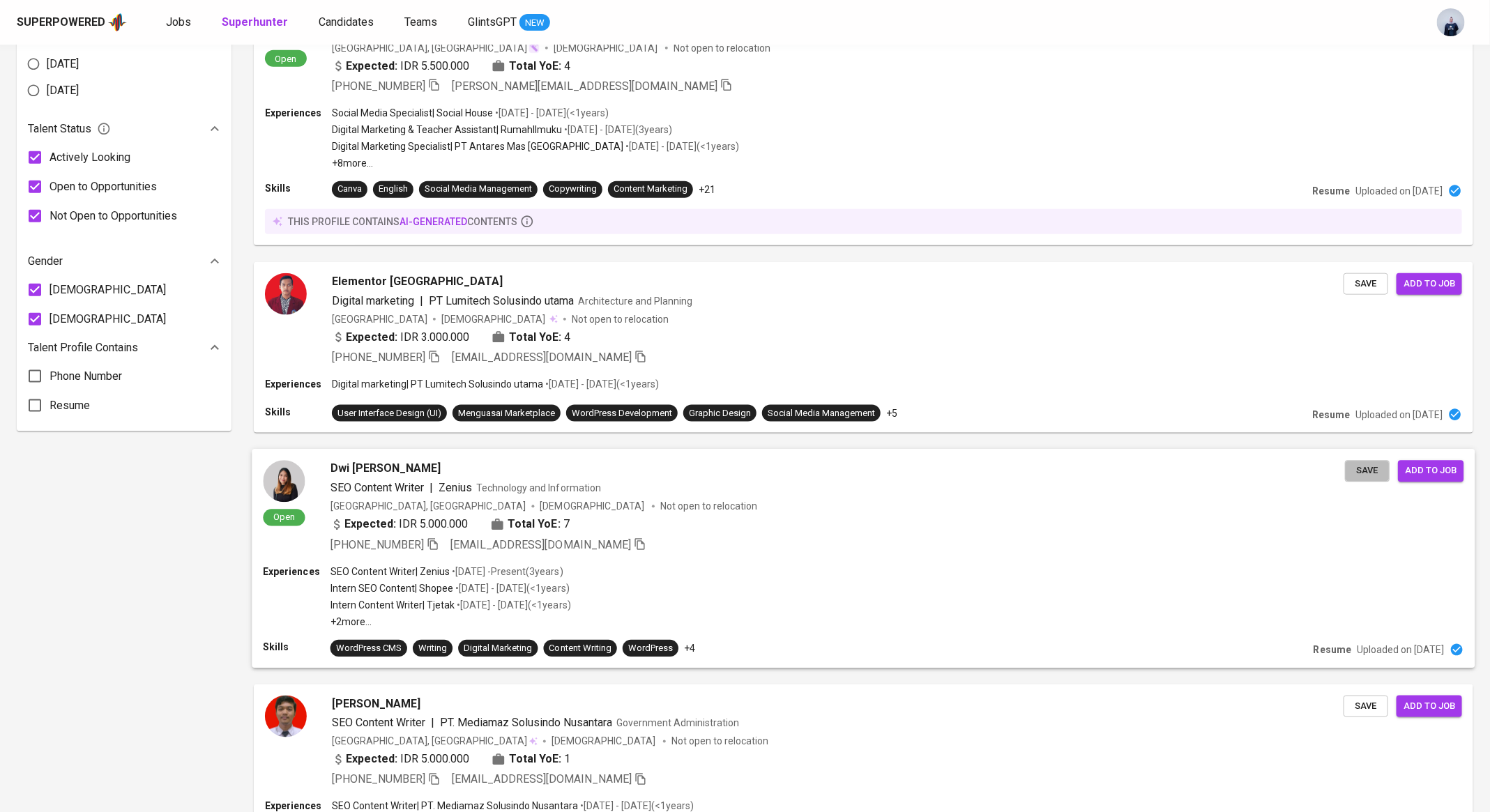
click at [1377, 467] on span "Save" at bounding box center [1367, 471] width 30 height 16
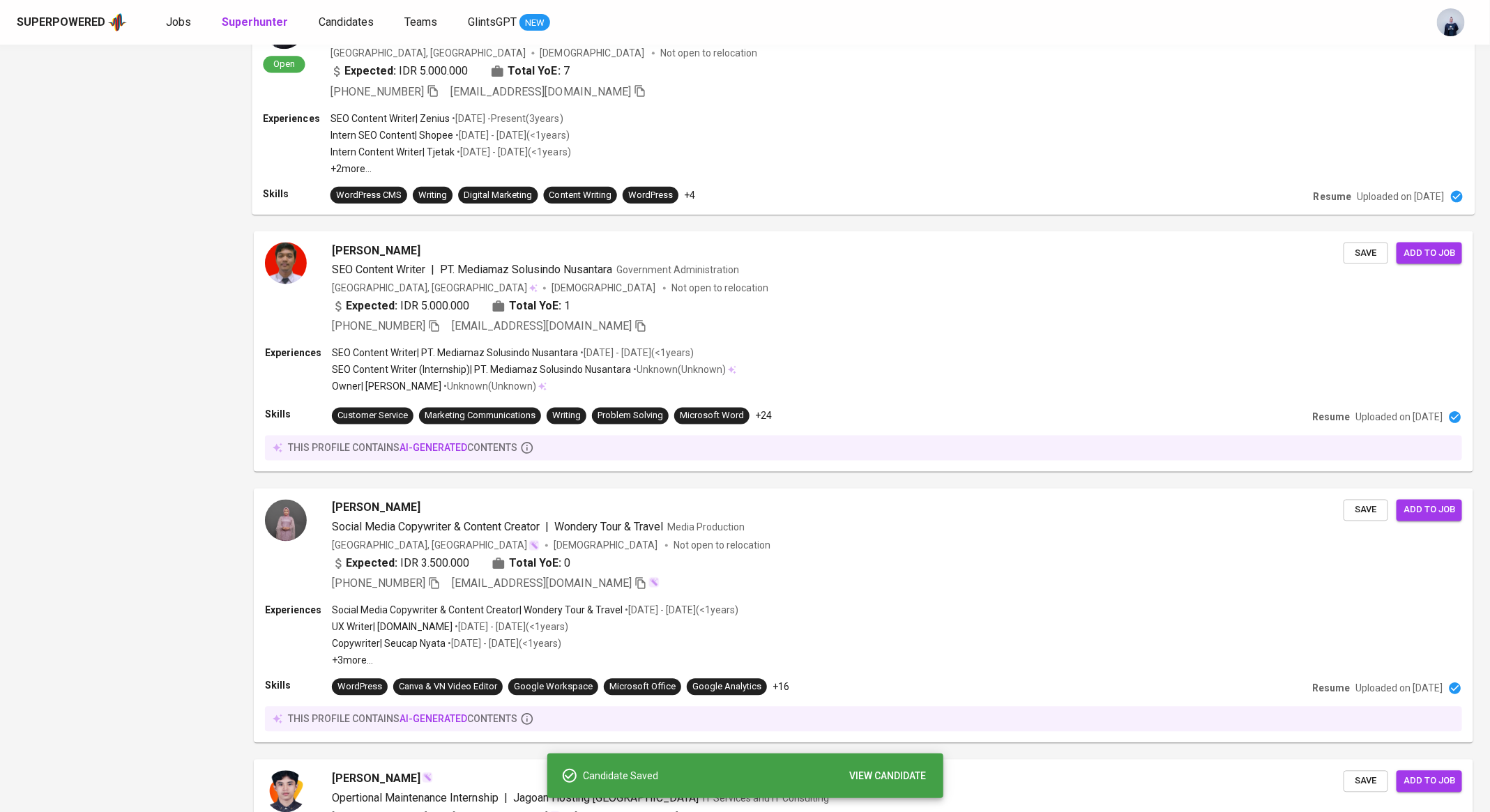
scroll to position [1344, 0]
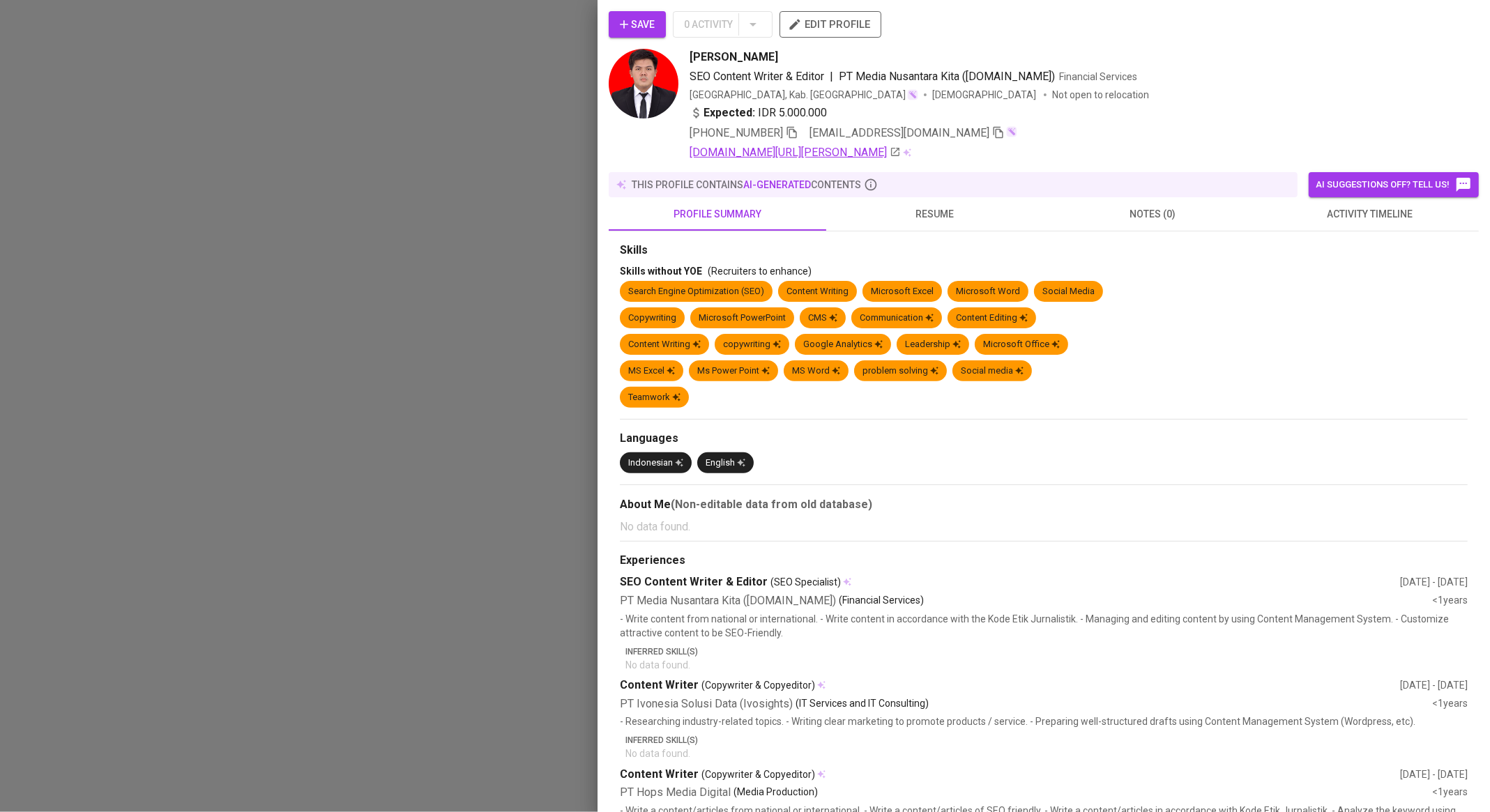
click at [901, 152] on link "linkedin.com/in/adam-herlasetyadi-putra-a9039621b" at bounding box center [795, 152] width 211 height 16
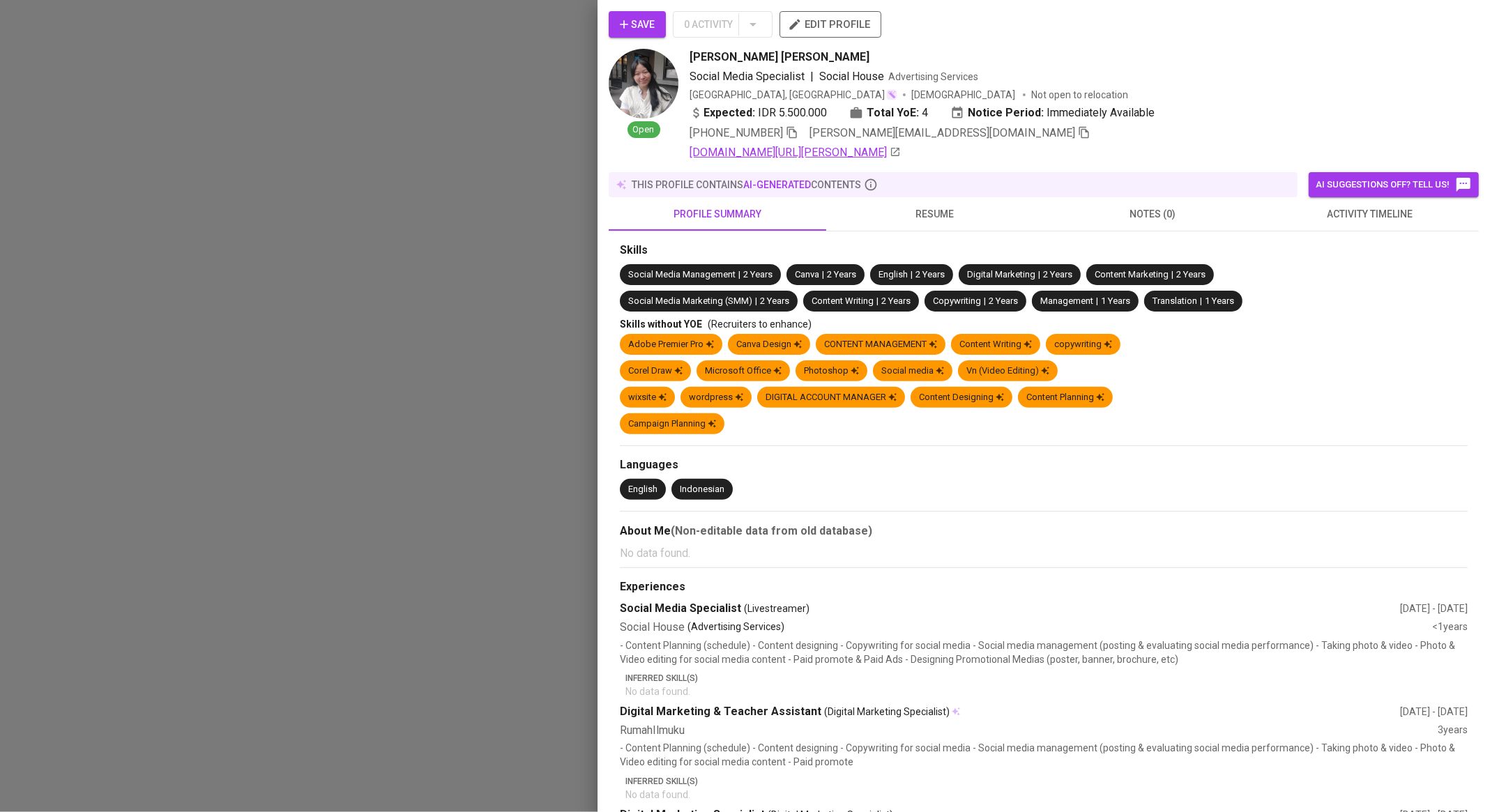
click at [891, 152] on icon at bounding box center [895, 152] width 9 height 9
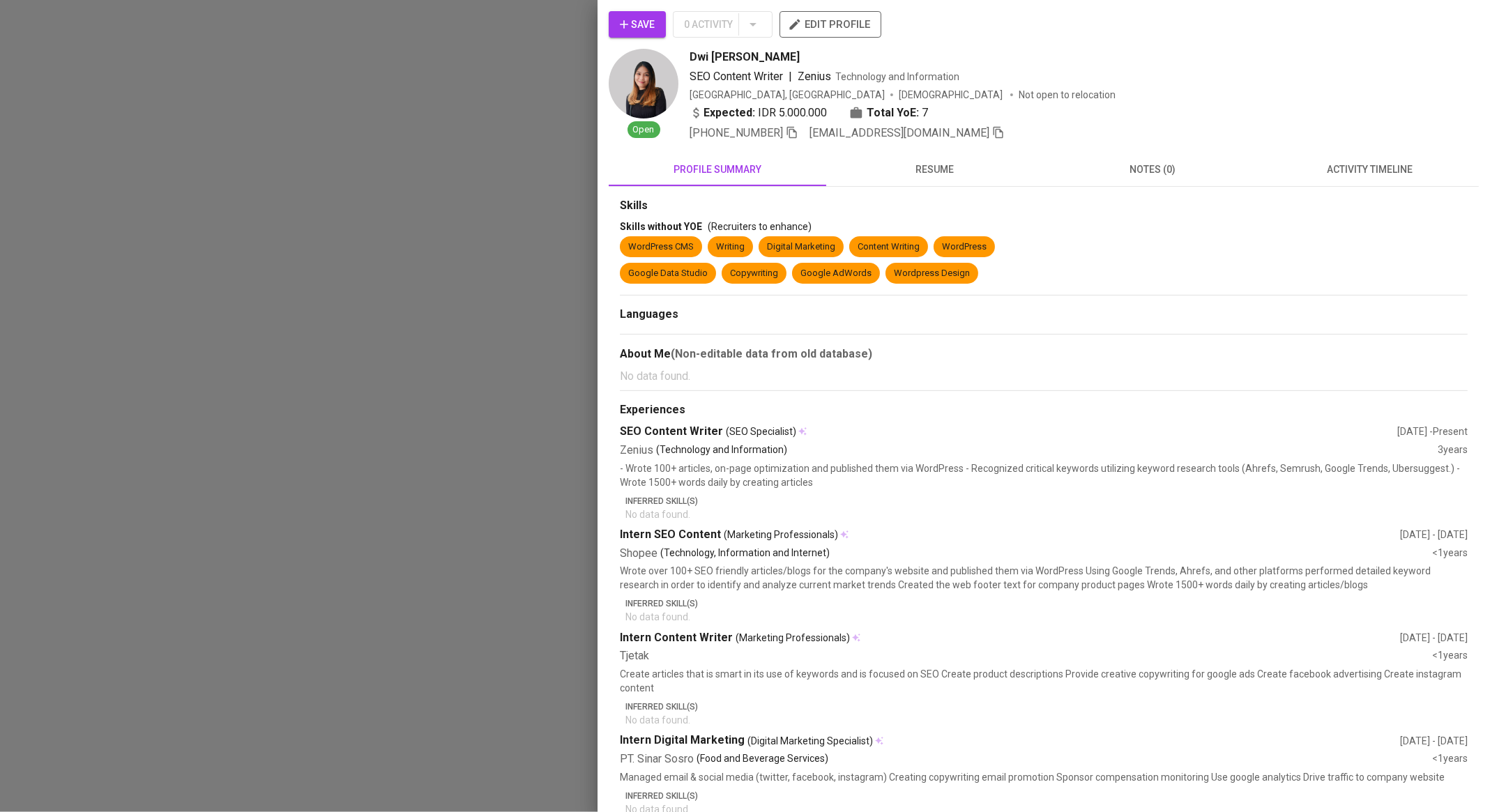
click at [943, 169] on span "resume" at bounding box center [936, 170] width 201 height 17
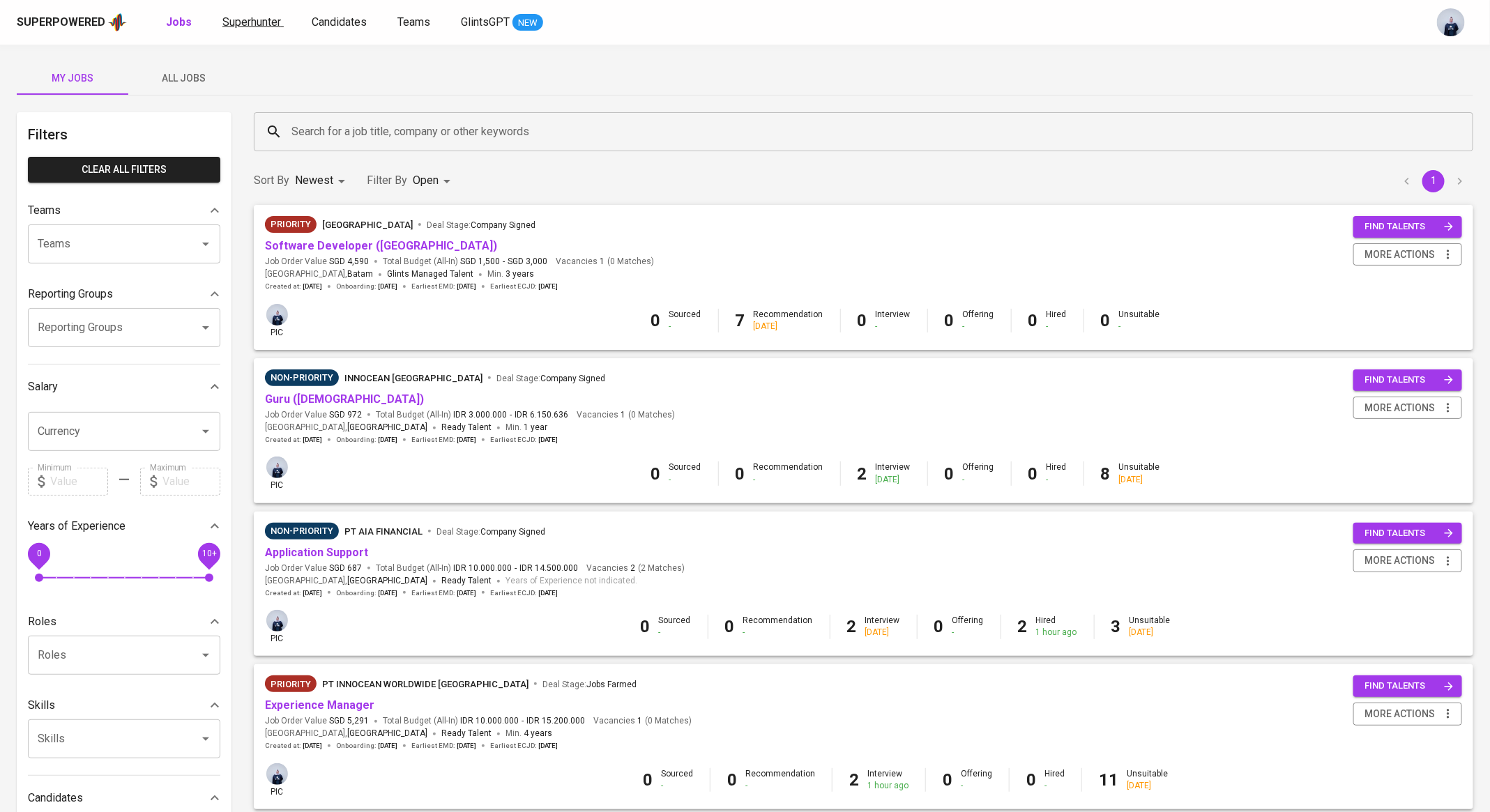
click at [262, 28] on link "Superhunter" at bounding box center [253, 23] width 62 height 17
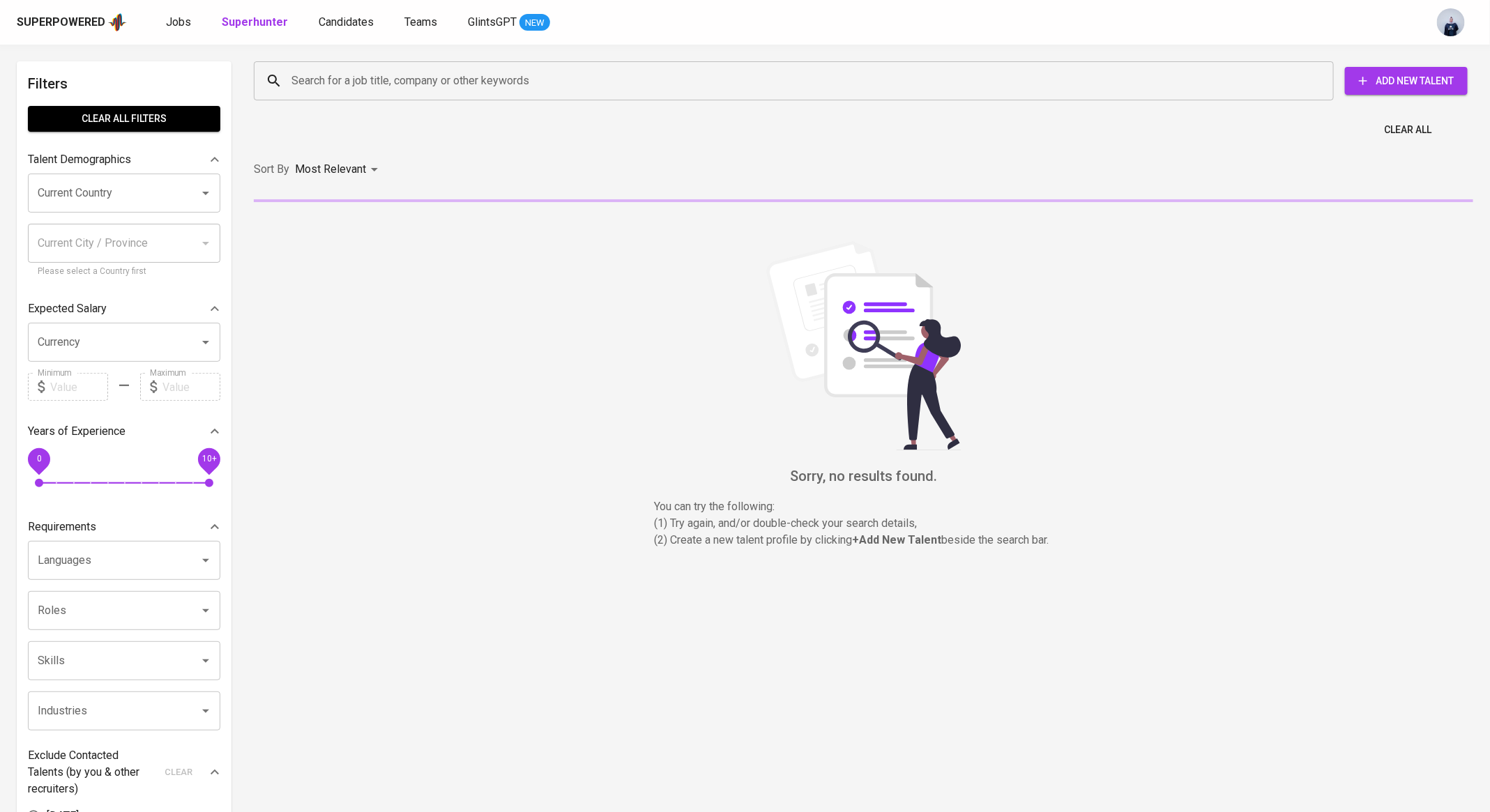
click at [353, 79] on input "Search for a job title, company or other keywords" at bounding box center [797, 81] width 1019 height 26
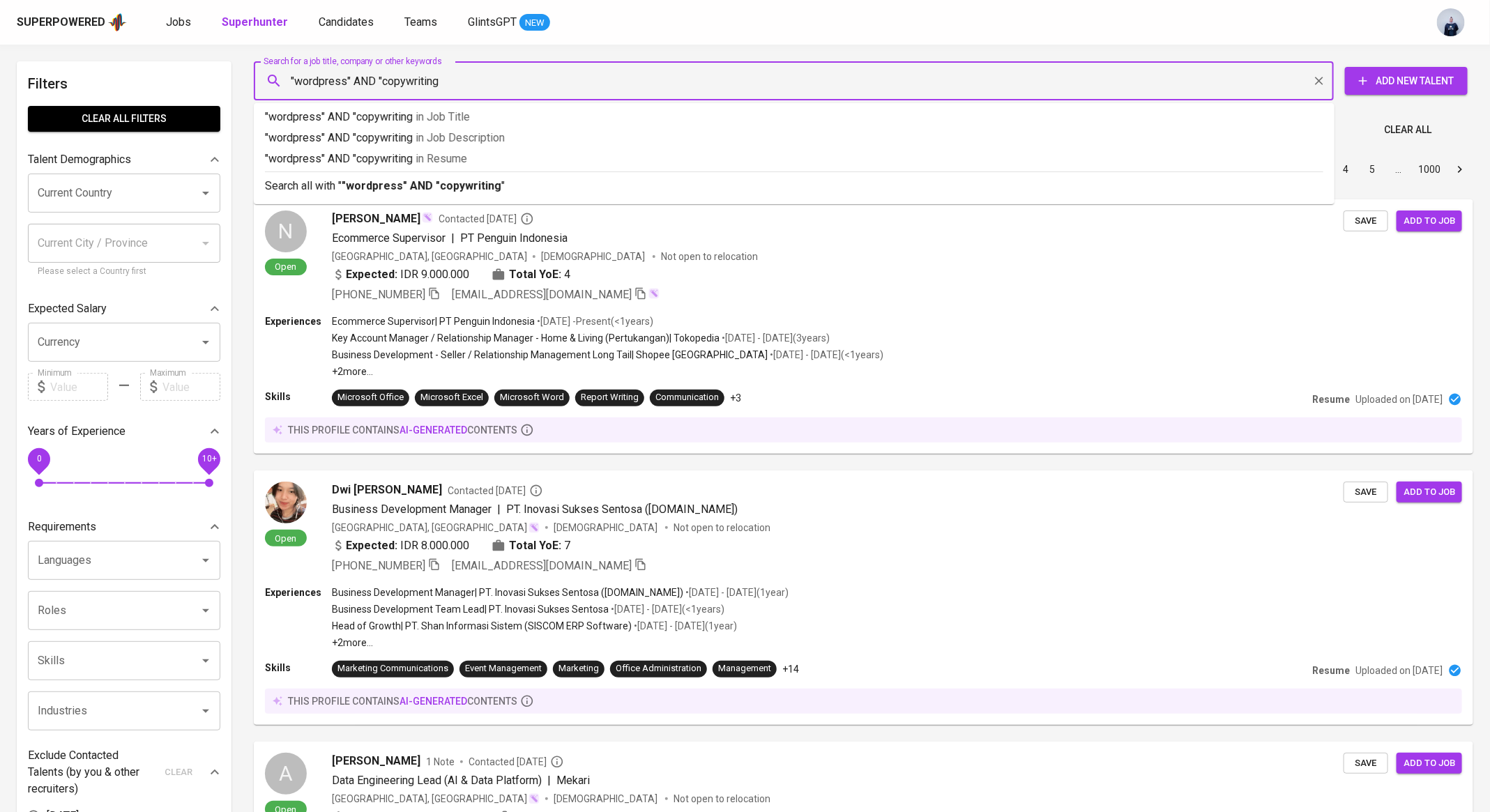
type input ""wordpress" AND "copywriting""
click at [380, 192] on b ""wordpress" AND "copywriting"" at bounding box center [423, 185] width 164 height 13
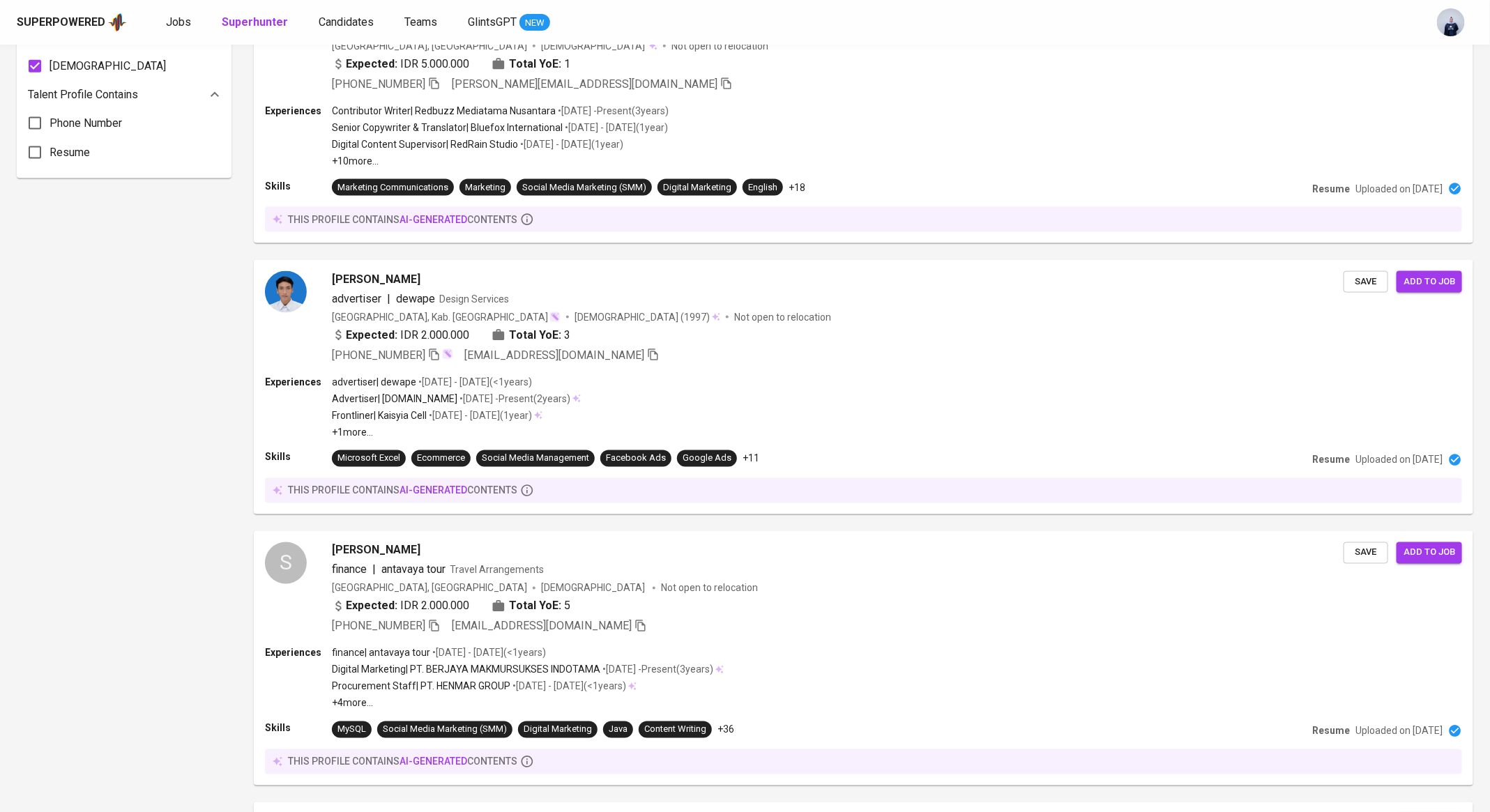
scroll to position [2178, 0]
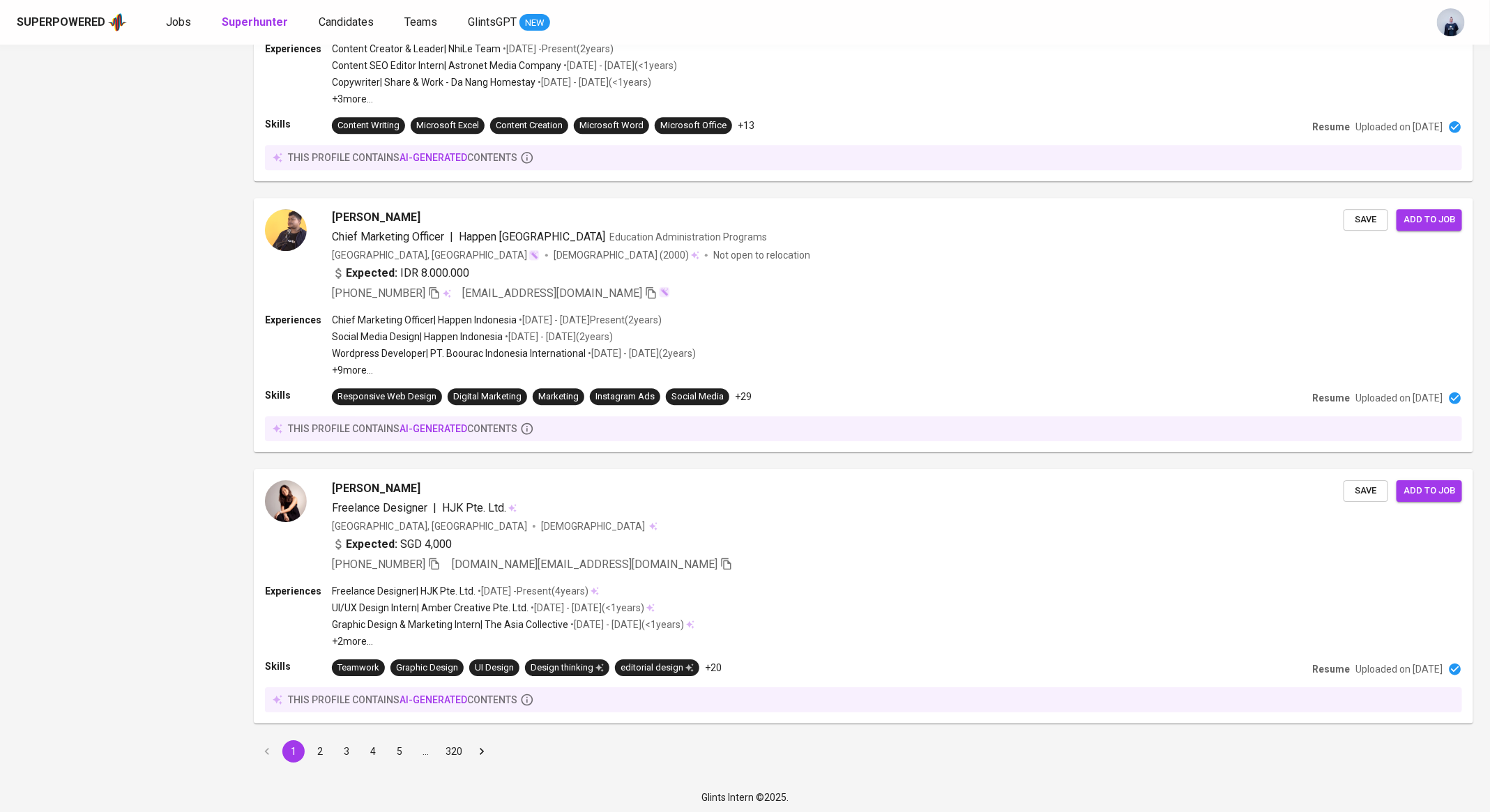
click at [402, 746] on button "5" at bounding box center [399, 751] width 23 height 23
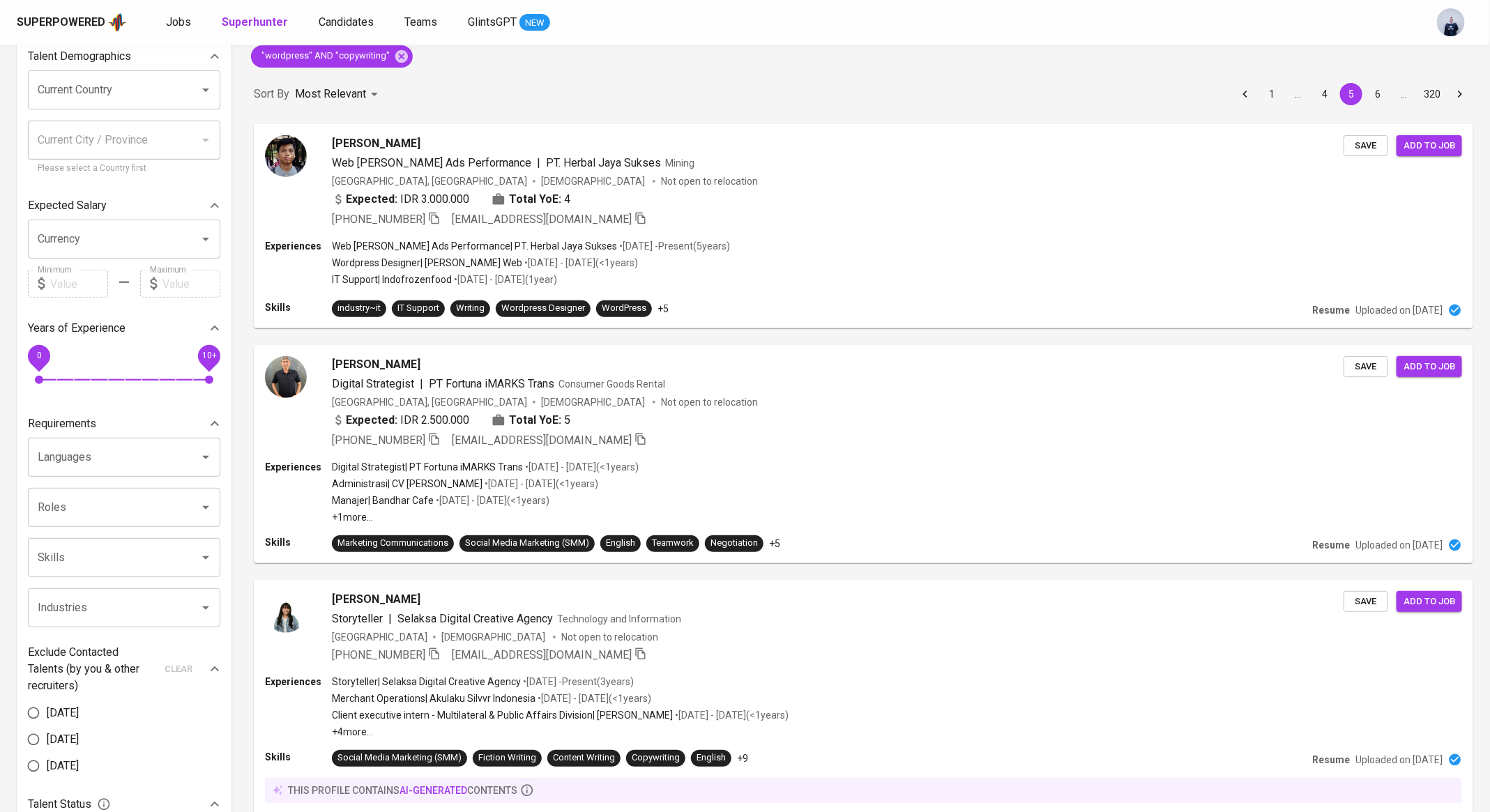
scroll to position [104, 0]
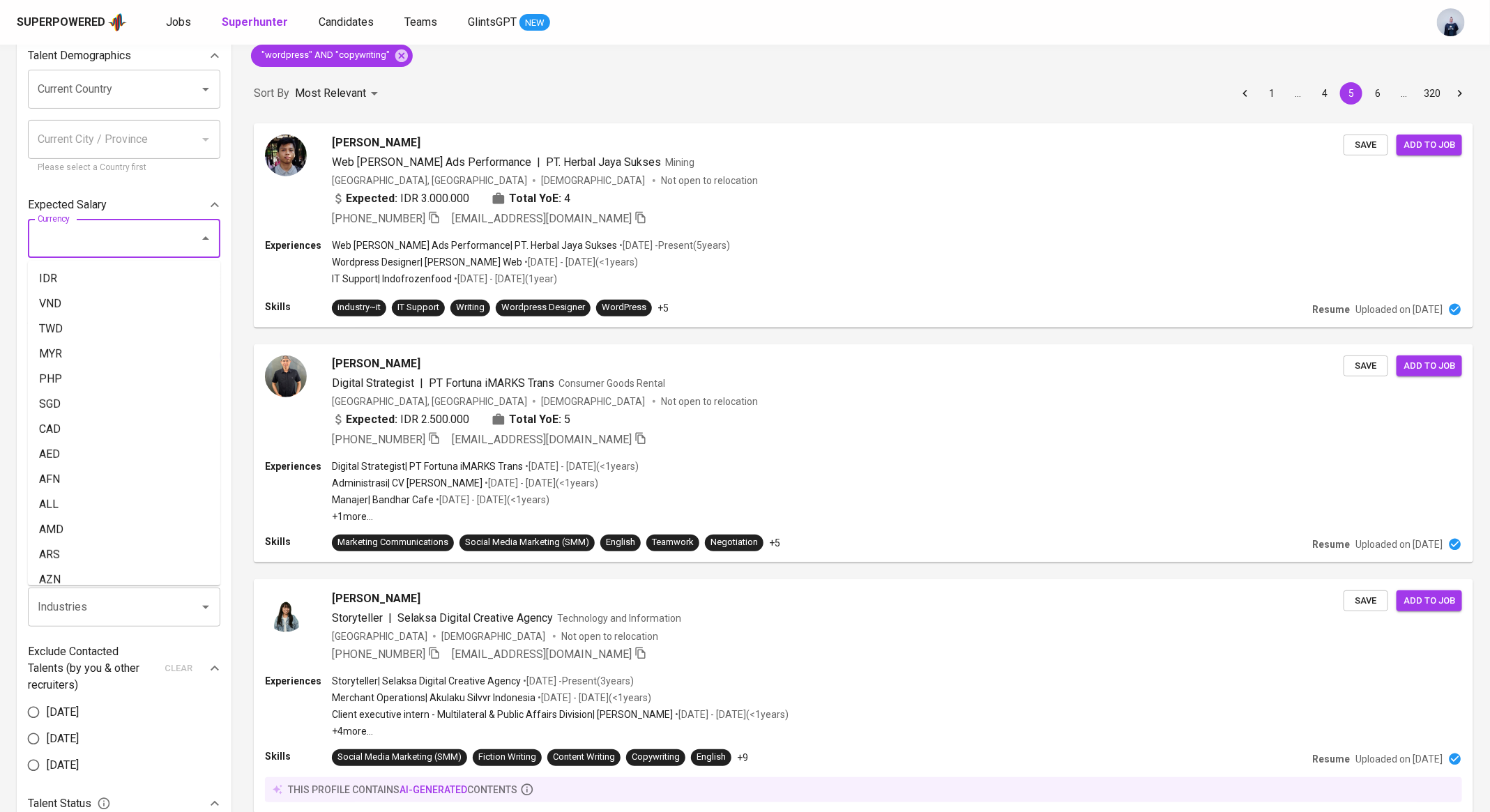
click at [129, 235] on input "Currency" at bounding box center [104, 238] width 141 height 26
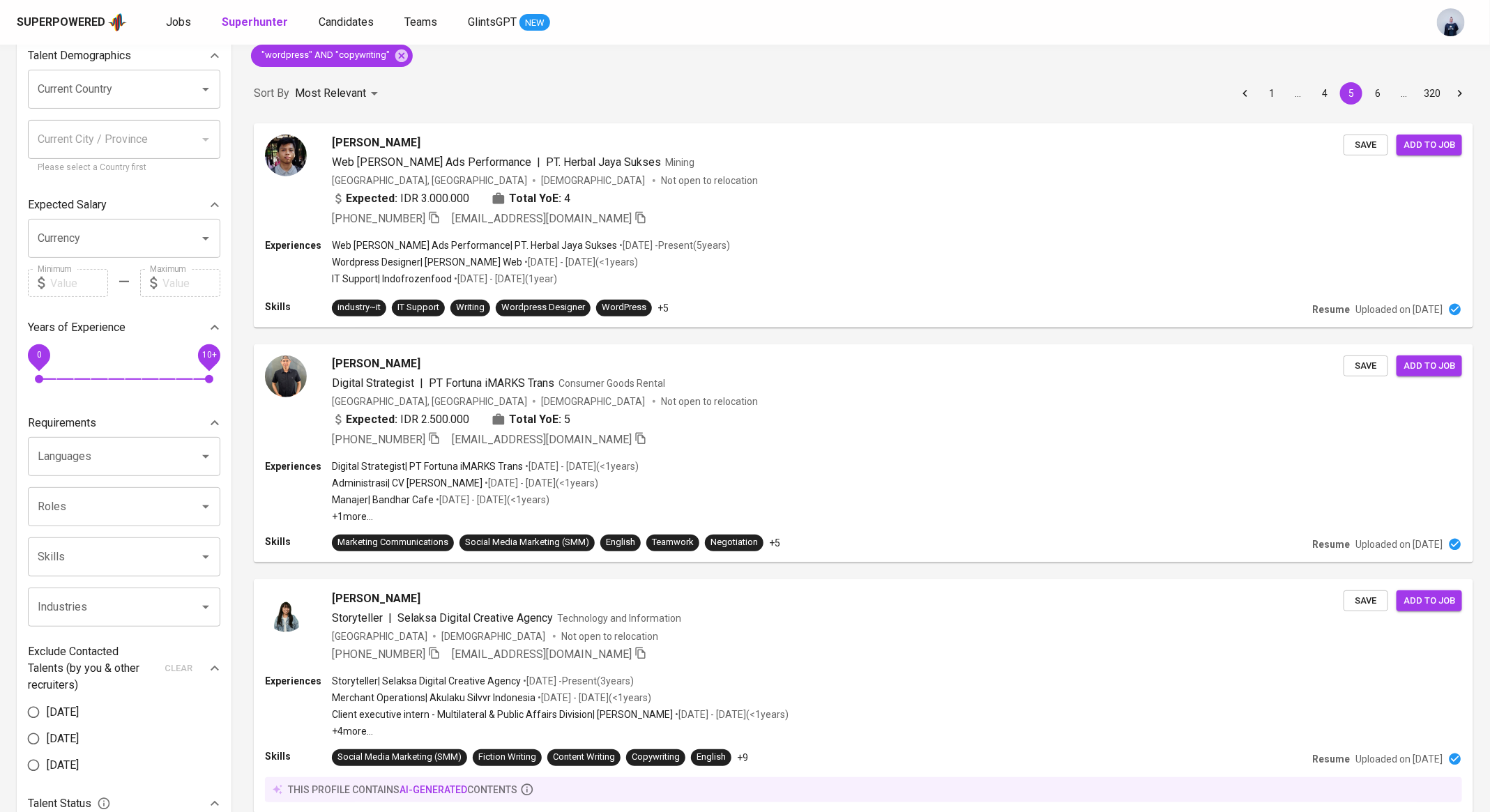
click at [106, 216] on div "Expected Salary" at bounding box center [124, 205] width 193 height 28
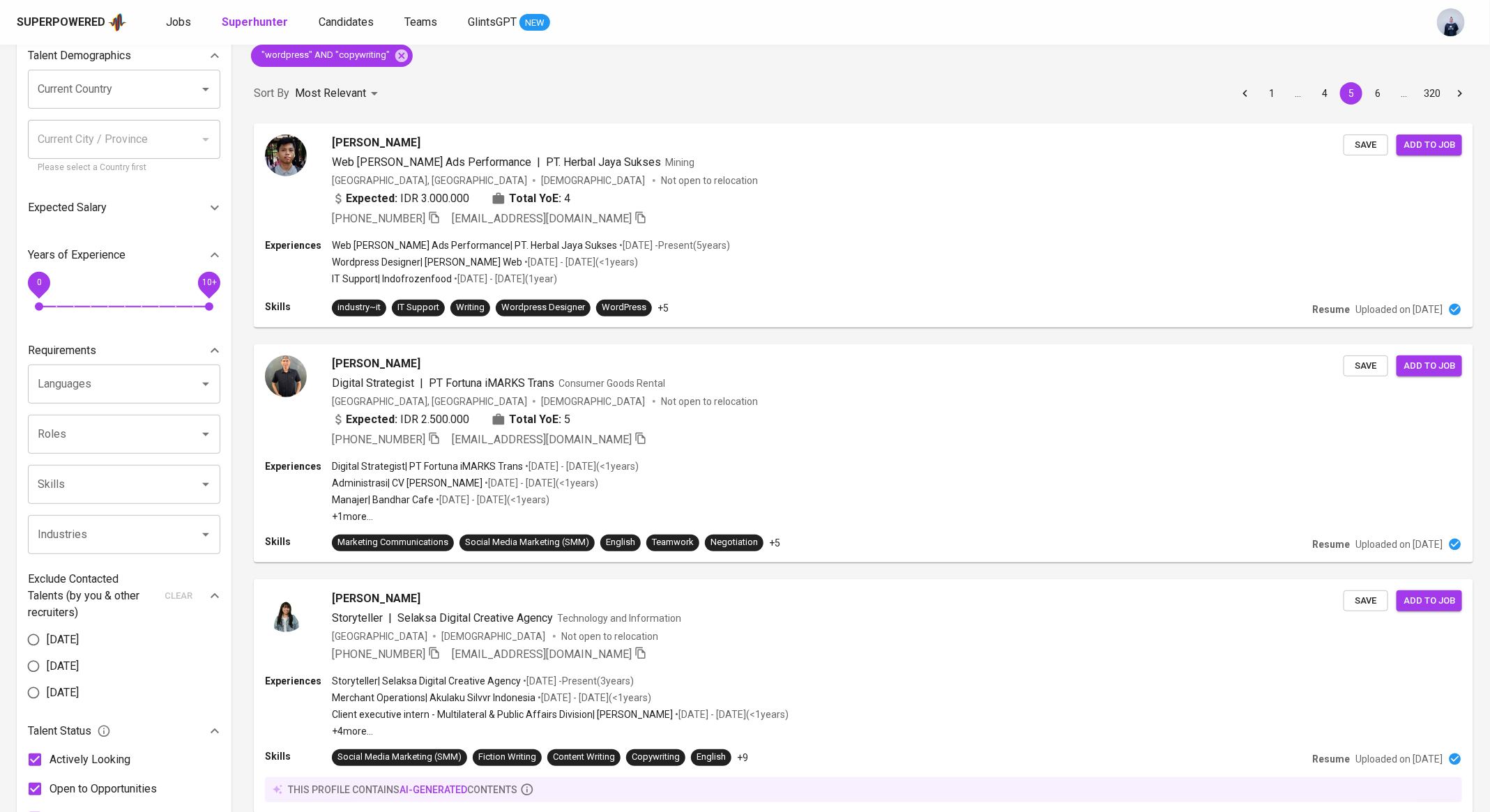
click at [108, 220] on div "Expected Salary" at bounding box center [124, 207] width 193 height 34
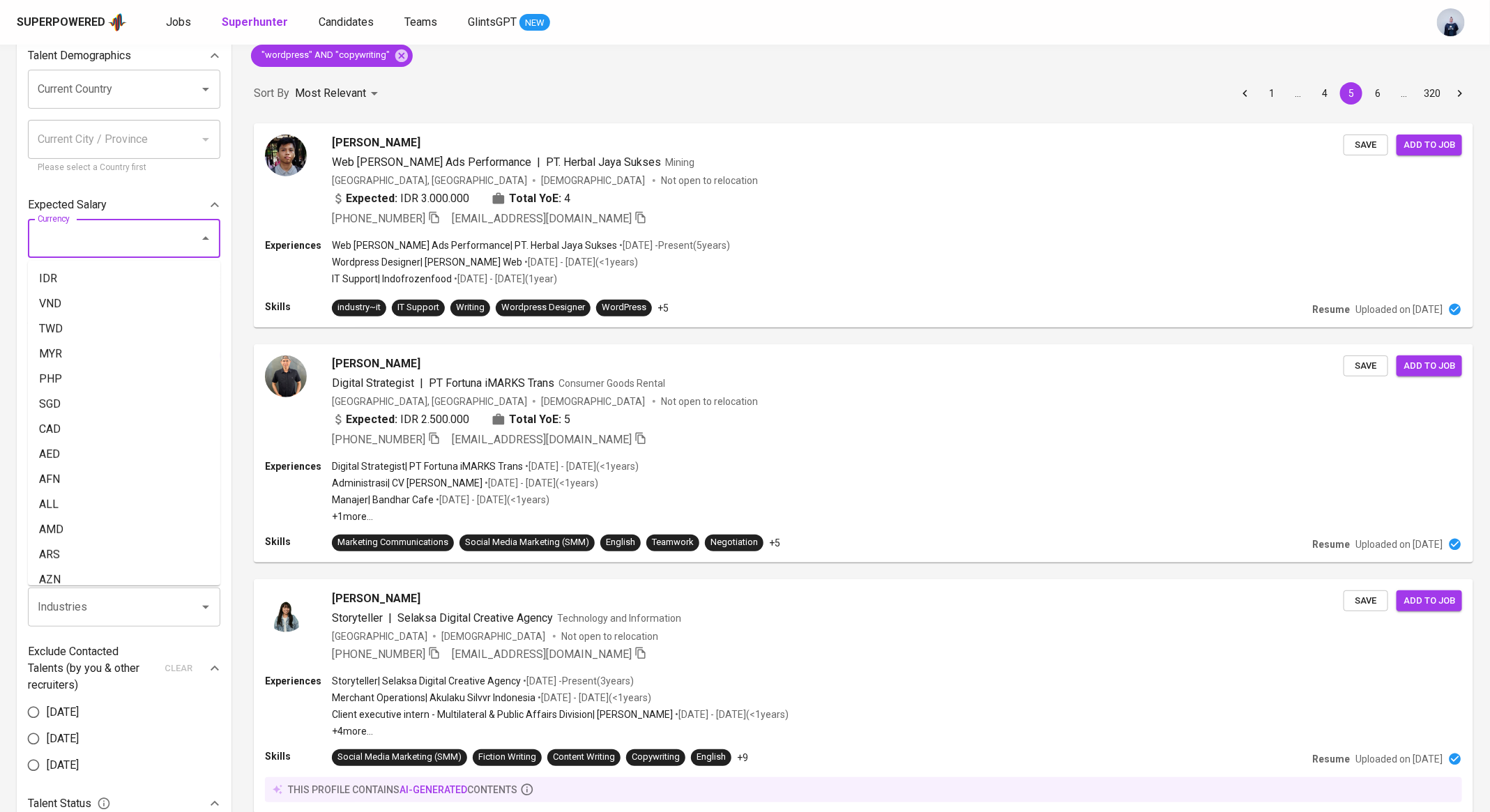
click at [108, 227] on input "Currency" at bounding box center [104, 238] width 141 height 26
drag, startPoint x: 99, startPoint y: 269, endPoint x: 147, endPoint y: 289, distance: 52.0
click at [99, 270] on li "IDR" at bounding box center [124, 279] width 193 height 25
type input "IDR"
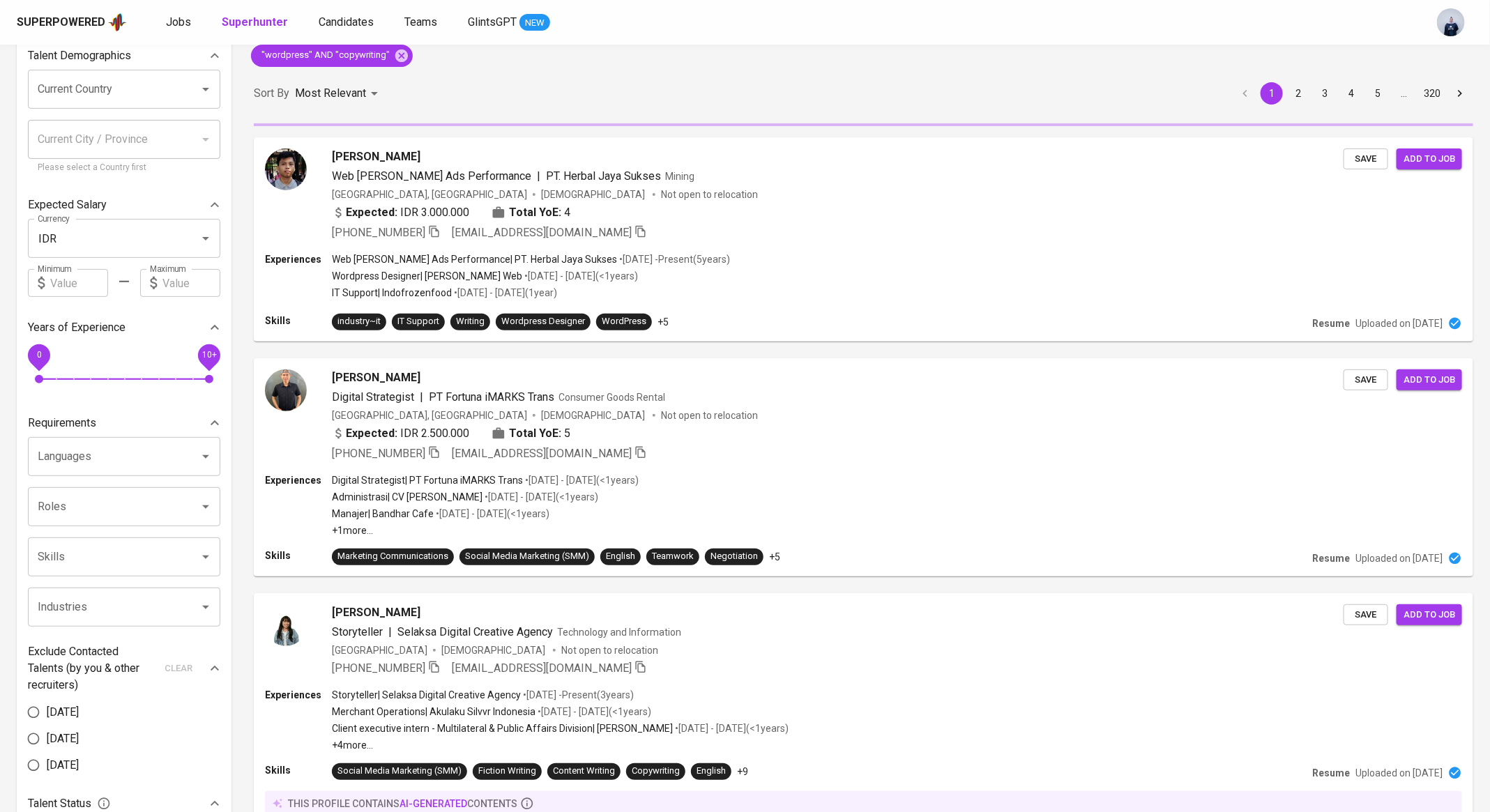
click at [168, 288] on input "text" at bounding box center [191, 283] width 58 height 28
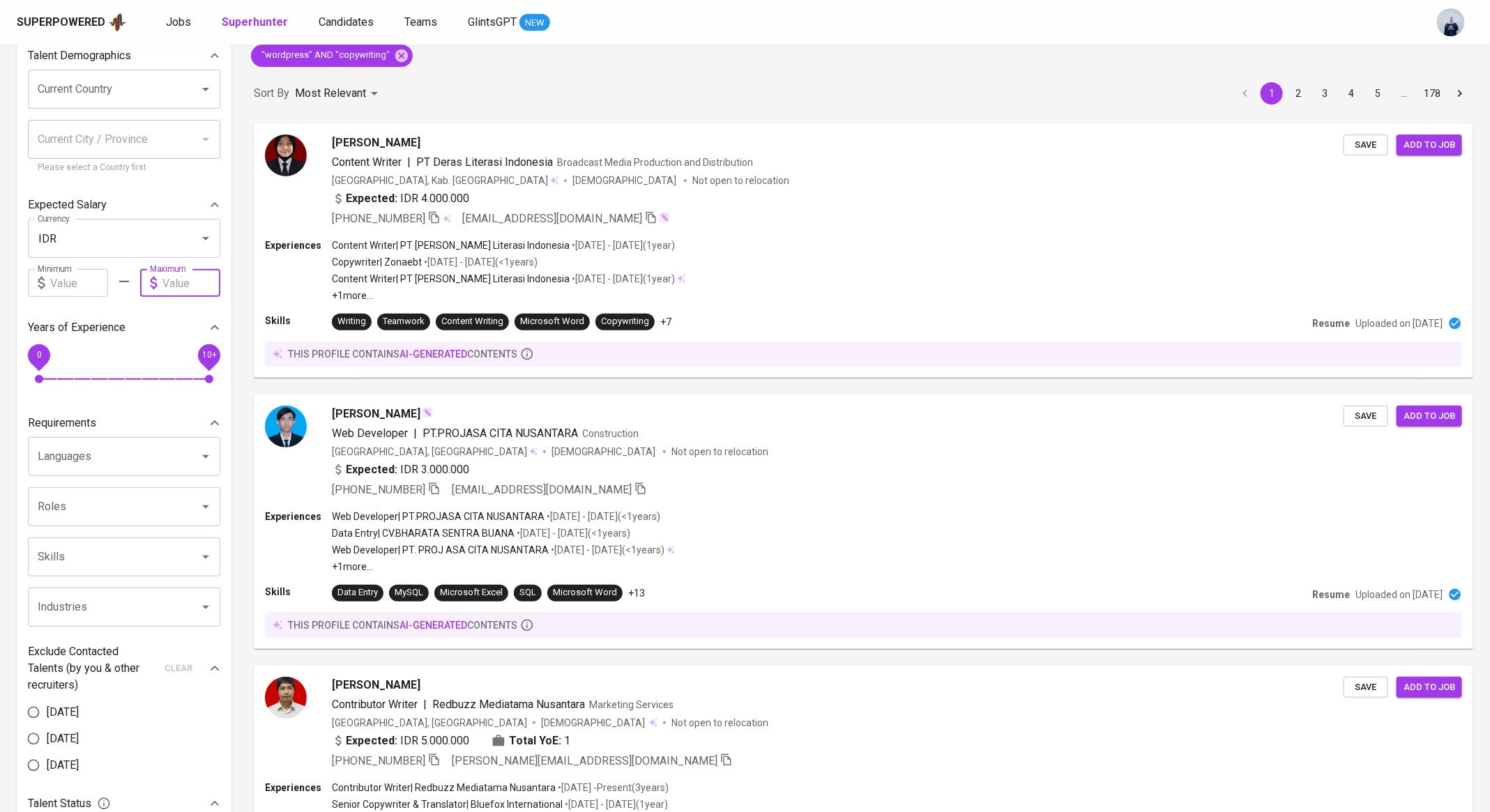
type input "6"
type input "6.000.000"
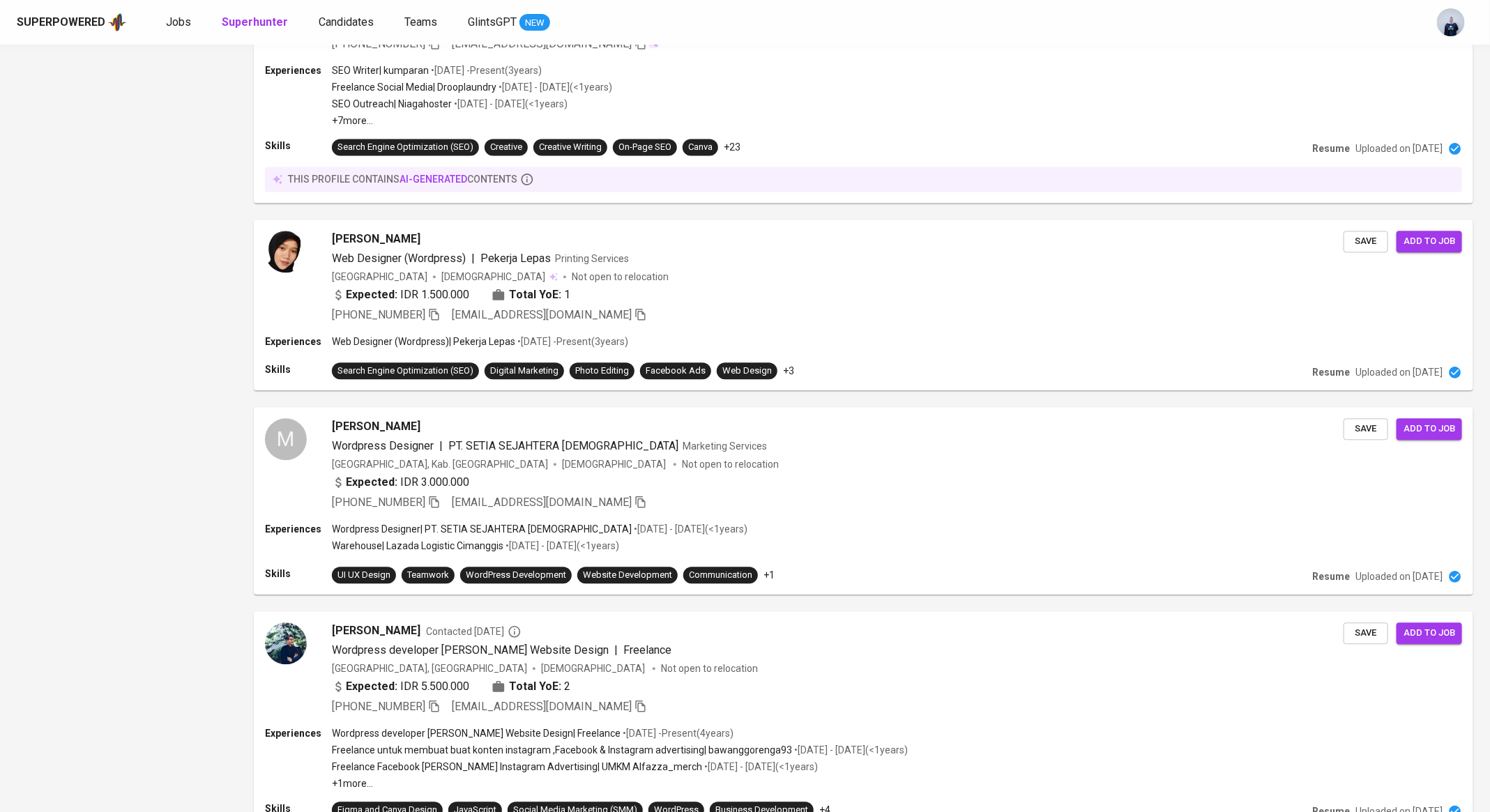
scroll to position [1975, 0]
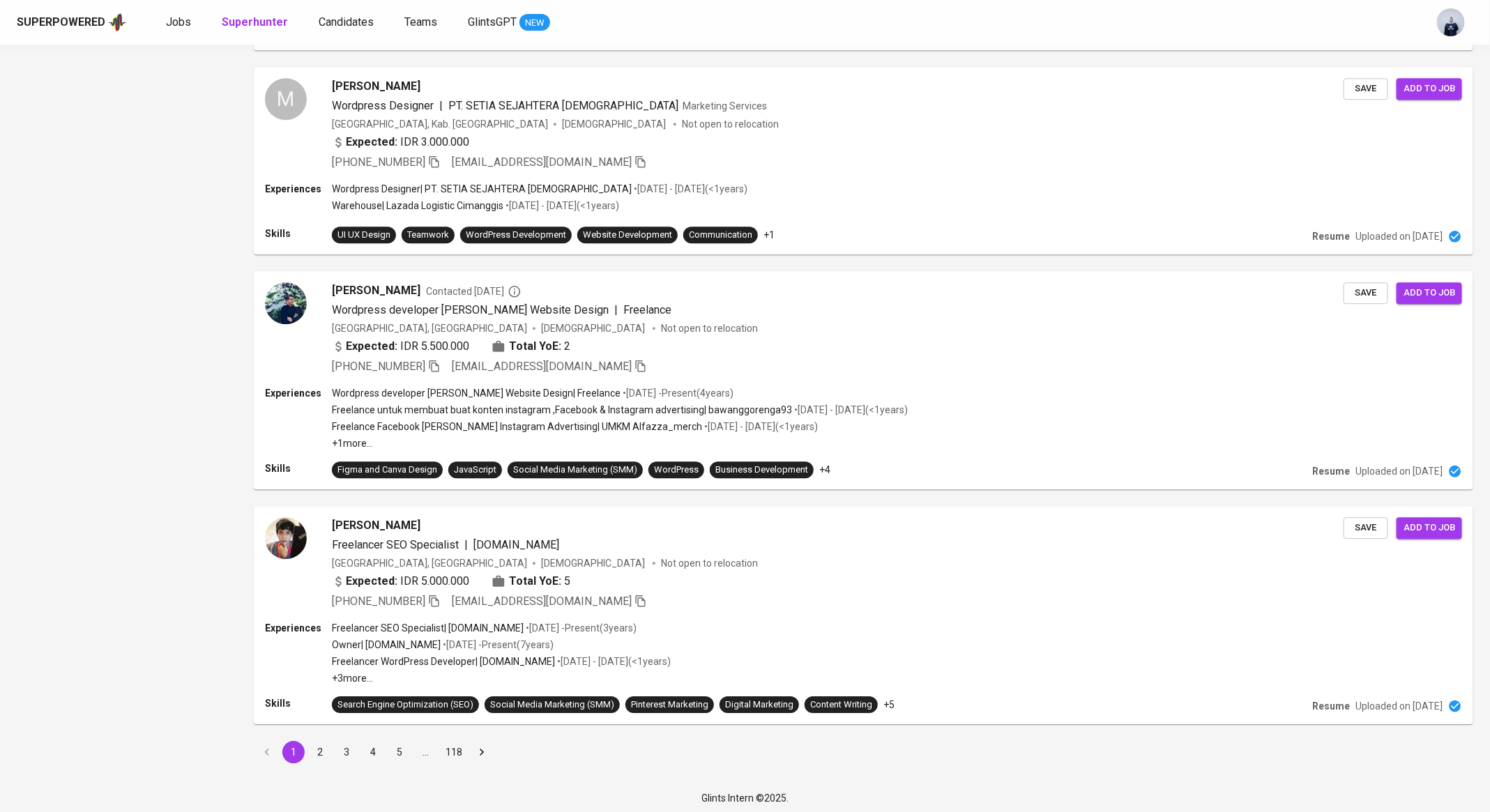
click at [404, 741] on button "5" at bounding box center [399, 752] width 23 height 23
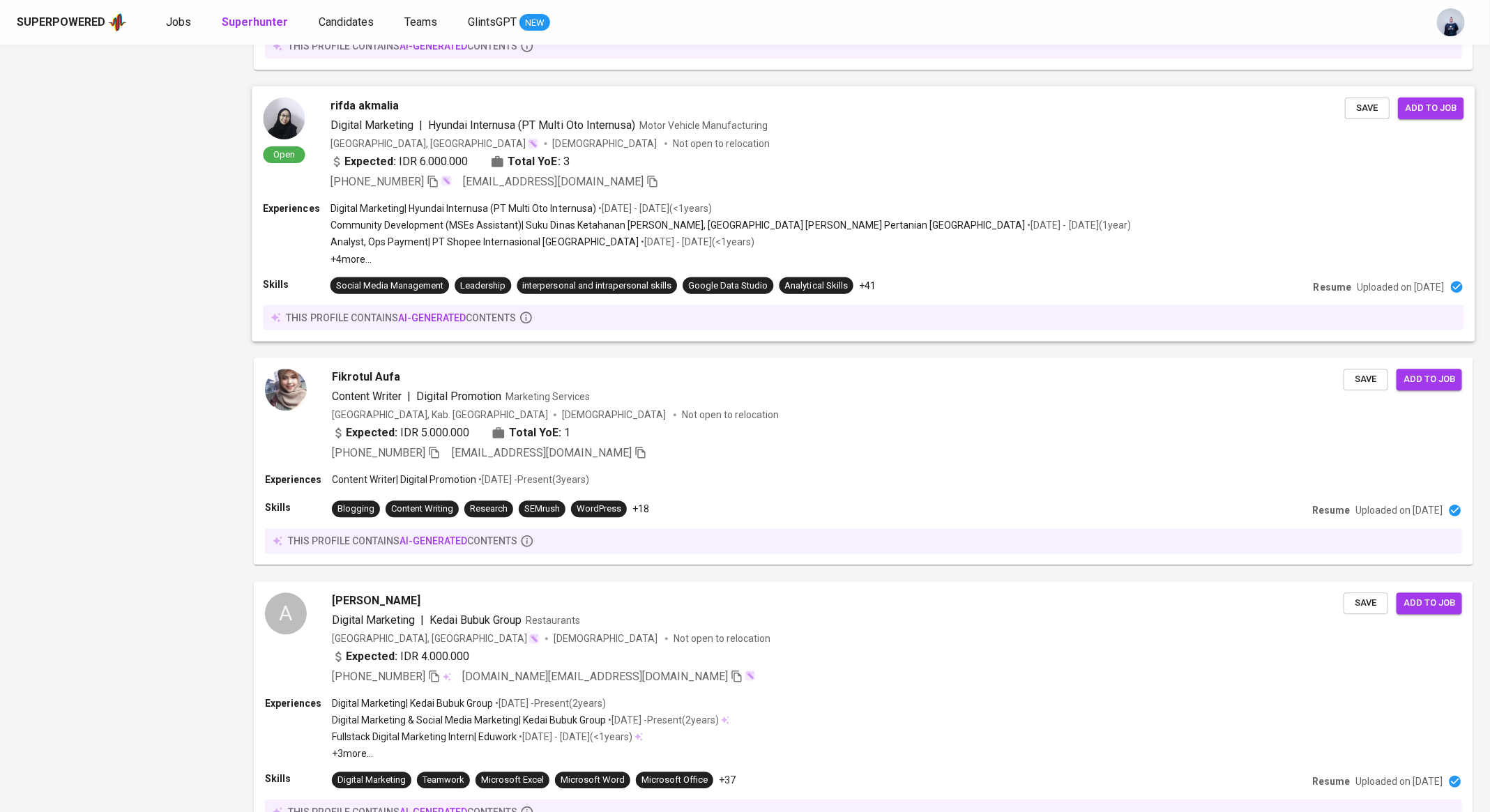
scroll to position [1933, 0]
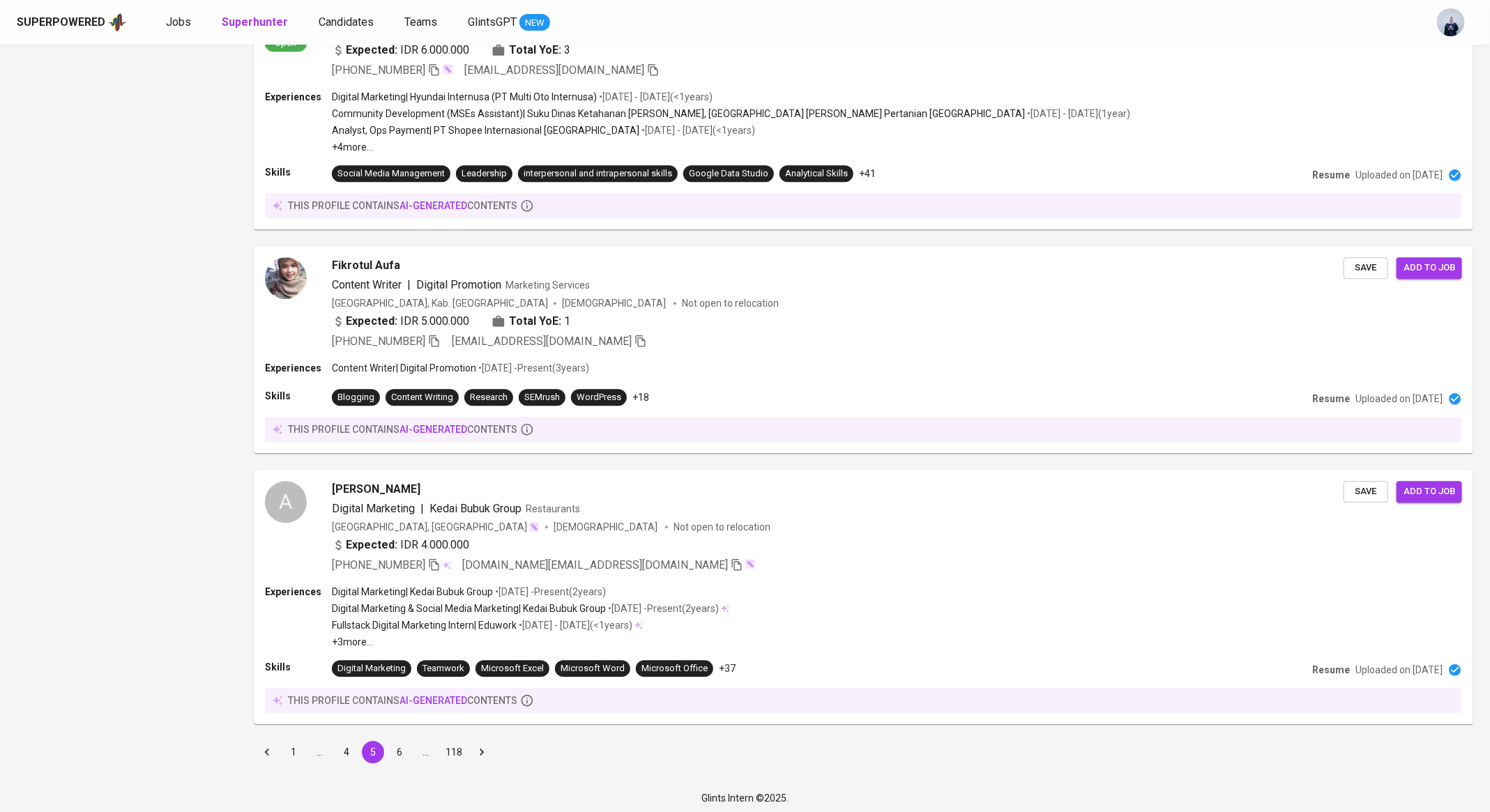
click at [400, 749] on button "6" at bounding box center [399, 752] width 23 height 23
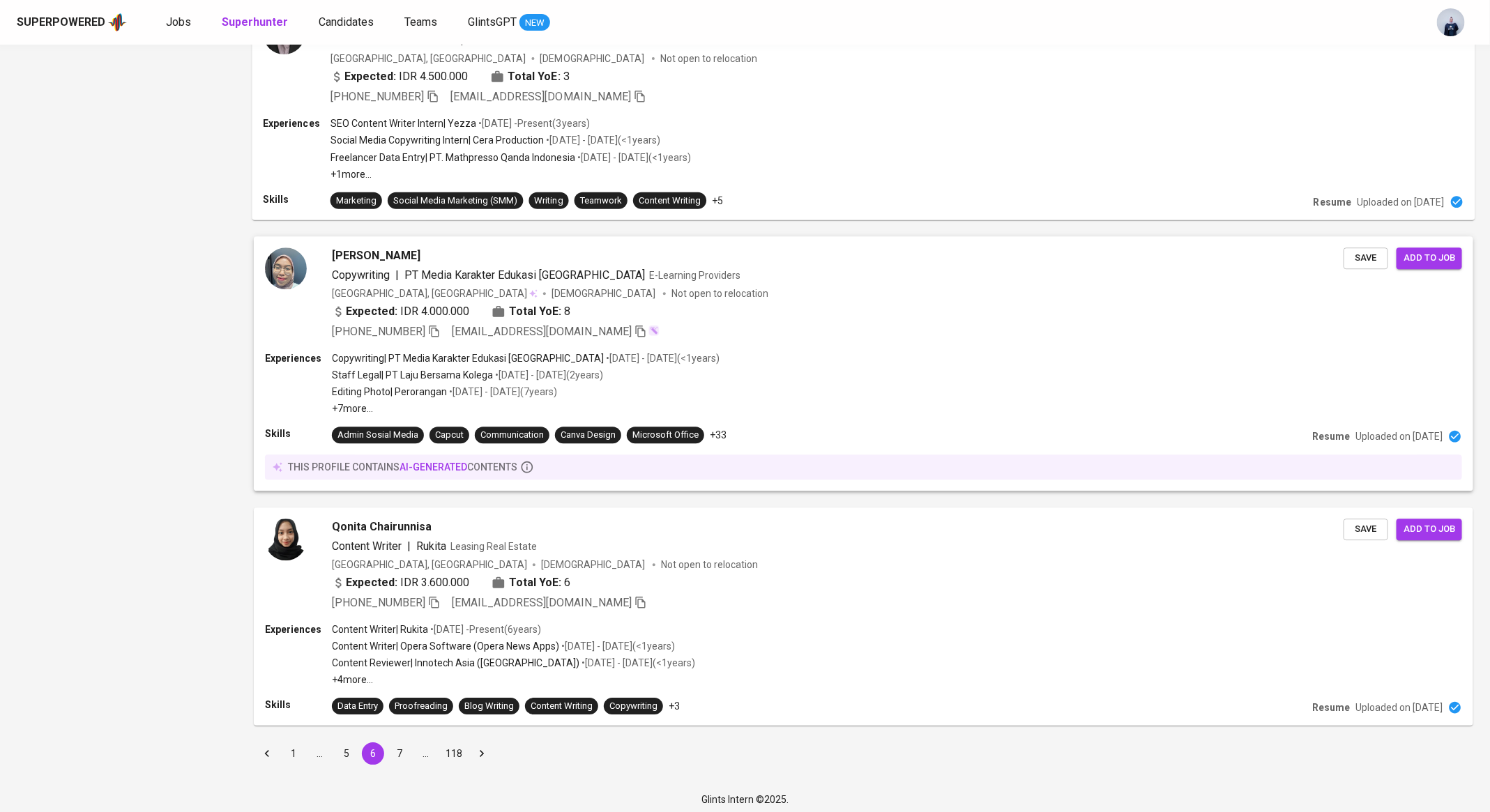
scroll to position [1944, 0]
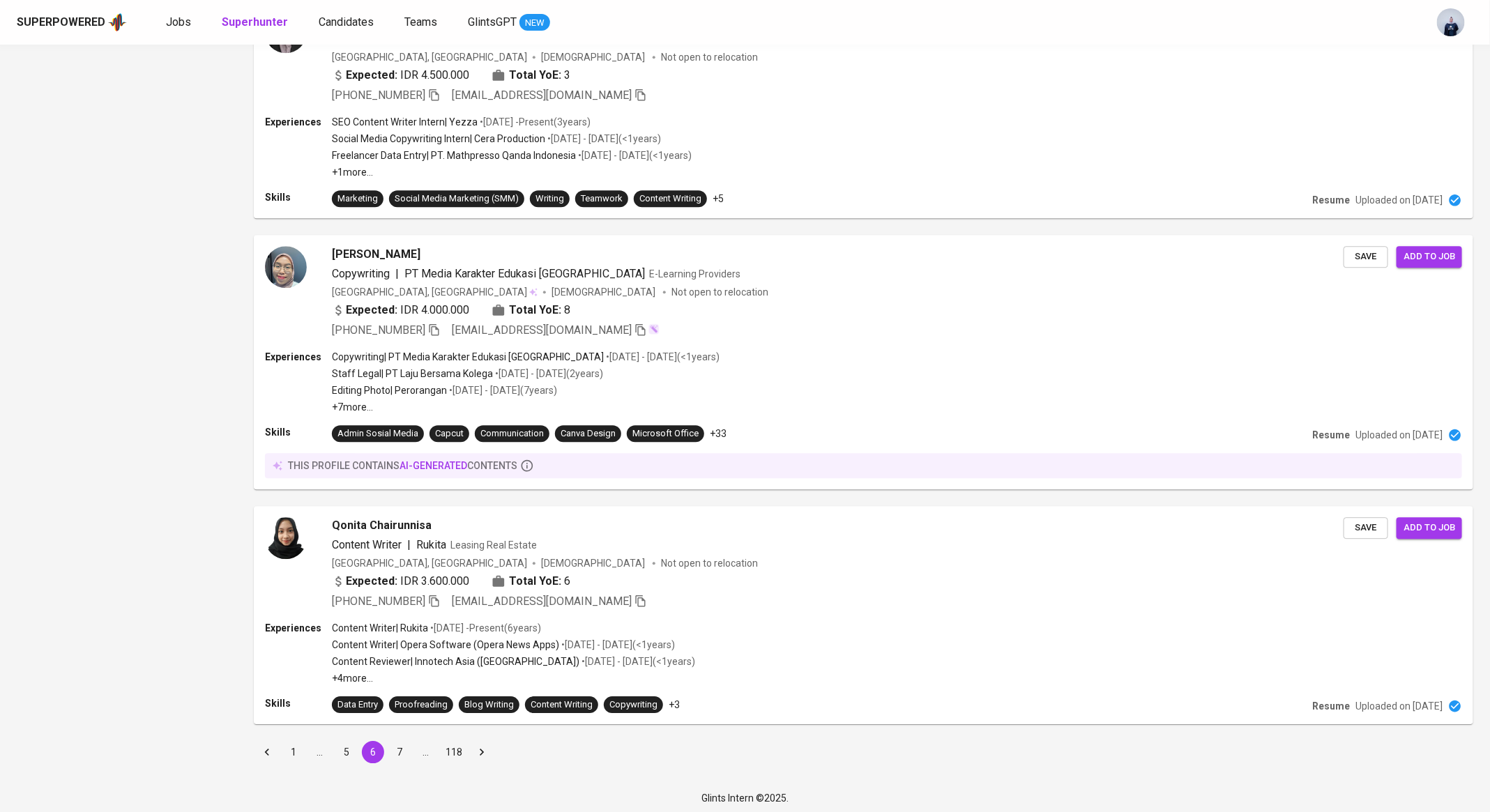
click at [404, 751] on button "7" at bounding box center [399, 752] width 23 height 23
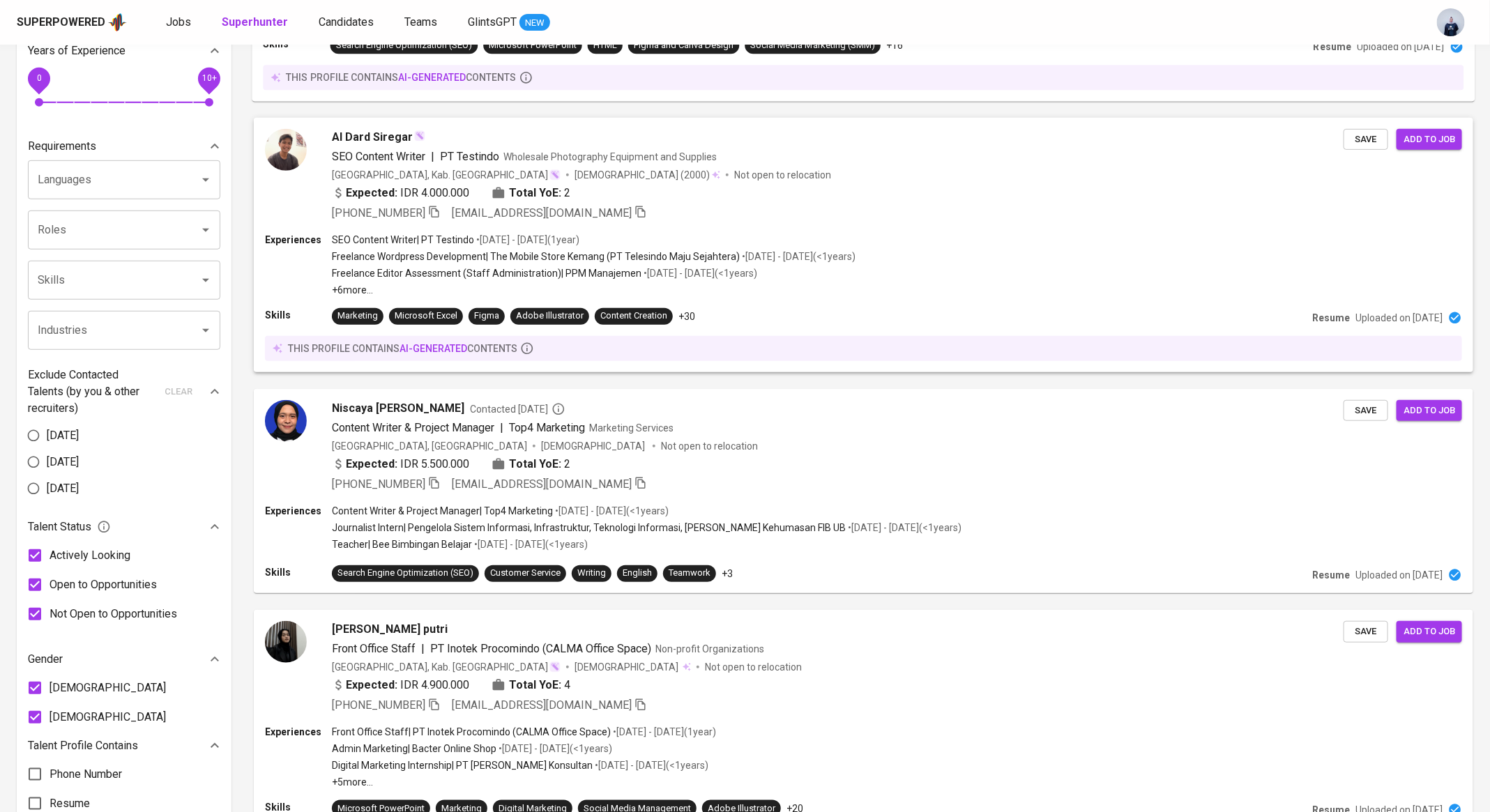
scroll to position [383, 0]
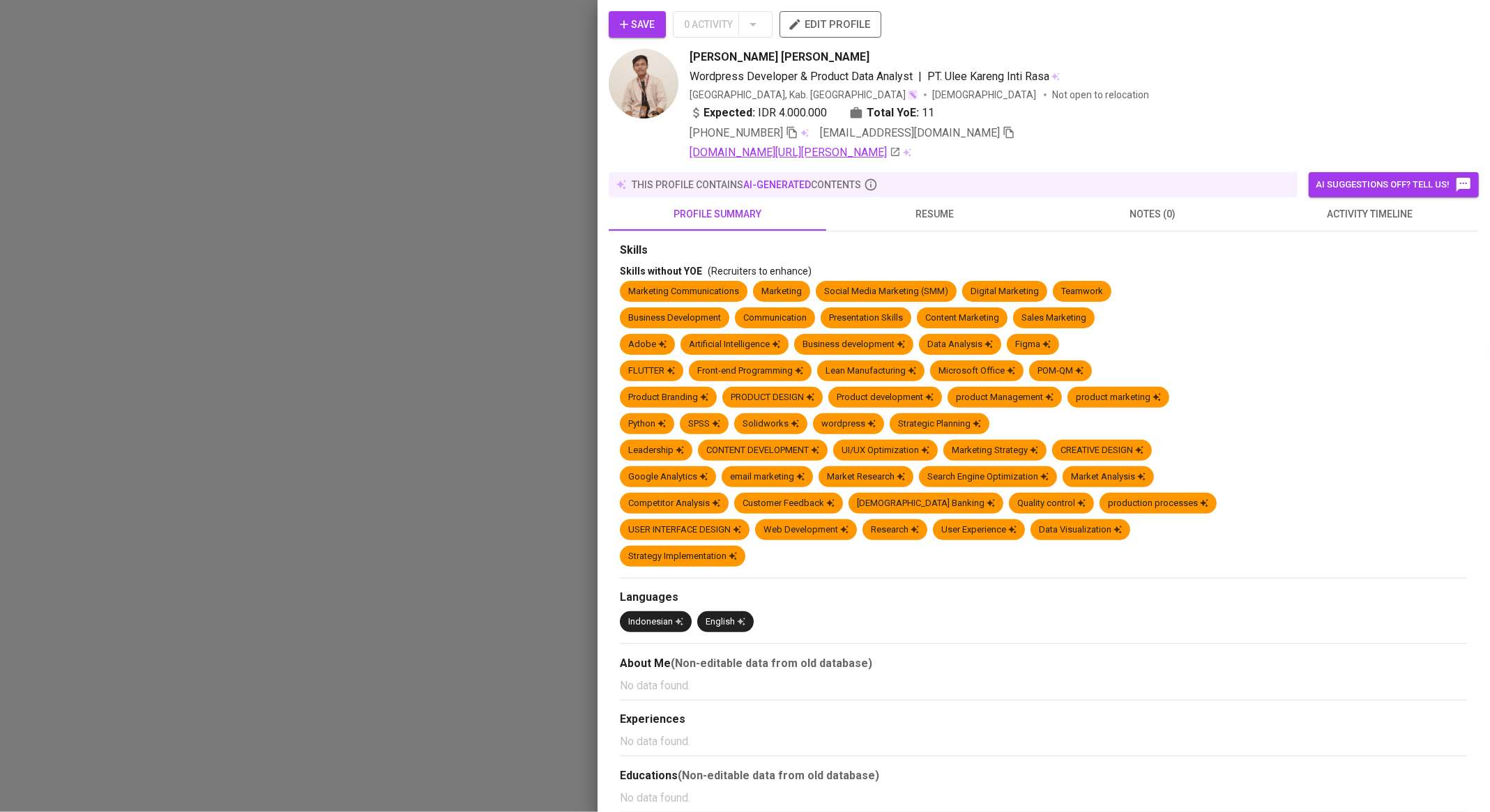
click at [812, 153] on link "[DOMAIN_NAME][URL][PERSON_NAME]" at bounding box center [795, 152] width 211 height 16
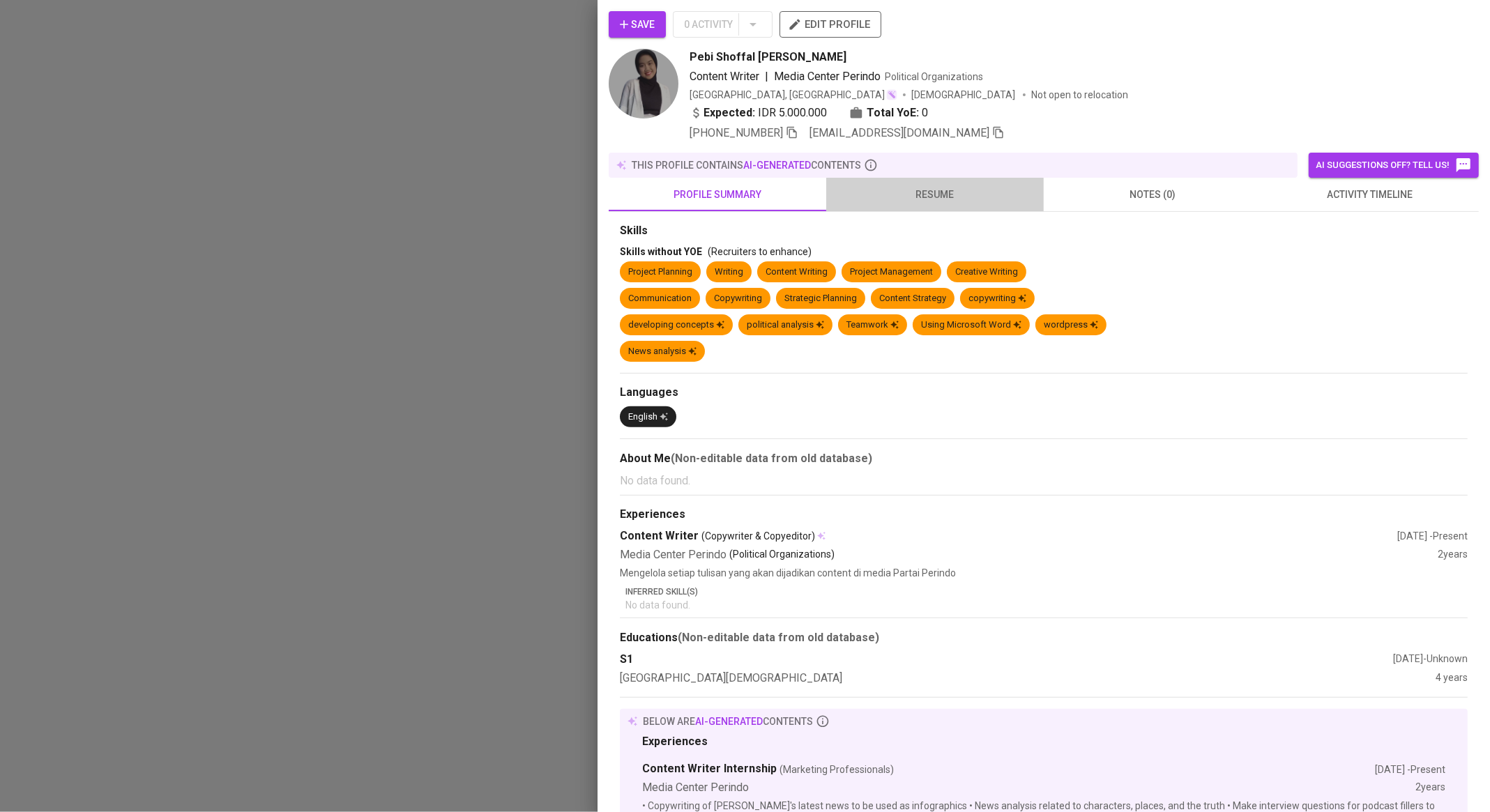
click at [968, 186] on span "resume" at bounding box center [936, 195] width 201 height 17
